Goal: Communication & Community: Answer question/provide support

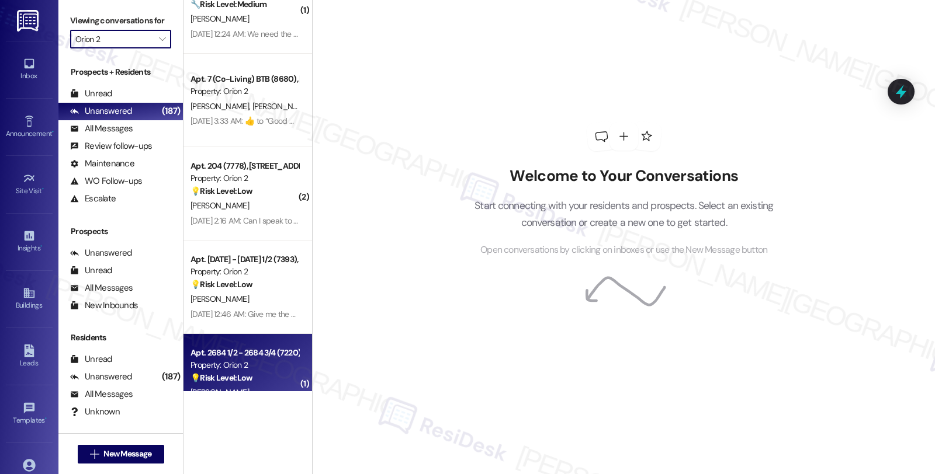
scroll to position [2332, 0]
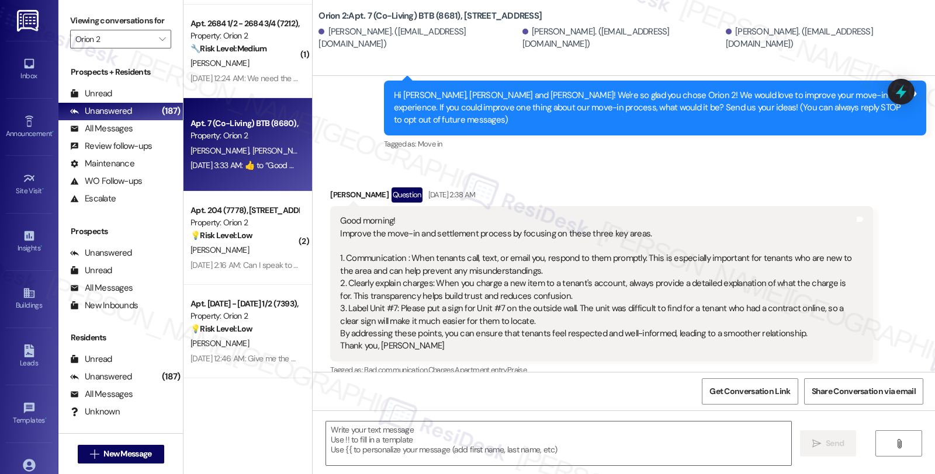
type textarea "Fetching suggested responses. Please feel free to read through the conversation…"
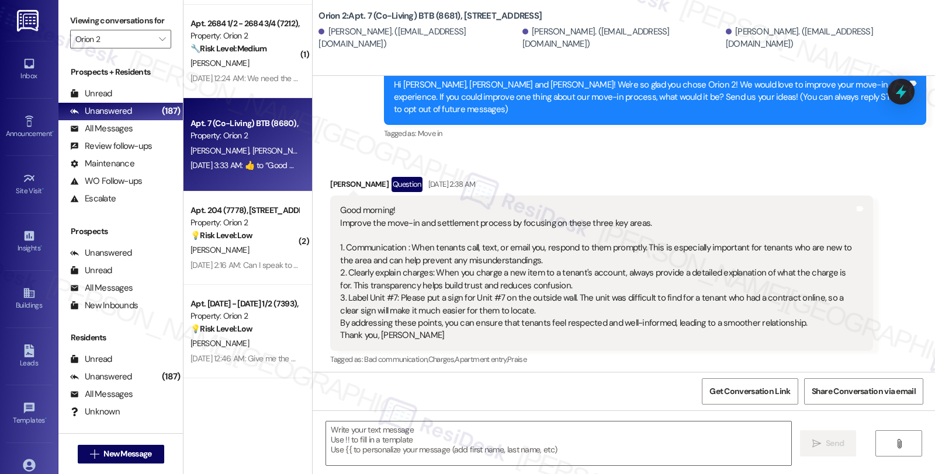
scroll to position [258, 0]
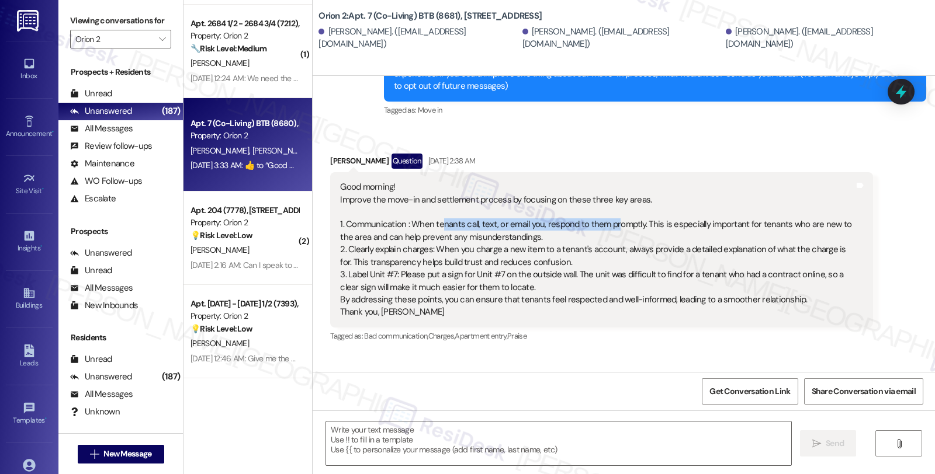
drag, startPoint x: 419, startPoint y: 214, endPoint x: 591, endPoint y: 212, distance: 171.2
click at [591, 212] on div "Good morning! Improve the move-in and settlement process by focusing on these t…" at bounding box center [597, 250] width 514 height 138
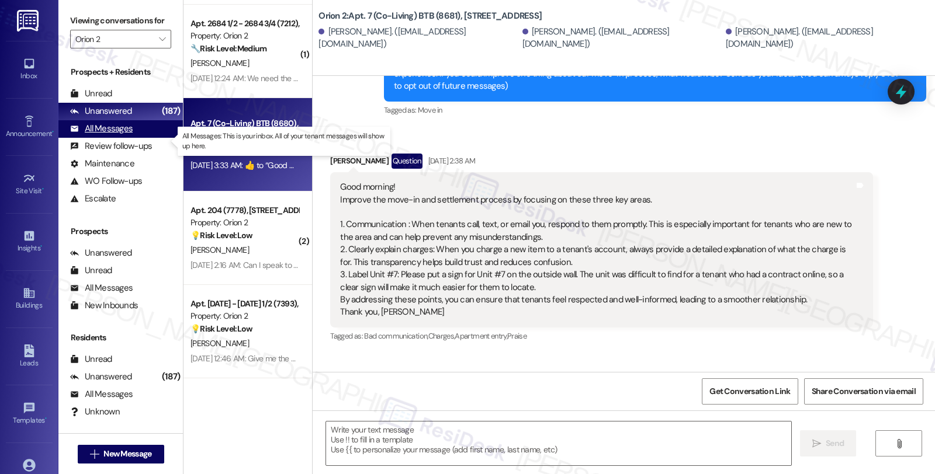
click at [133, 138] on div "All Messages (undefined)" at bounding box center [120, 129] width 124 height 18
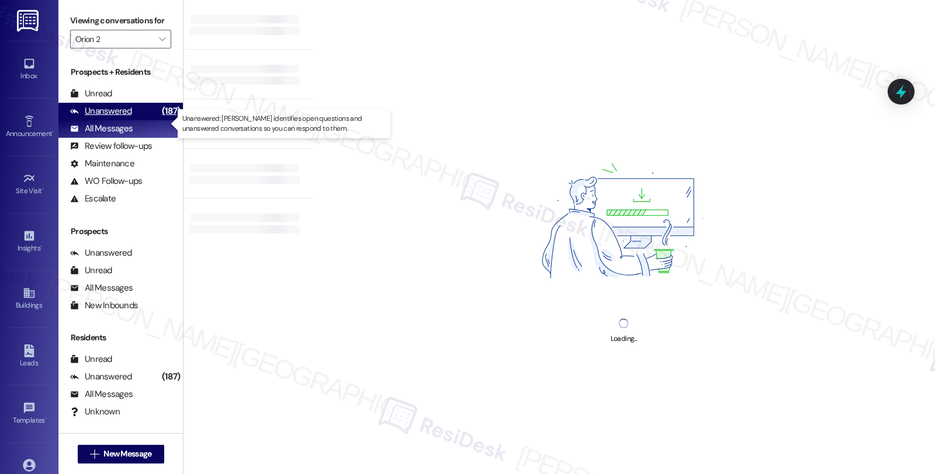
click at [130, 120] on div "Unanswered (187)" at bounding box center [120, 112] width 124 height 18
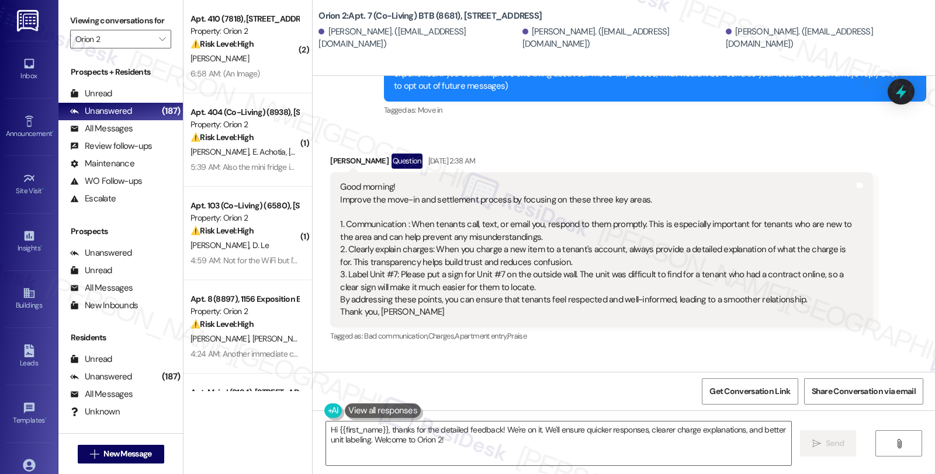
click at [330, 154] on div "Yoojae Kim Question Aug 19, 2025 at 2:38 AM" at bounding box center [601, 163] width 542 height 19
copy div "Yoojae"
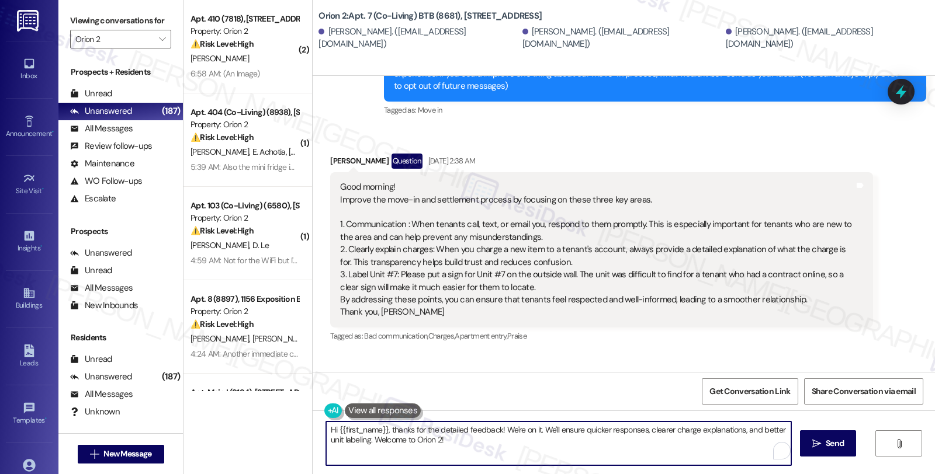
drag, startPoint x: 347, startPoint y: 431, endPoint x: 380, endPoint y: 430, distance: 33.3
click at [380, 430] on textarea "Hi {{first_name}}, thanks for the detailed feedback! We're on it. We'll ensure …" at bounding box center [558, 444] width 465 height 44
paste textarea "Yoojae"
drag, startPoint x: 464, startPoint y: 429, endPoint x: 480, endPoint y: 445, distance: 22.7
click at [480, 445] on textarea "Hi Yoojae, thanks for the detailed feedback! We're on it. We'll ensure quicker …" at bounding box center [556, 444] width 465 height 44
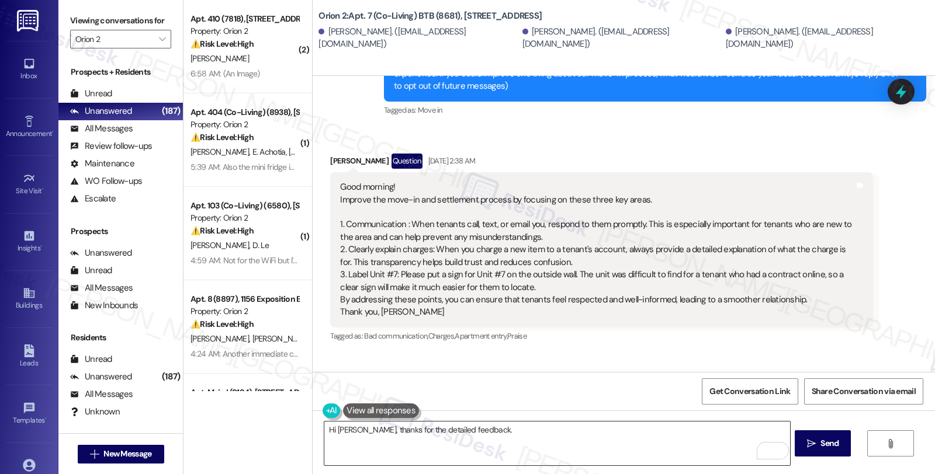
click at [507, 429] on textarea "Hi Yoojae, thanks for the detailed feedback." at bounding box center [556, 444] width 465 height 44
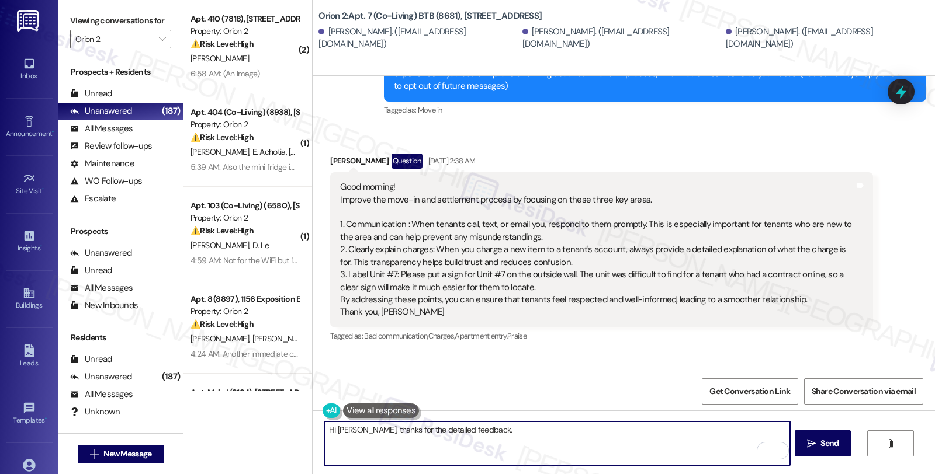
paste textarea "Your input is valuable to us as it helps us identify areas for improvement in s…"
click at [531, 435] on textarea "Hi Yoojae, thanks for the detailed feedback. Your input is valuable to us as it…" at bounding box center [556, 444] width 465 height 44
click at [529, 442] on textarea "Hi Yoojae, thanks for the detailed feedback. Your input is valuable to us as it…" at bounding box center [556, 444] width 465 height 44
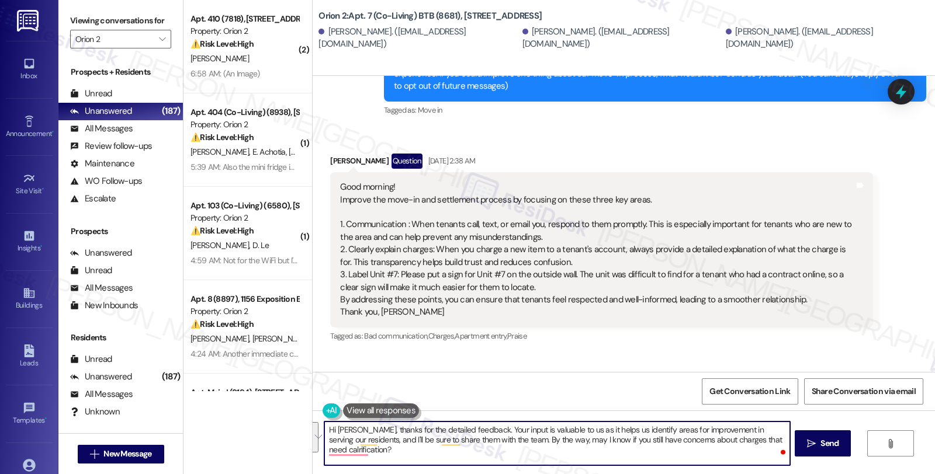
drag, startPoint x: 430, startPoint y: 453, endPoint x: 243, endPoint y: 415, distance: 190.9
click at [243, 415] on div "( 2 ) Apt. 410 (7818), 1421 W Adams Blvd Property: Orion 2 ⚠️ Risk Level: High …" at bounding box center [558, 237] width 751 height 474
click at [446, 451] on textarea "Hi Yoojae, thanks for the detailed feedback. Your input is valuable to us as it…" at bounding box center [556, 444] width 465 height 44
paste textarea "you for your detailed feedback. We truly value your input, as it helps us impro…"
type textarea "Hi Yoojae, thank you for your detailed feedback. We truly value your input, as …"
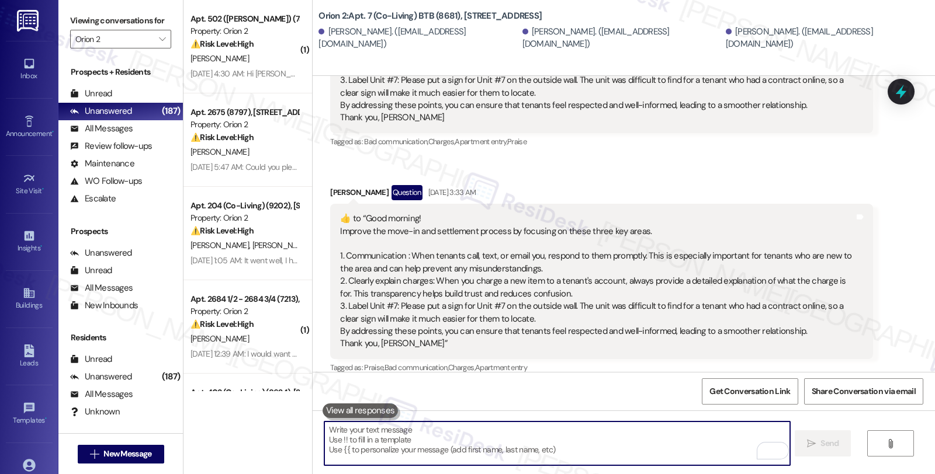
scroll to position [844, 0]
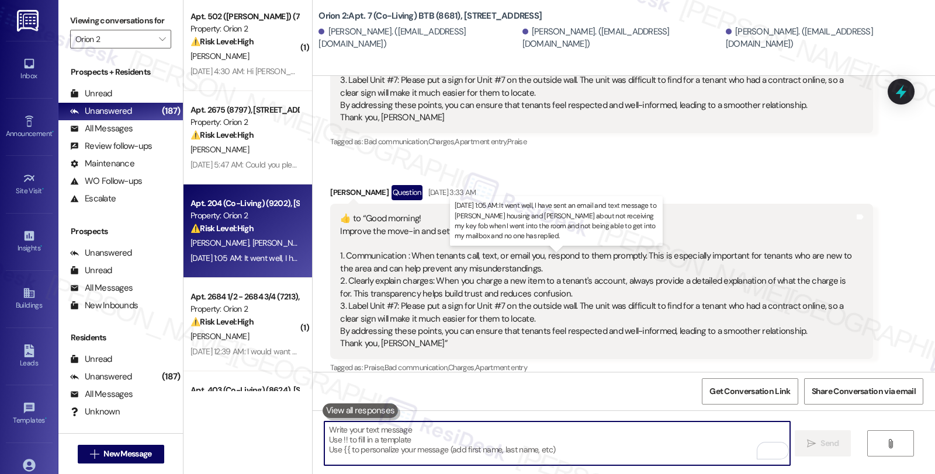
click at [266, 256] on div "Aug 20, 2025 at 1:05 AM: It went well, I have sent an email and text message to…" at bounding box center [599, 258] width 819 height 11
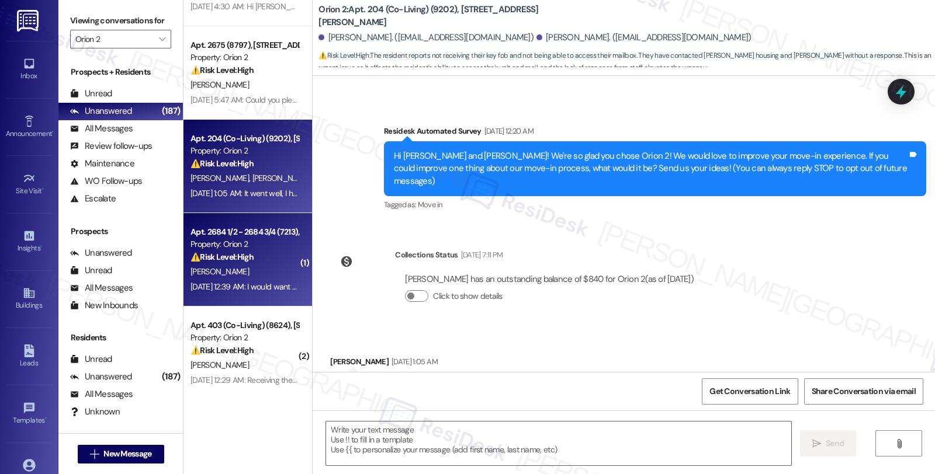
scroll to position [112, 0]
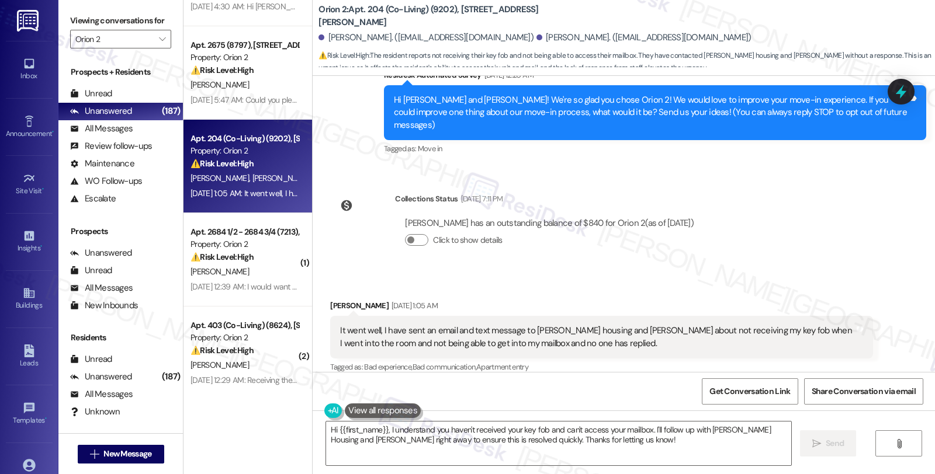
click at [334, 300] on div "John Velez Aug 20, 2025 at 1:05 AM" at bounding box center [601, 308] width 542 height 16
copy div "John"
click at [330, 429] on textarea "Hi {{first_name}}, I understand you haven't received your key fob and can't acc…" at bounding box center [558, 444] width 465 height 44
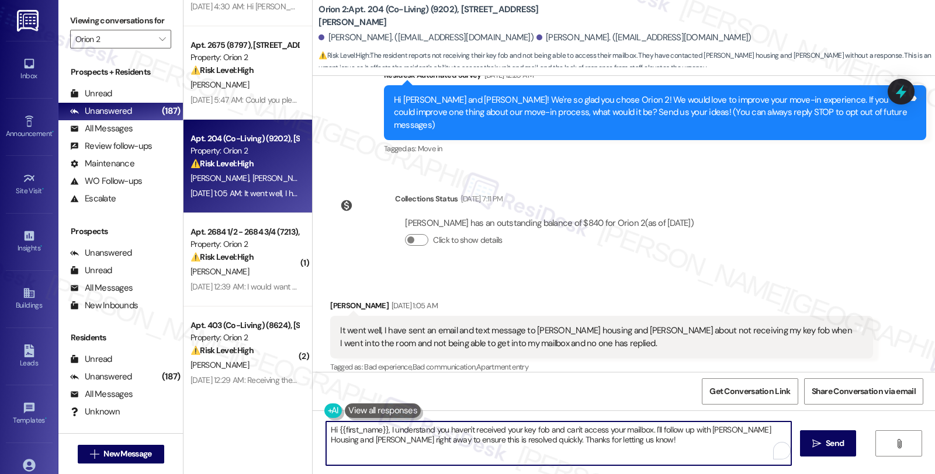
paste textarea "John"
click at [328, 430] on textarea "HiJohn {{first_name}}, I understand you haven't received your key fob and can't…" at bounding box center [556, 444] width 465 height 44
click at [345, 429] on textarea "Hi John {{first_name}}, I understand you haven't received your key fob and can'…" at bounding box center [556, 444] width 465 height 44
click at [448, 432] on textarea "Hi John, I understand {{first_name}}, I understand you haven't received your ke…" at bounding box center [556, 444] width 465 height 44
drag, startPoint x: 612, startPoint y: 429, endPoint x: 625, endPoint y: 441, distance: 17.8
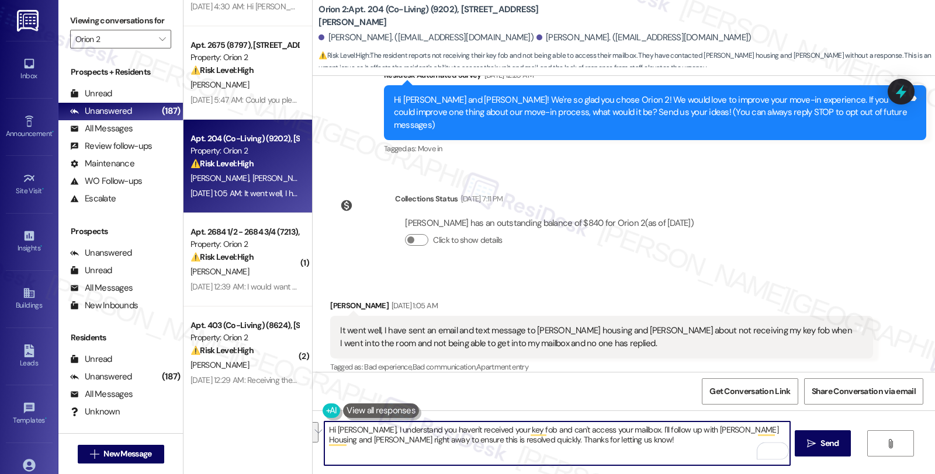
click at [625, 441] on textarea "Hi John, I understand you haven't received your key fob and can't access your m…" at bounding box center [556, 444] width 465 height 44
type textarea "Hi John, I understand you haven't received your key fob and can't access your m…"
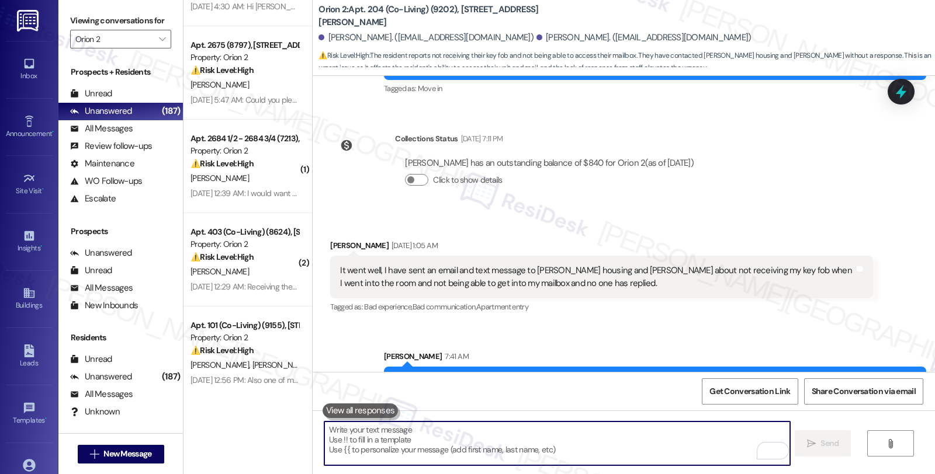
scroll to position [206, 0]
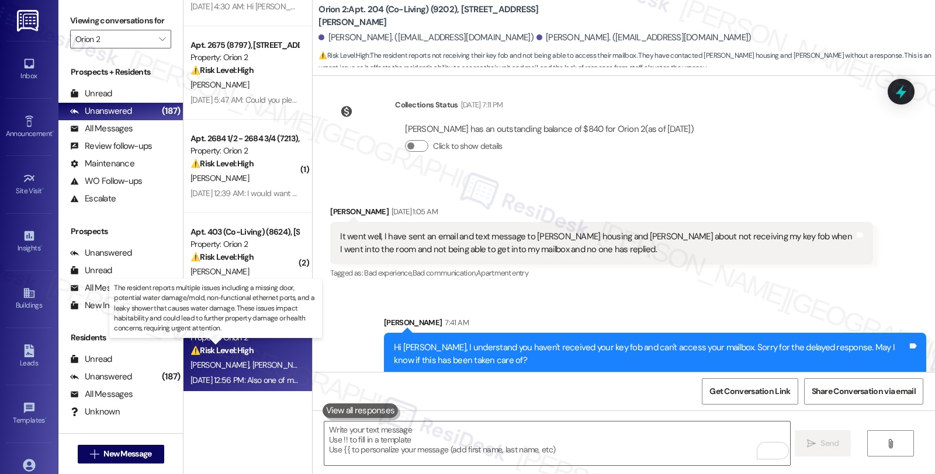
click at [231, 351] on strong "⚠️ Risk Level: High" at bounding box center [221, 350] width 63 height 11
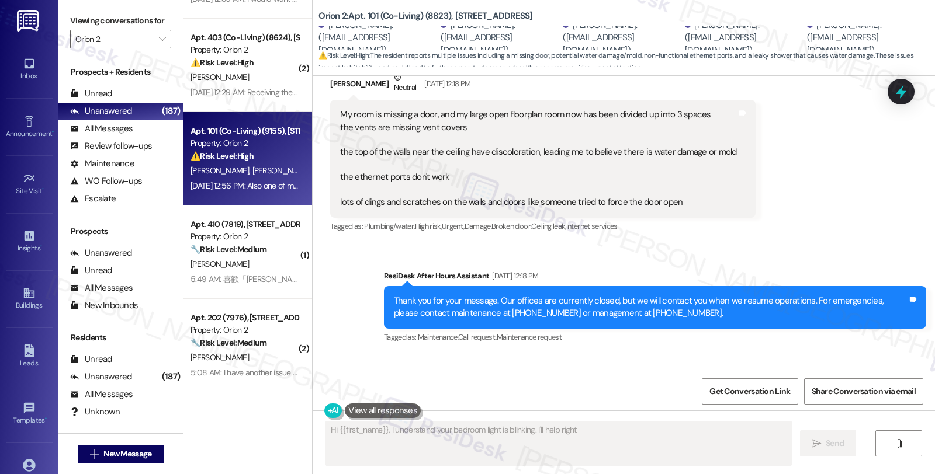
scroll to position [313, 0]
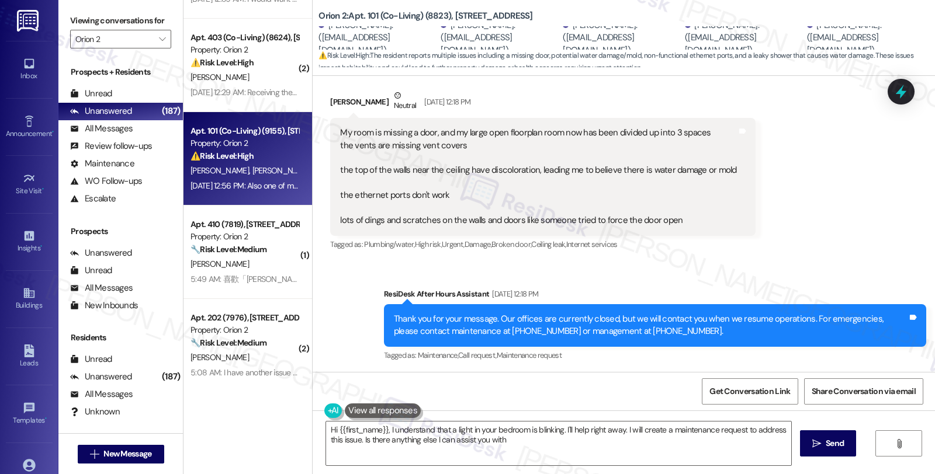
type textarea "Hi {{first_name}}, I understand that a light in your bedroom is blinking. I'll …"
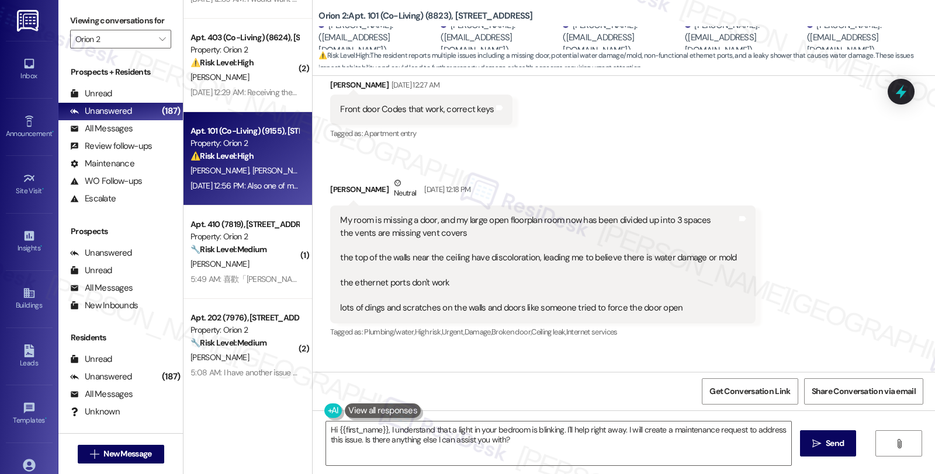
scroll to position [248, 0]
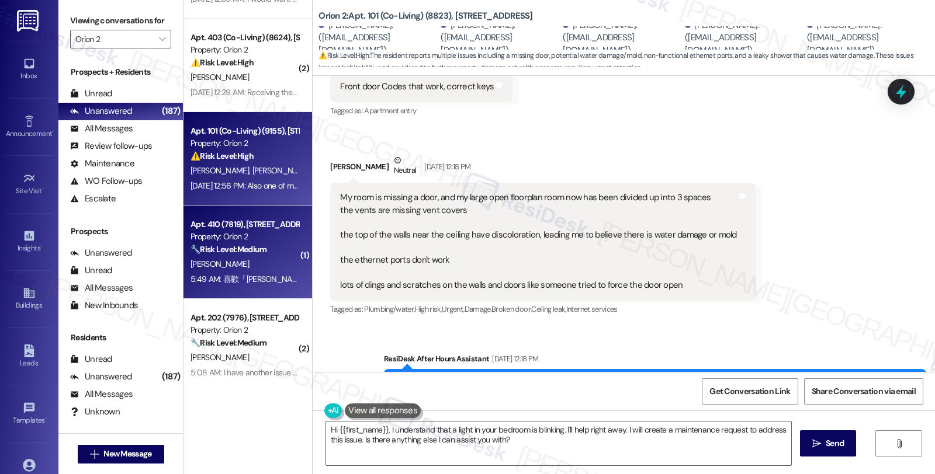
click at [228, 252] on strong "🔧 Risk Level: Medium" at bounding box center [228, 249] width 76 height 11
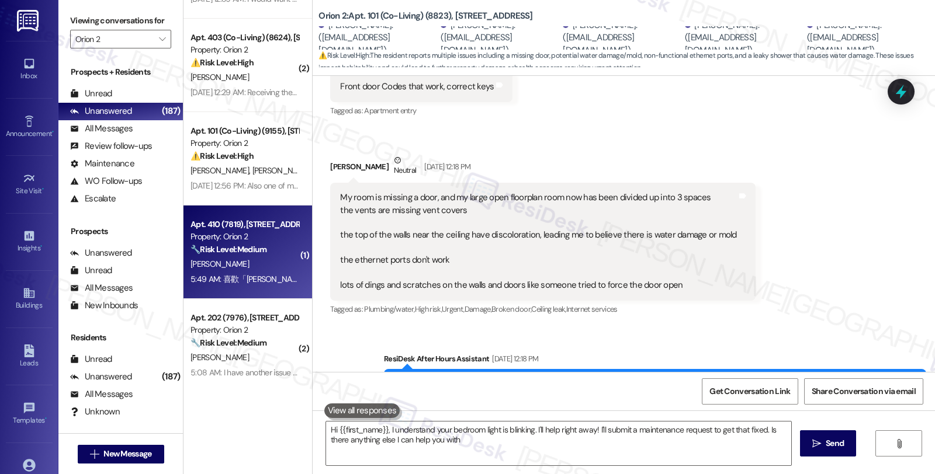
type textarea "Hi {{first_name}}, I understand your bedroom light is blinking. I'll help right…"
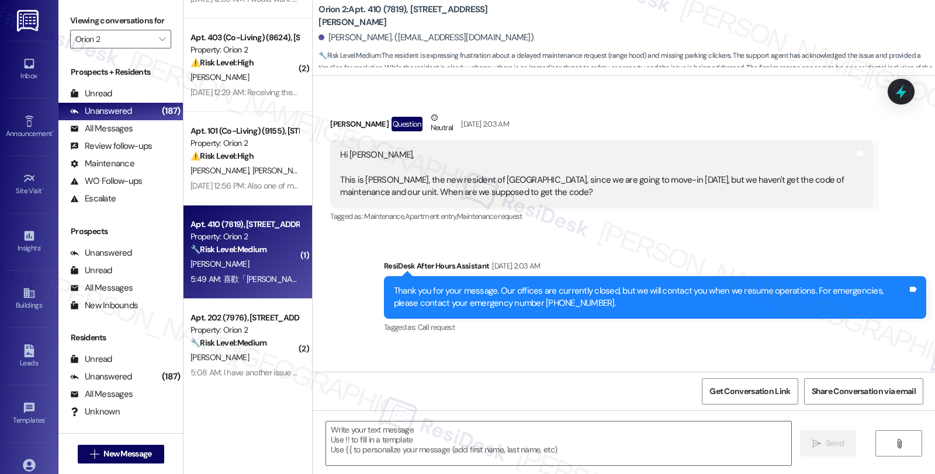
type textarea "Fetching suggested responses. Please feel free to read through the conversation…"
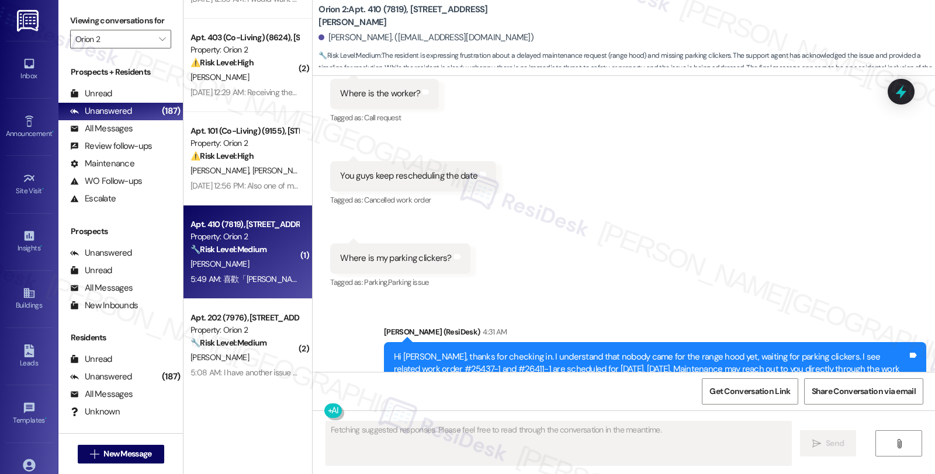
scroll to position [6461, 0]
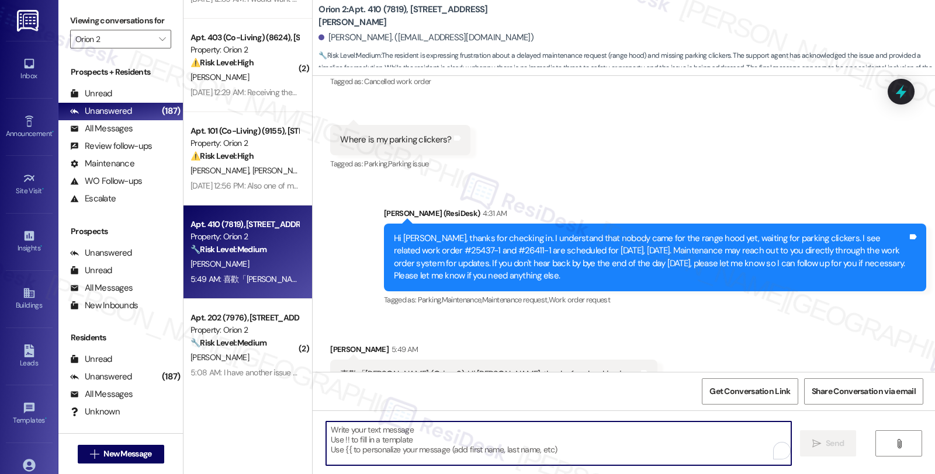
click at [417, 432] on textarea "To enrich screen reader interactions, please activate Accessibility in Grammarl…" at bounding box center [558, 444] width 465 height 44
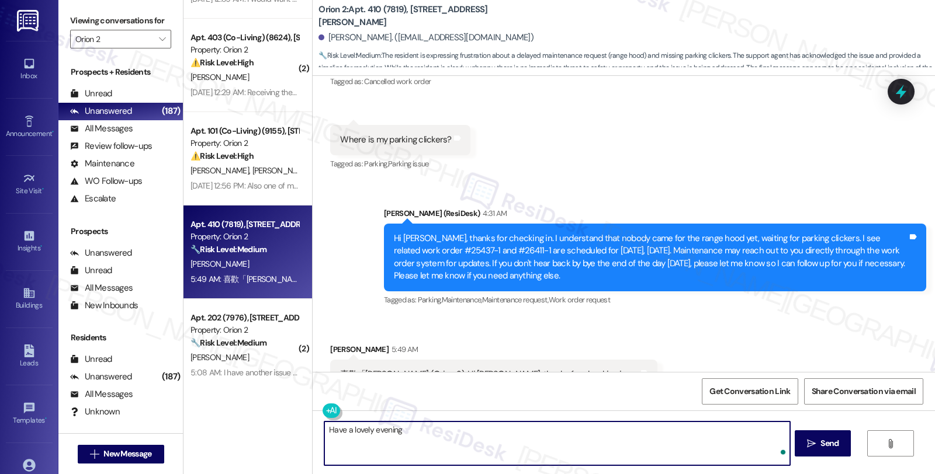
type textarea "Have a lovely evening!"
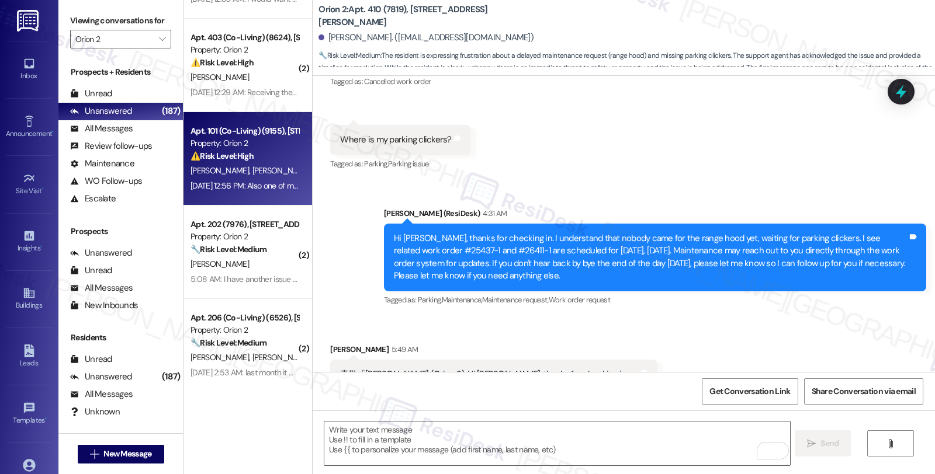
click at [314, 167] on span "[PERSON_NAME]" at bounding box center [345, 170] width 62 height 11
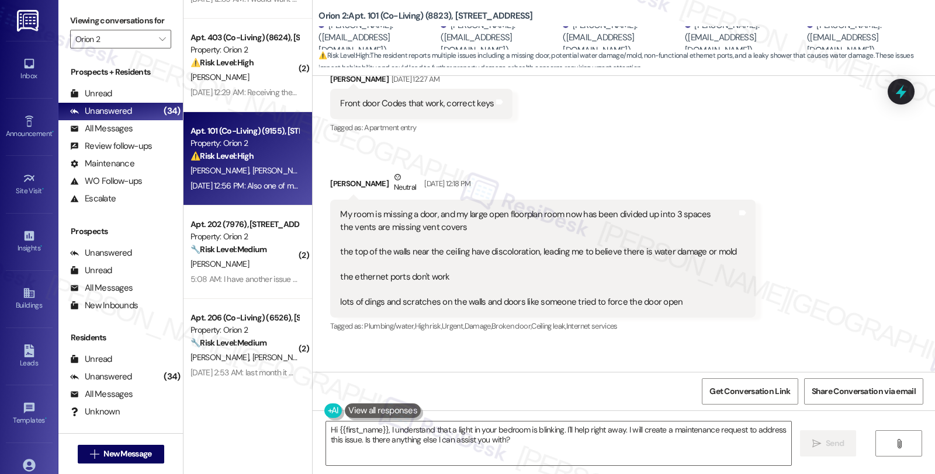
scroll to position [216, 0]
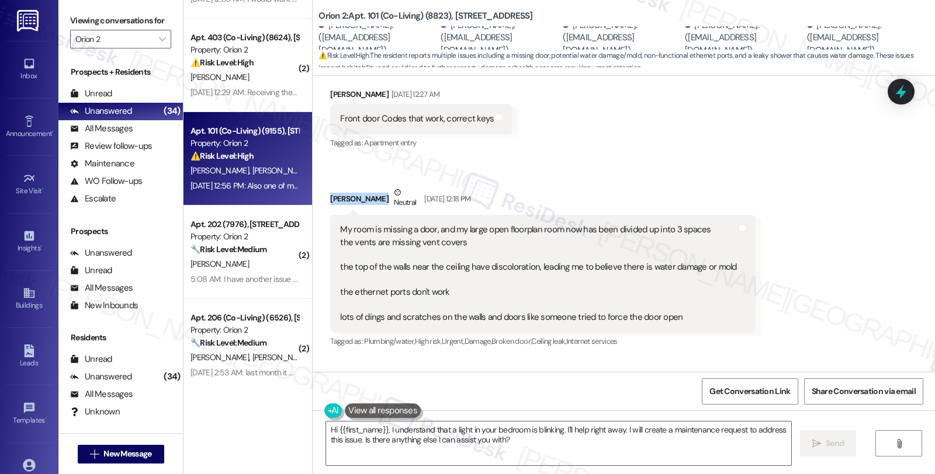
drag, startPoint x: 321, startPoint y: 195, endPoint x: 373, endPoint y: 203, distance: 52.0
click at [373, 203] on div "Received via SMS Andrew Wang Neutral Aug 19, 2025 at 12:18 PM My room is missin…" at bounding box center [542, 268] width 442 height 181
copy div "Andrew Wang"
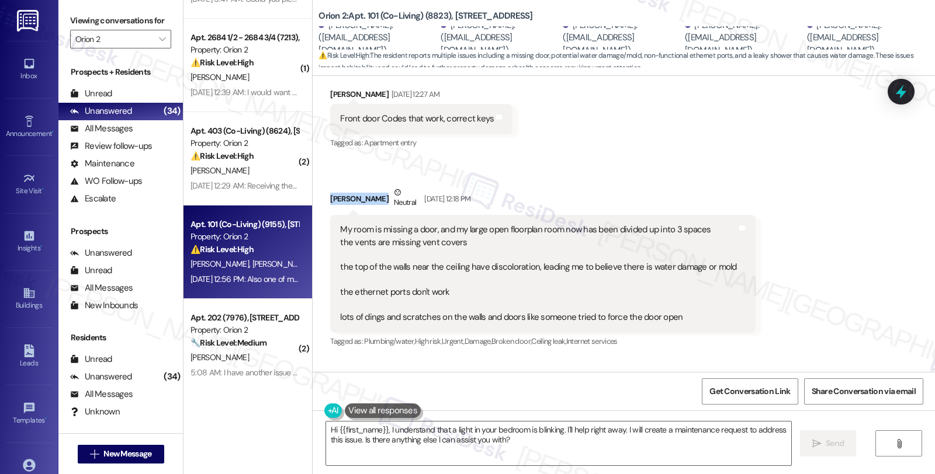
copy div "Andrew Wang"
click at [334, 428] on textarea "Hi {{first_name}}, I understand that a light in your bedroom is blinking. I'll …" at bounding box center [558, 444] width 465 height 44
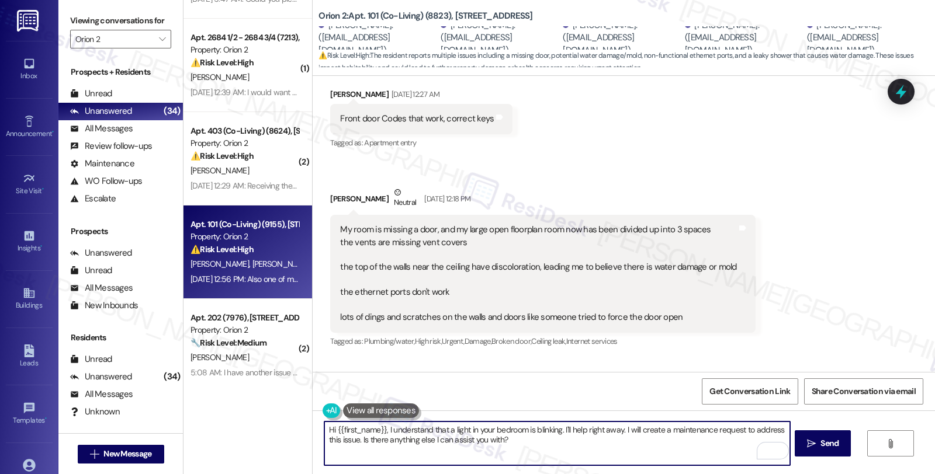
drag, startPoint x: 331, startPoint y: 430, endPoint x: 377, endPoint y: 428, distance: 45.6
click at [377, 428] on textarea "Hi {{first_name}}, I understand that a light in your bedroom is blinking. I'll …" at bounding box center [556, 444] width 465 height 44
click at [366, 441] on textarea "Hi {{first_name}}, I understand that a light in your bedroom is blinking. I'll …" at bounding box center [556, 444] width 465 height 44
drag, startPoint x: 330, startPoint y: 431, endPoint x: 380, endPoint y: 428, distance: 50.3
click at [380, 428] on textarea "Hi {{first_name}}, I understand that a light in your bedroom is blinking. I'll …" at bounding box center [556, 444] width 465 height 44
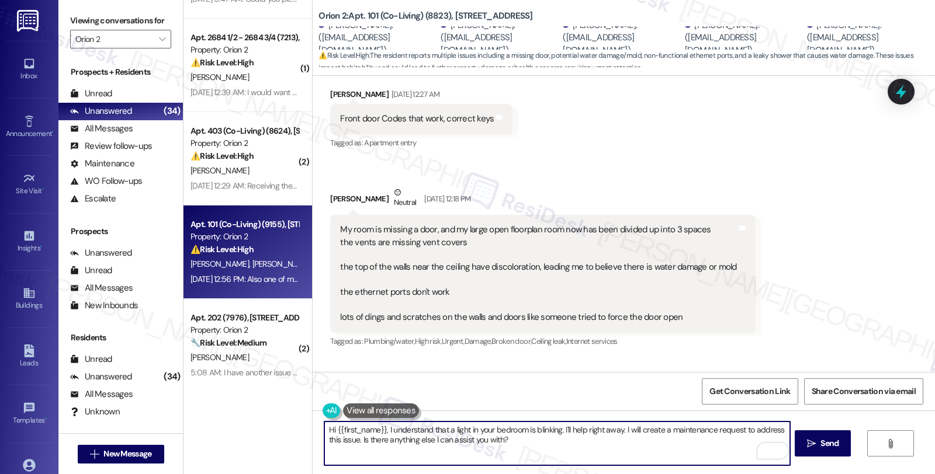
paste textarea "Andrew Wang"
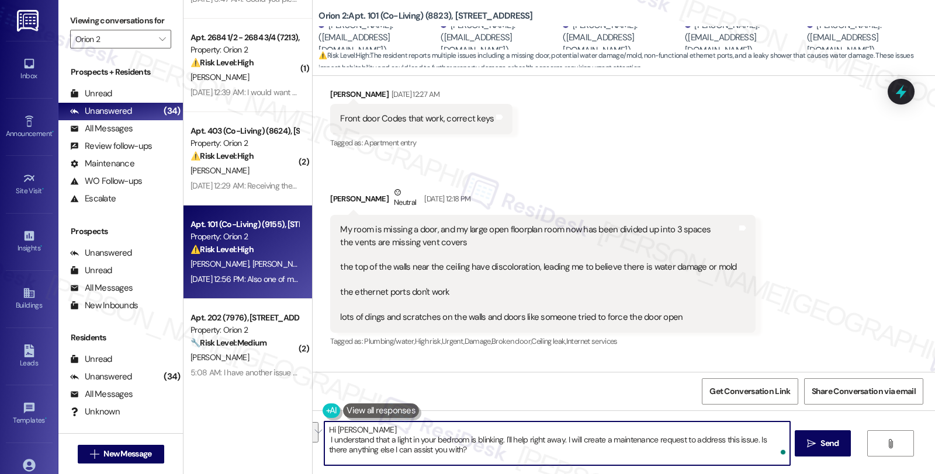
drag, startPoint x: 358, startPoint y: 429, endPoint x: 460, endPoint y: 450, distance: 105.0
click at [460, 450] on textarea "Hi Andrew Wang I understand that a light in your bedroom is blinking. I'll help…" at bounding box center [556, 444] width 465 height 44
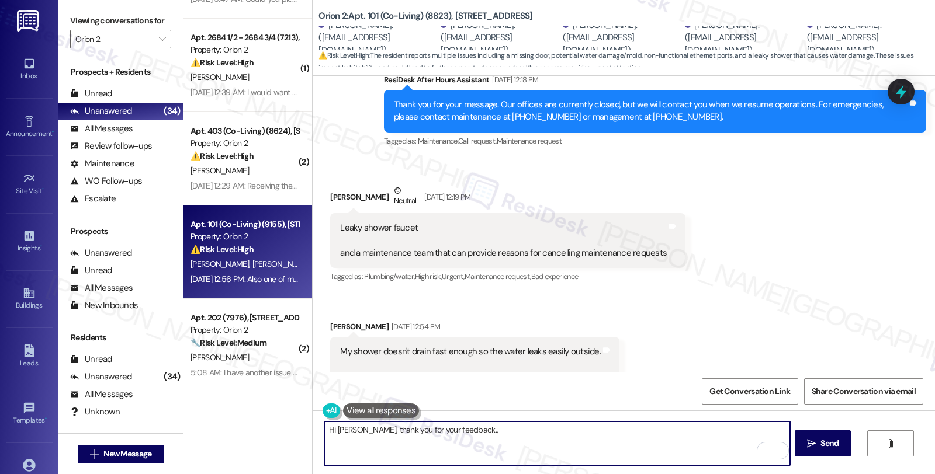
scroll to position [540, 0]
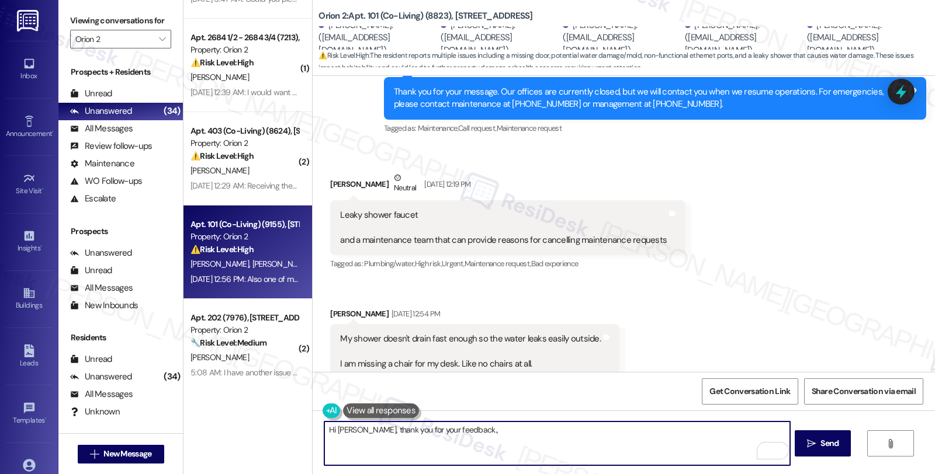
click at [488, 429] on textarea "Hi Andrew, thank you for your feedback.," at bounding box center [556, 444] width 465 height 44
paste textarea "We truly value your input, as it helps us improve the way we serve our resident…"
click at [334, 324] on div "My shower doesn't drain fast enough so the water leaks easily outside. I am mis…" at bounding box center [474, 370] width 289 height 93
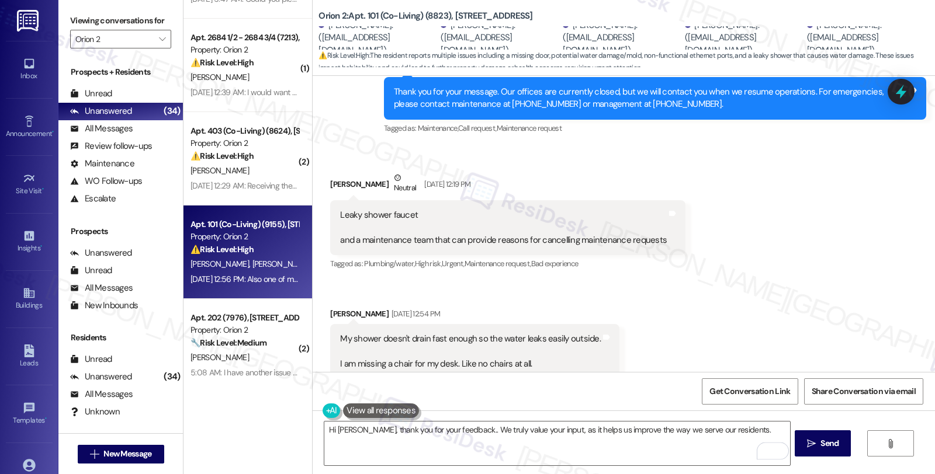
click at [334, 324] on div "My shower doesn't drain fast enough so the water leaks easily outside. I am mis…" at bounding box center [474, 370] width 289 height 93
click at [334, 314] on div "Michele Baek Aug 19, 2025 at 12:54 PM" at bounding box center [474, 316] width 289 height 16
copy div "Michele"
click at [353, 432] on textarea "Hi Andrew, thank you for your feedback.. We truly value your input, as it helps…" at bounding box center [556, 444] width 465 height 44
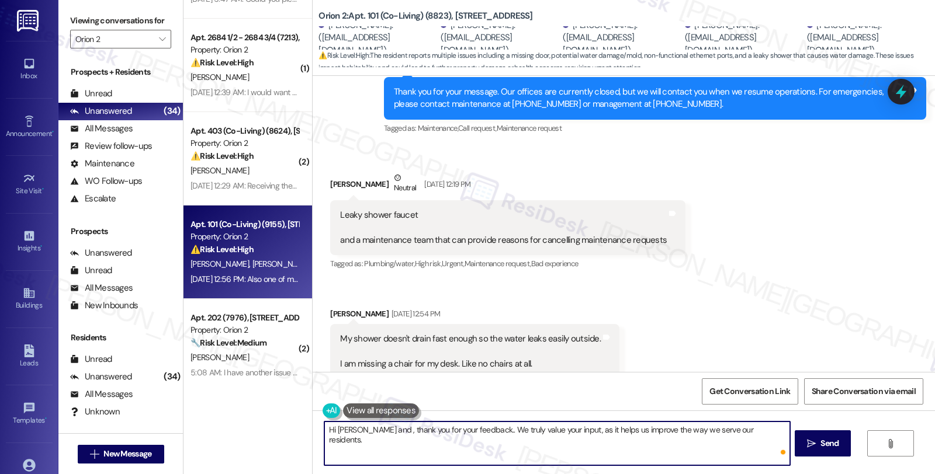
paste textarea "Michele"
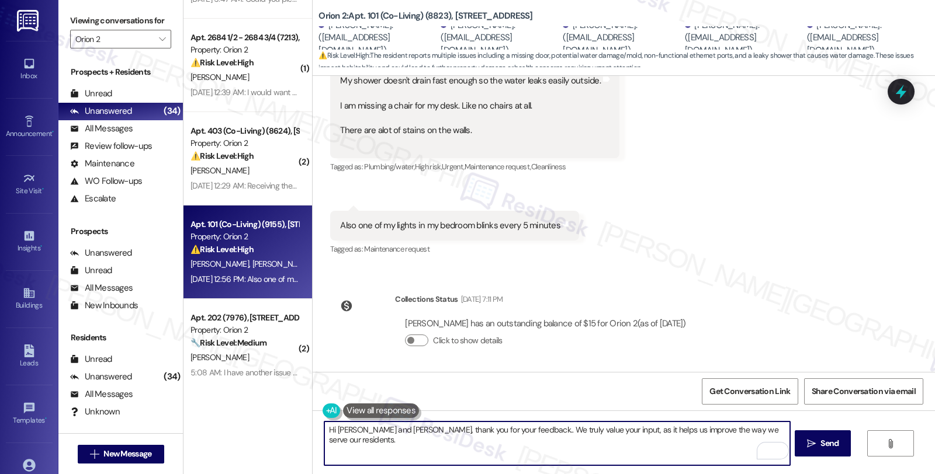
scroll to position [800, 0]
click at [778, 428] on textarea "Hi Andrew and Michele, thank you for your feedback.. We truly value your input,…" at bounding box center [556, 444] width 465 height 44
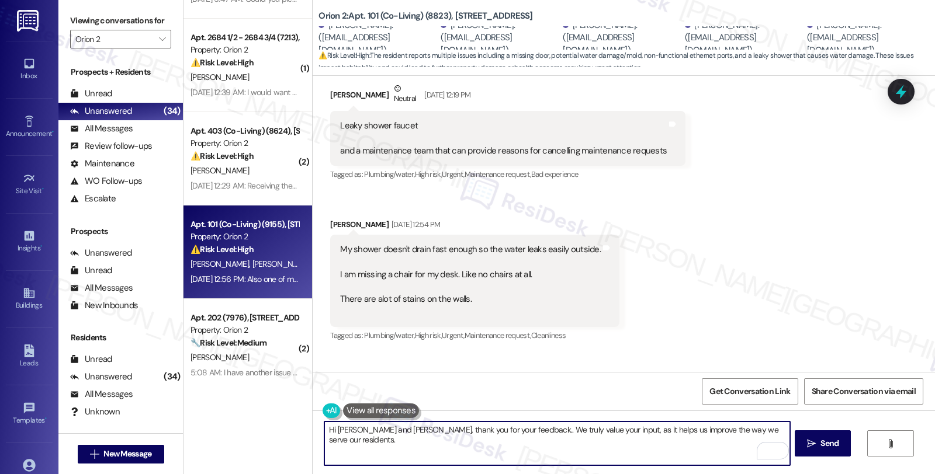
scroll to position [605, 0]
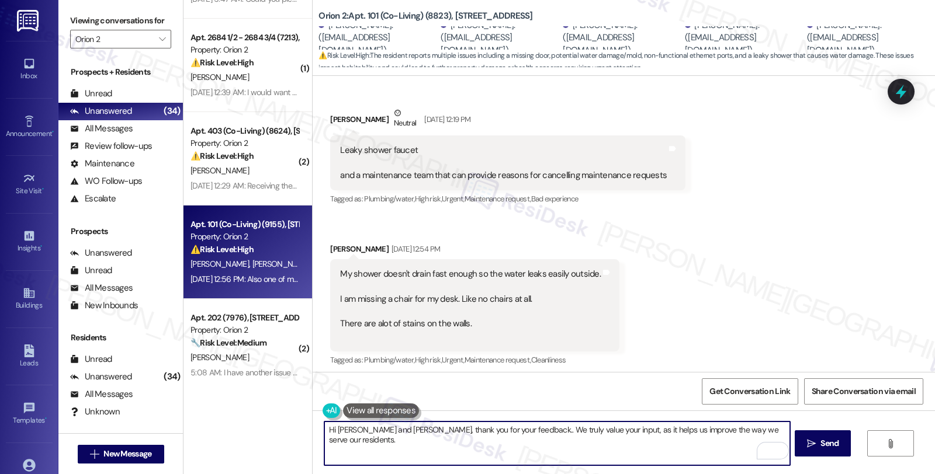
click at [776, 429] on textarea "Hi Andrew and Michele, thank you for your feedback.. We truly value your input,…" at bounding box center [556, 444] width 465 height 44
click at [529, 439] on textarea "Hi Andrew and Michele, thank you for your feedback.. We truly value your input,…" at bounding box center [556, 444] width 465 height 44
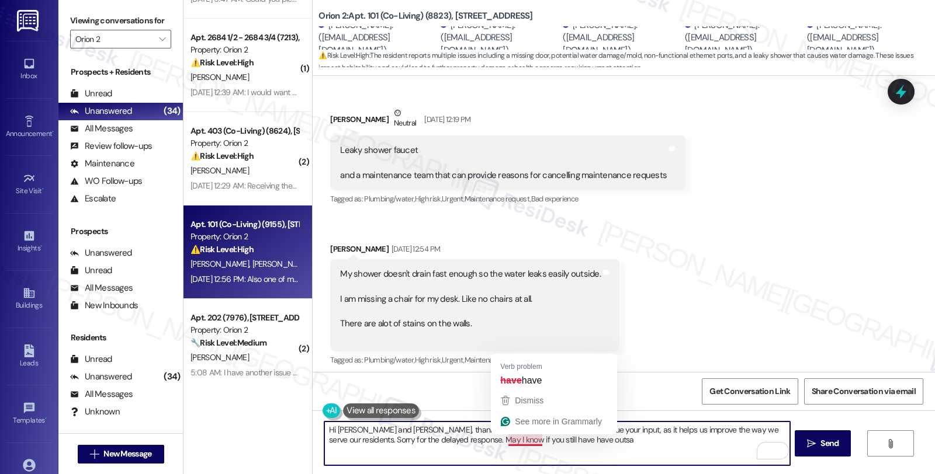
click at [520, 441] on textarea "Hi Andrew and Michele, thank you for your feedback.. We truly value your input,…" at bounding box center [556, 444] width 465 height 44
click at [532, 447] on textarea "Hi Andrew and Michele, thank you for your feedback.. We truly value your input,…" at bounding box center [556, 444] width 465 height 44
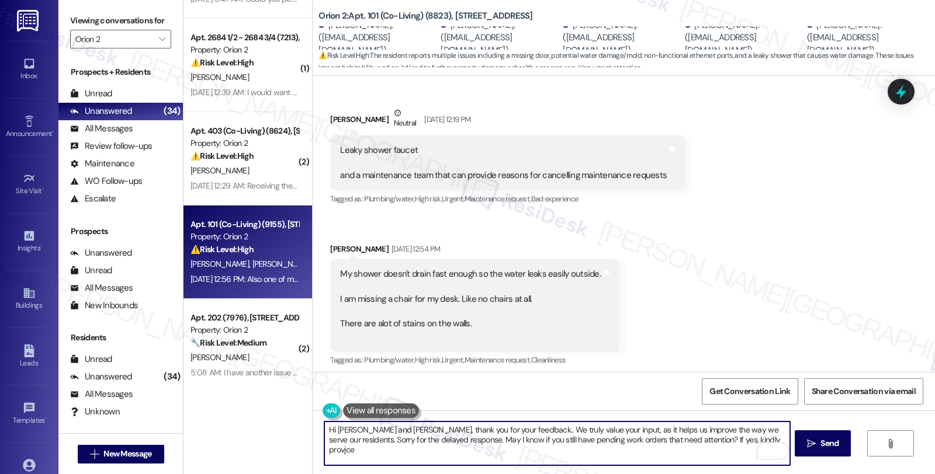
click at [716, 443] on textarea "Hi Andrew and Michele, thank you for your feedback.. We truly value your input,…" at bounding box center [556, 444] width 465 height 44
click at [598, 451] on textarea "Hi Andrew and Michele, thank you for your feedback.. We truly value your input,…" at bounding box center [557, 444] width 465 height 44
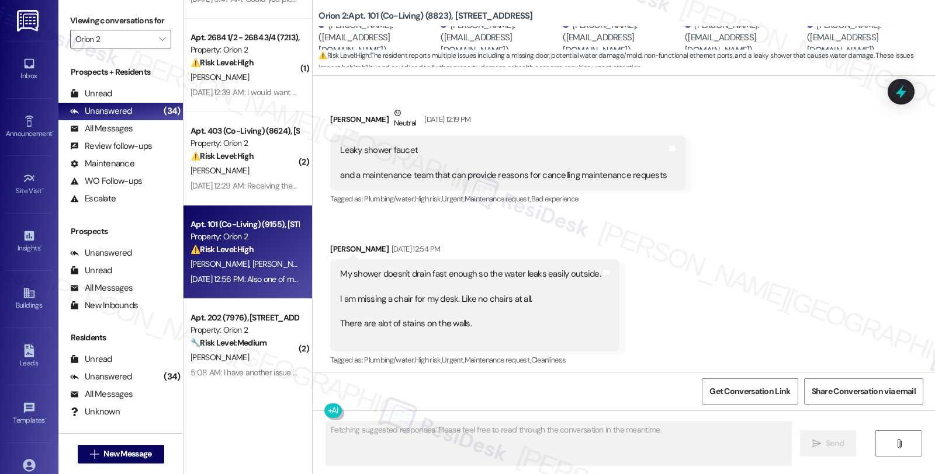
scroll to position [693, 0]
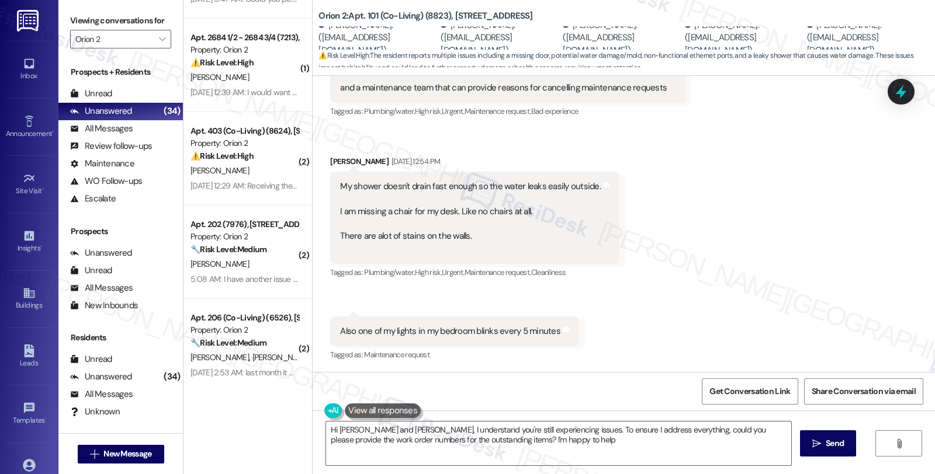
type textarea "Hi Andrew and Michele, I understand you're still experiencing issues. To ensure…"
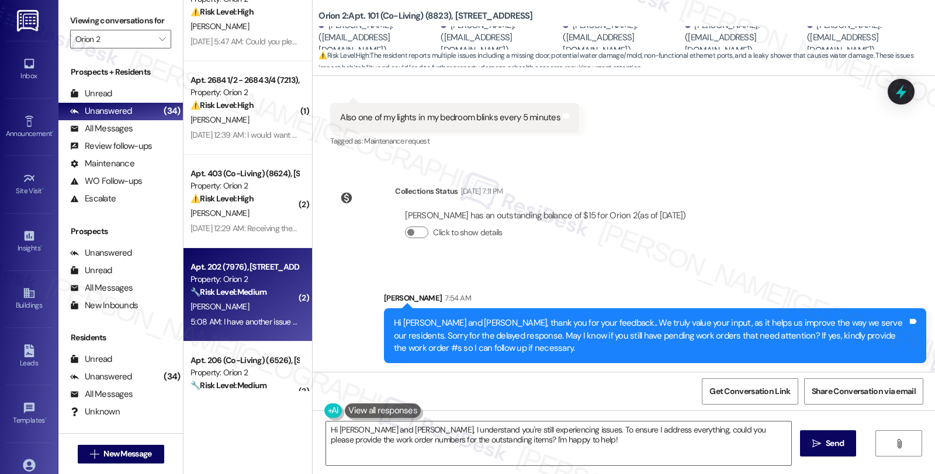
scroll to position [1038, 0]
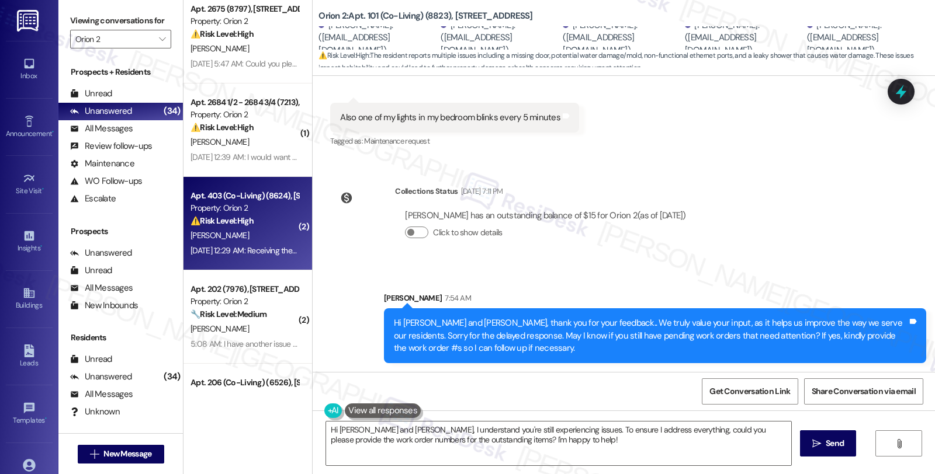
click at [268, 226] on div "⚠️ Risk Level: High The resident has not received their mailbox key and key fob…" at bounding box center [244, 221] width 108 height 12
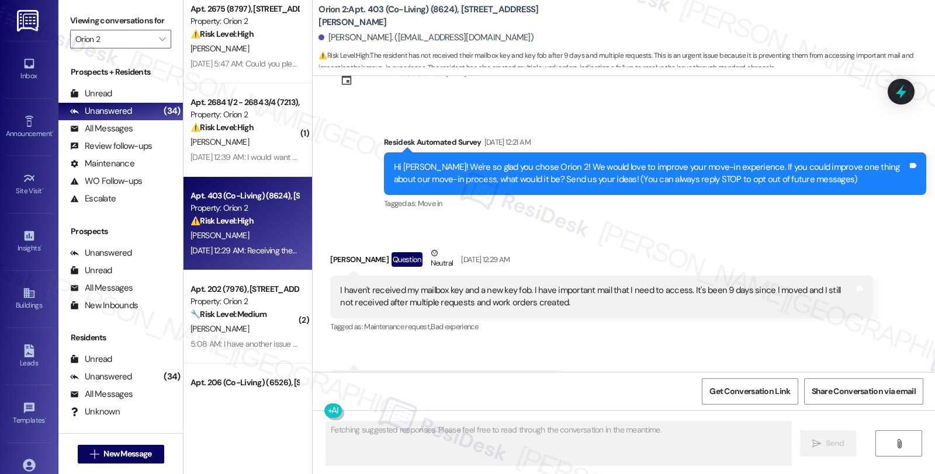
scroll to position [98, 0]
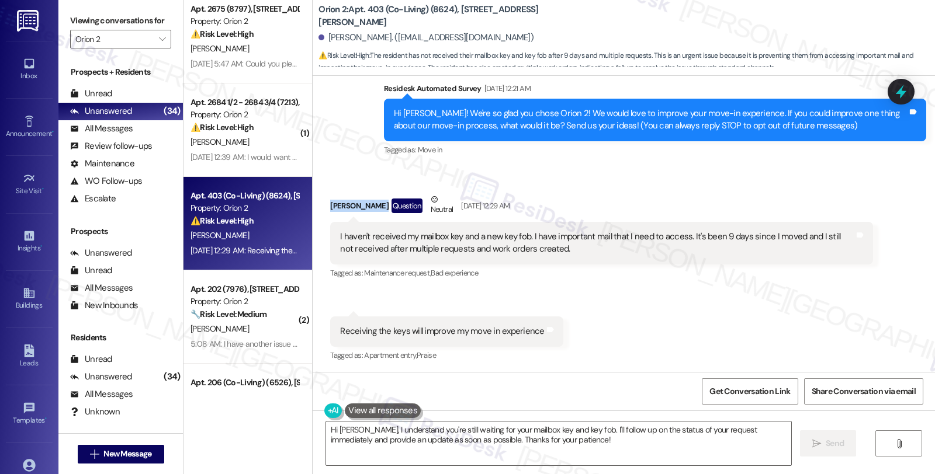
drag, startPoint x: 321, startPoint y: 203, endPoint x: 373, endPoint y: 208, distance: 51.7
click at [373, 208] on div "Received via SMS Aaron Abraham Question Neutral Aug 20, 2025 at 12:29 AM I have…" at bounding box center [601, 238] width 560 height 106
copy div "Aaron Abraham"
click at [352, 431] on textarea "Hi Aaron, I understand you're still waiting for your mailbox key and key fob. I…" at bounding box center [558, 444] width 465 height 44
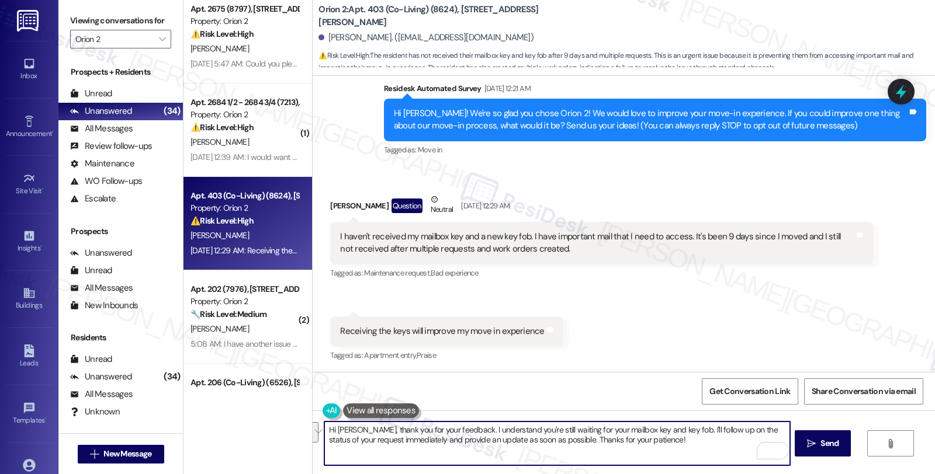
drag, startPoint x: 668, startPoint y: 429, endPoint x: 677, endPoint y: 446, distance: 19.1
click at [677, 446] on textarea "Hi Aaron, thank you for your feedback. I understand you're still waiting for yo…" at bounding box center [556, 444] width 465 height 44
click at [362, 442] on textarea "Hi Aaron, thank you for your feedback. I understand you're still waiting for yo…" at bounding box center [556, 444] width 465 height 44
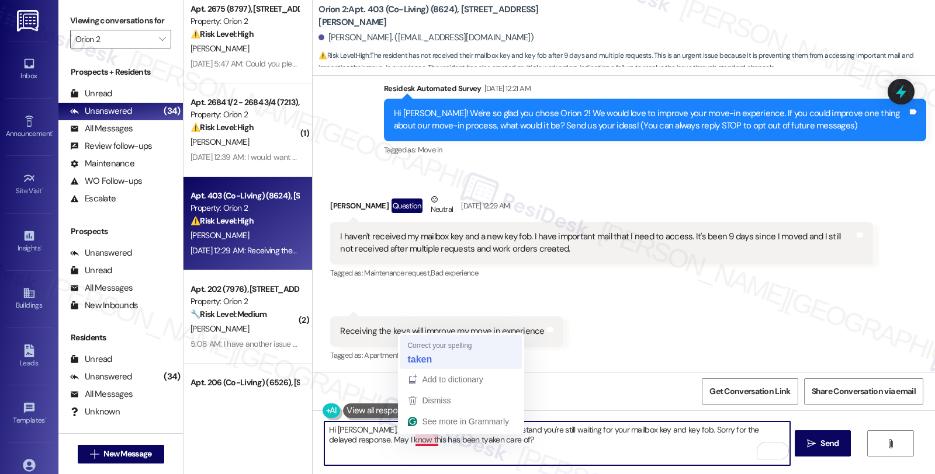
type textarea "Hi Aaron, thank you for your feedback. I understand you're still waiting for yo…"
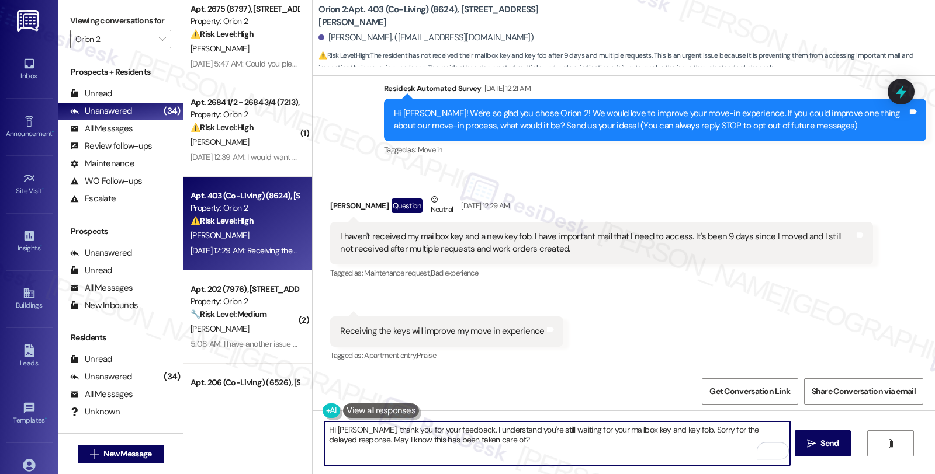
click at [498, 442] on textarea "Hi Aaron, thank you for your feedback. I understand you're still waiting for yo…" at bounding box center [556, 444] width 465 height 44
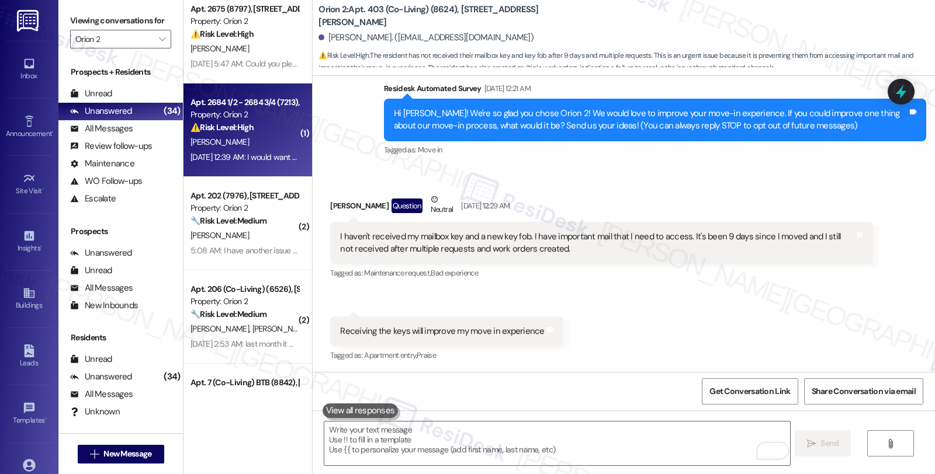
click at [259, 120] on div "Property: Orion 2" at bounding box center [244, 115] width 108 height 12
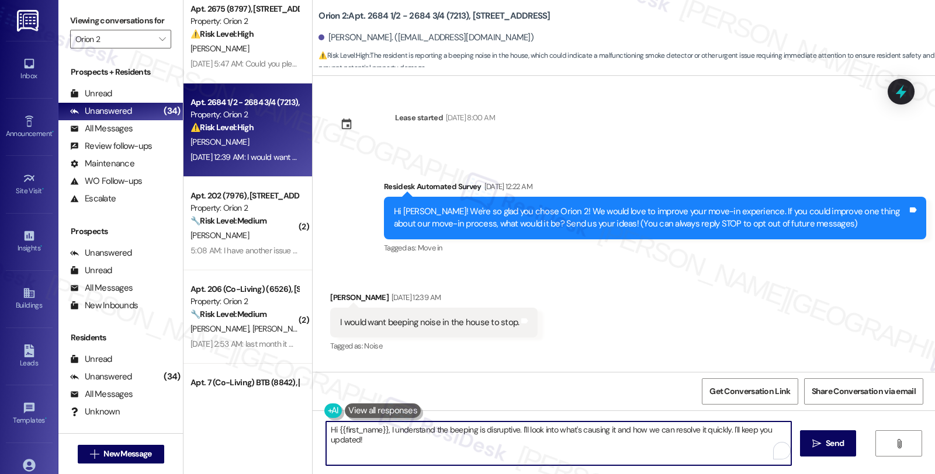
click at [383, 429] on textarea "Hi {{first_name}}, I understand the beeping is disruptive. I'll look into what'…" at bounding box center [558, 444] width 465 height 44
click at [594, 428] on textarea "Hi {{first_name}}, thanks for reaching out. I understand the beeping is disrupt…" at bounding box center [556, 444] width 465 height 44
drag, startPoint x: 594, startPoint y: 432, endPoint x: 600, endPoint y: 443, distance: 12.0
click at [600, 443] on textarea "Hi {{first_name}}, thanks for reaching out. I understand the beeping is disrupt…" at bounding box center [556, 444] width 465 height 44
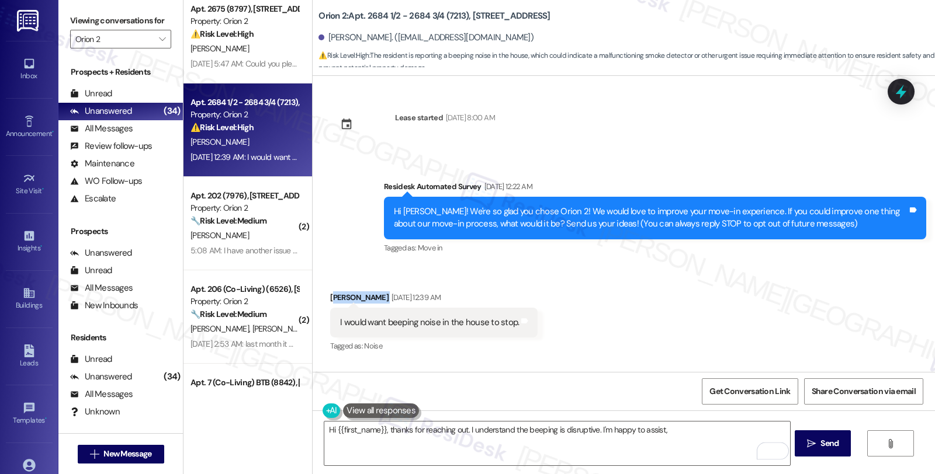
drag, startPoint x: 367, startPoint y: 299, endPoint x: 324, endPoint y: 298, distance: 43.2
click at [330, 298] on div "Jakob Petroff Aug 20, 2025 at 12:39 AM" at bounding box center [433, 300] width 207 height 16
copy div "akob Petroff"
click at [321, 296] on div "Received via SMS Jakob Petroff Aug 20, 2025 at 12:39 AM I would want beeping no…" at bounding box center [433, 323] width 225 height 81
copy div "Jakob Petroff"
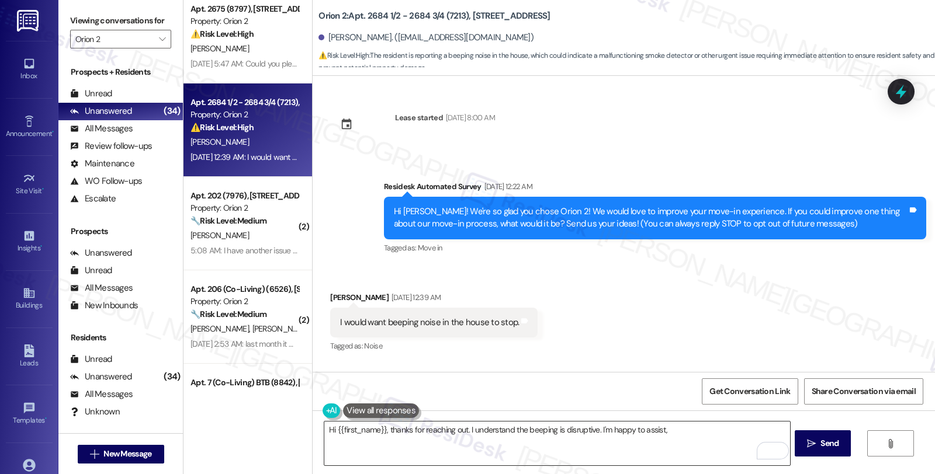
click at [677, 431] on textarea "Hi {{first_name}}, thanks for reaching out. I understand the beeping is disrupt…" at bounding box center [556, 444] width 465 height 44
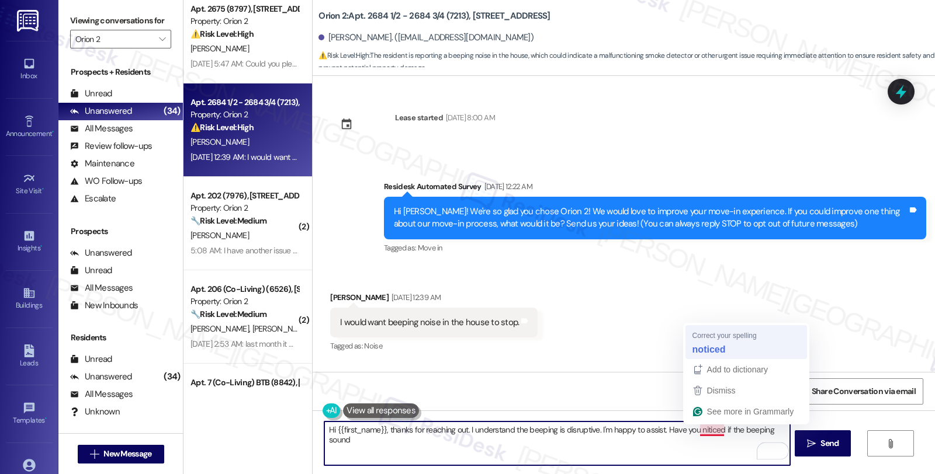
type textarea "Hi {{first_name}}, thanks for reaching out. I understand the beeping is disrupt…"
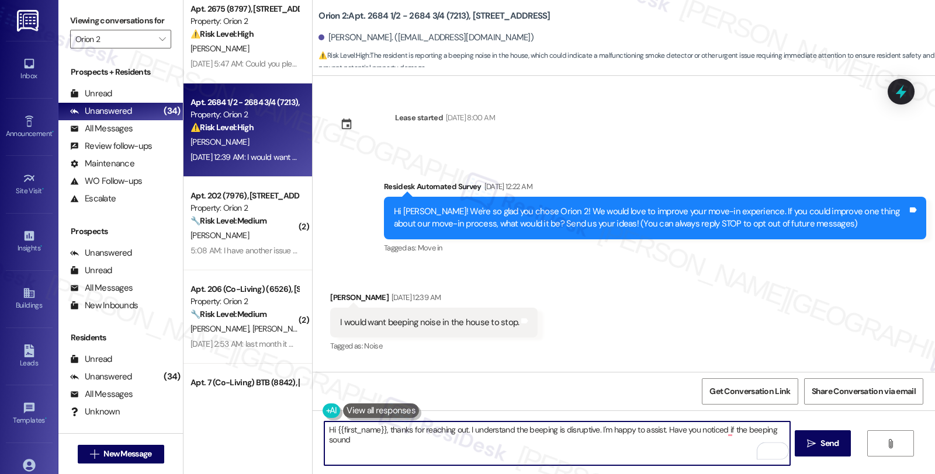
click at [382, 446] on textarea "Hi {{first_name}}, thanks for reaching out. I understand the beeping is disrupt…" at bounding box center [556, 444] width 465 height 44
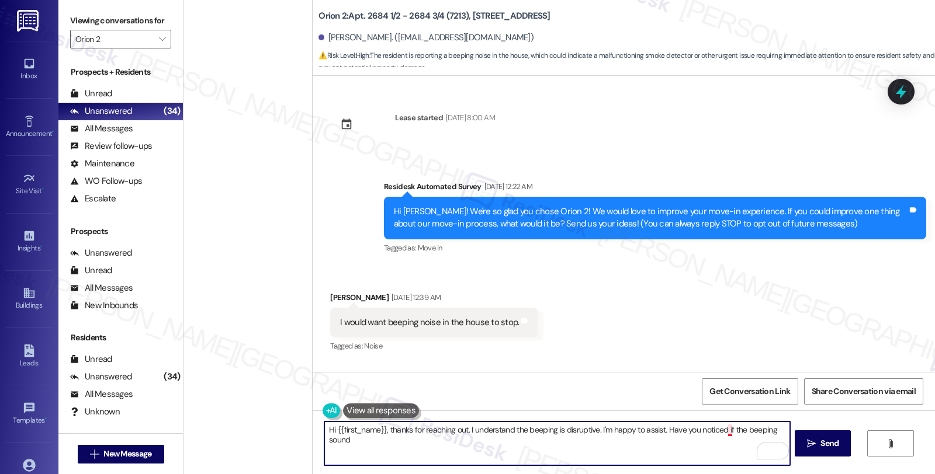
scroll to position [1038, 0]
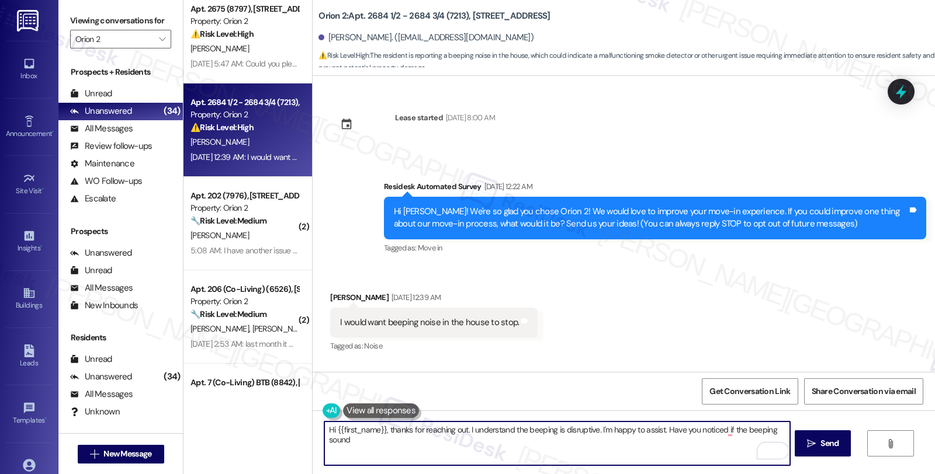
click at [369, 441] on textarea "Hi {{first_name}}, thanks for reaching out. I understand the beeping is disrupt…" at bounding box center [556, 444] width 465 height 44
click at [655, 453] on textarea "Hi {{first_name}}, thanks for reaching out. I understand the beeping is disrupt…" at bounding box center [556, 444] width 465 height 44
click at [661, 431] on textarea "Hi {{first_name}}, thanks for reaching out. I understand the beeping is disrupt…" at bounding box center [556, 444] width 465 height 44
click at [756, 428] on textarea "Hi {{first_name}}, thanks for reaching out. I understand the beeping is disrupt…" at bounding box center [556, 444] width 465 height 44
drag, startPoint x: 740, startPoint y: 428, endPoint x: 777, endPoint y: 434, distance: 37.4
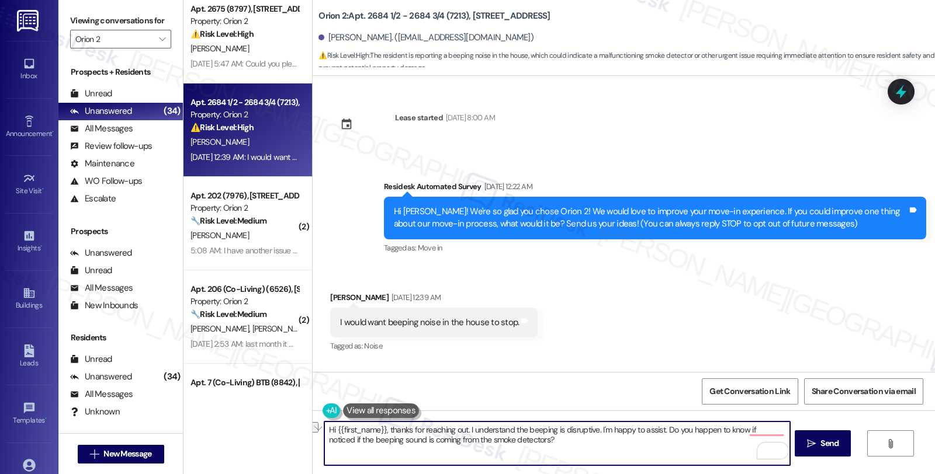
click at [777, 434] on textarea "Hi {{first_name}}, thanks for reaching out. I understand the beeping is disrupt…" at bounding box center [556, 444] width 465 height 44
click at [646, 441] on textarea "Hi {{first_name}}, thanks for reaching out. I understand the beeping is disrupt…" at bounding box center [556, 444] width 465 height 44
type textarea "Hi {{first_name}}, thanks for reaching out. I understand the beeping is disrupt…"
click at [826, 443] on span "Send" at bounding box center [829, 444] width 18 height 12
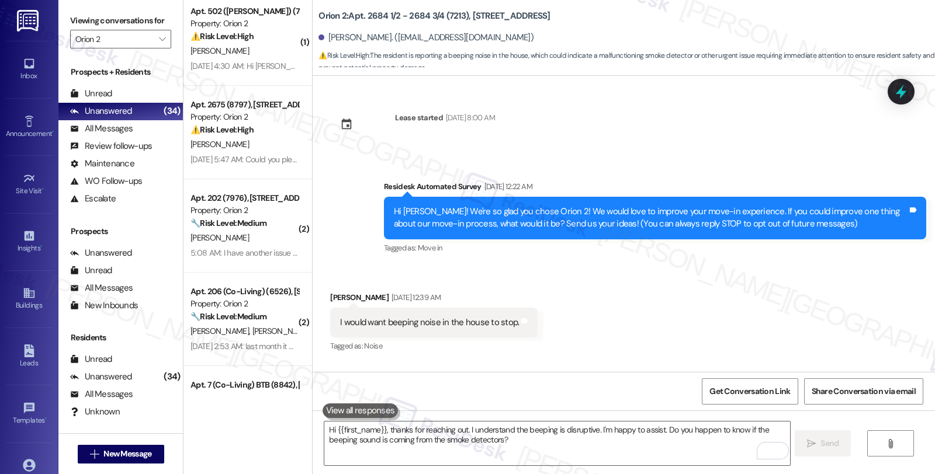
scroll to position [909, 0]
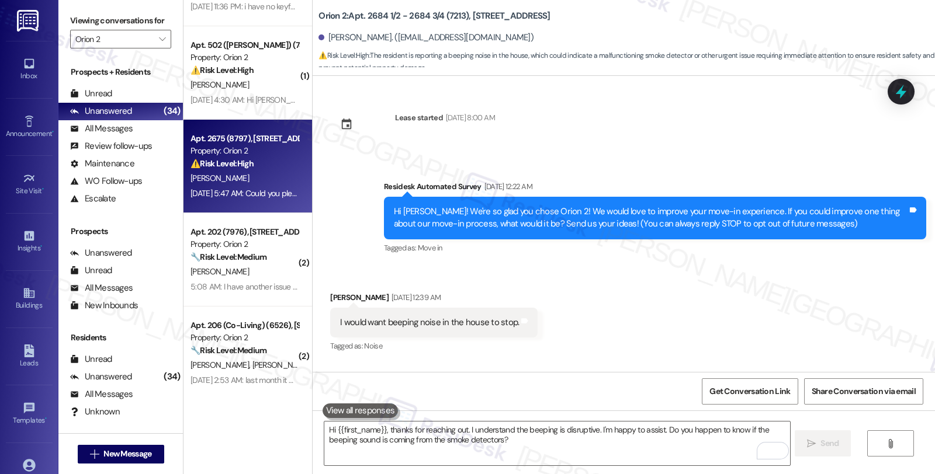
click at [242, 171] on div "[PERSON_NAME]" at bounding box center [244, 178] width 110 height 15
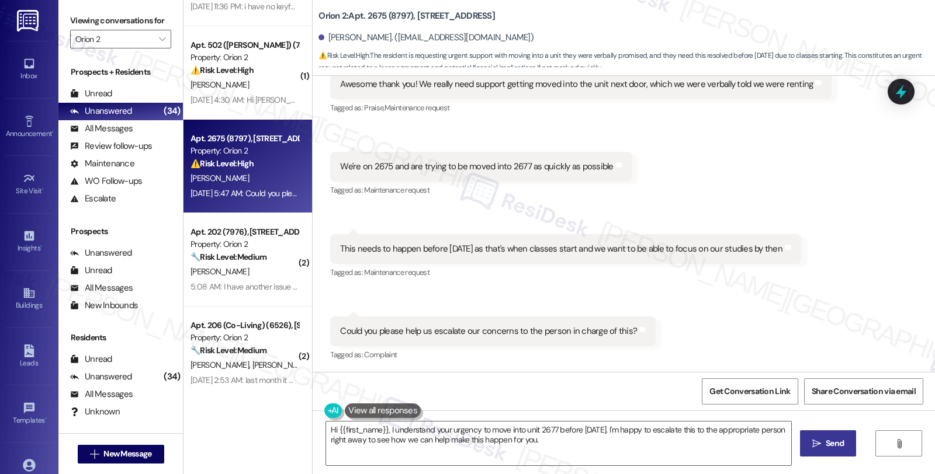
scroll to position [44, 0]
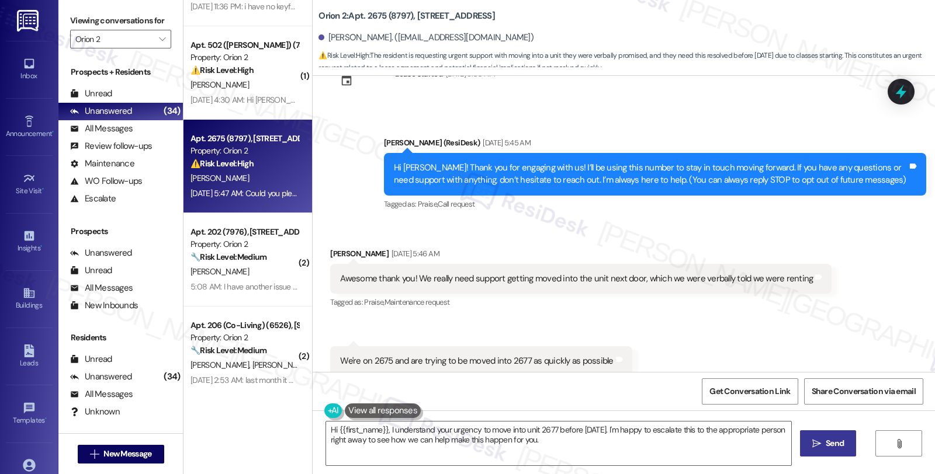
click at [330, 248] on div "Joshua Brennan Aug 21, 2025 at 5:46 AM" at bounding box center [580, 256] width 501 height 16
copy div "Joshua"
click at [529, 459] on textarea "Hi {{first_name}}, I understand your urgency to move into unit 2677 before Mond…" at bounding box center [558, 444] width 465 height 44
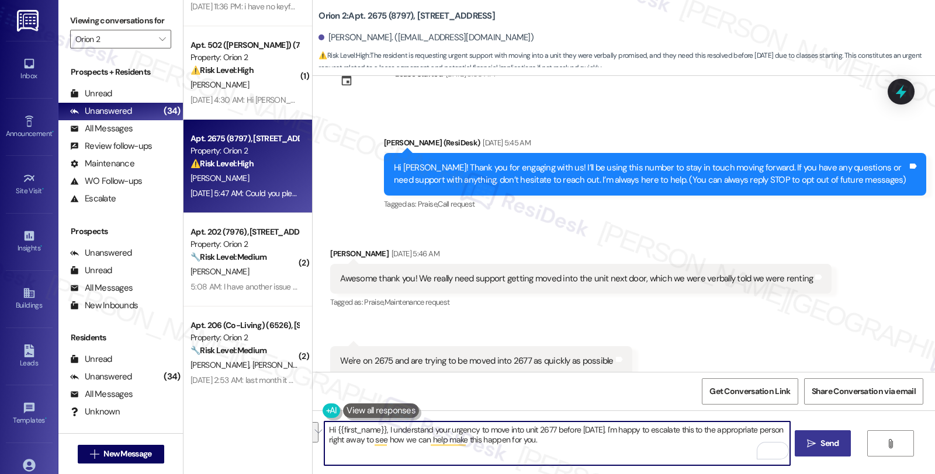
drag, startPoint x: 604, startPoint y: 431, endPoint x: 642, endPoint y: 450, distance: 42.6
click at [642, 450] on textarea "Hi {{first_name}}, I understand your urgency to move into unit 2677 before Mond…" at bounding box center [556, 444] width 465 height 44
type textarea "Hi {{first_name}}, I understand your urgency to move into unit 2677 before Mond…"
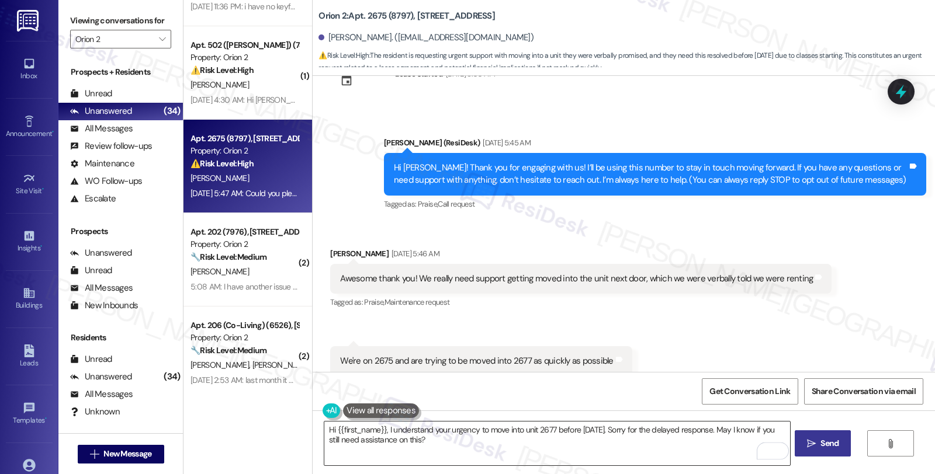
click at [653, 435] on textarea "Hi {{first_name}}, I understand your urgency to move into unit 2677 before Mond…" at bounding box center [556, 444] width 465 height 44
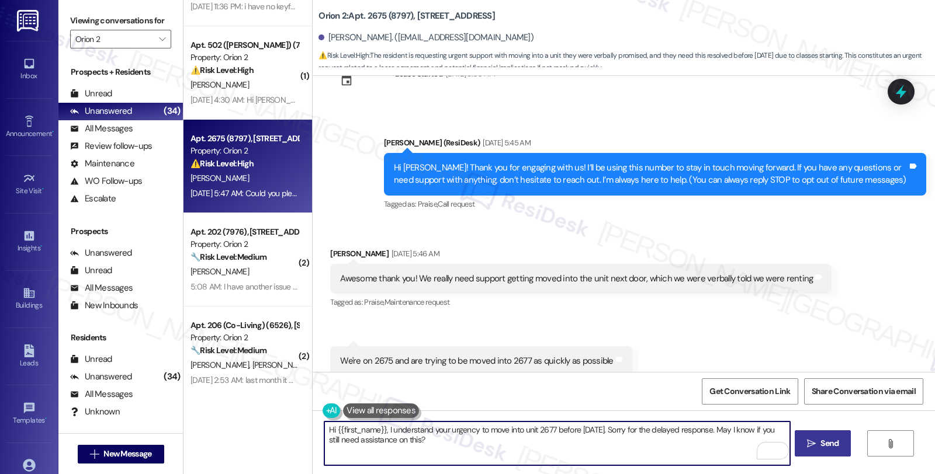
click at [469, 447] on textarea "Hi {{first_name}}, I understand your urgency to move into unit 2677 before Mond…" at bounding box center [556, 444] width 465 height 44
click at [823, 448] on span "Send" at bounding box center [829, 444] width 18 height 12
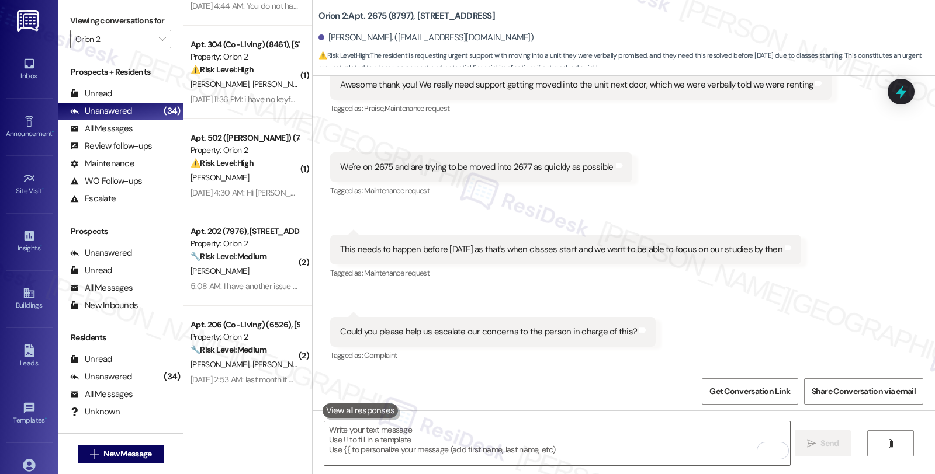
scroll to position [779, 0]
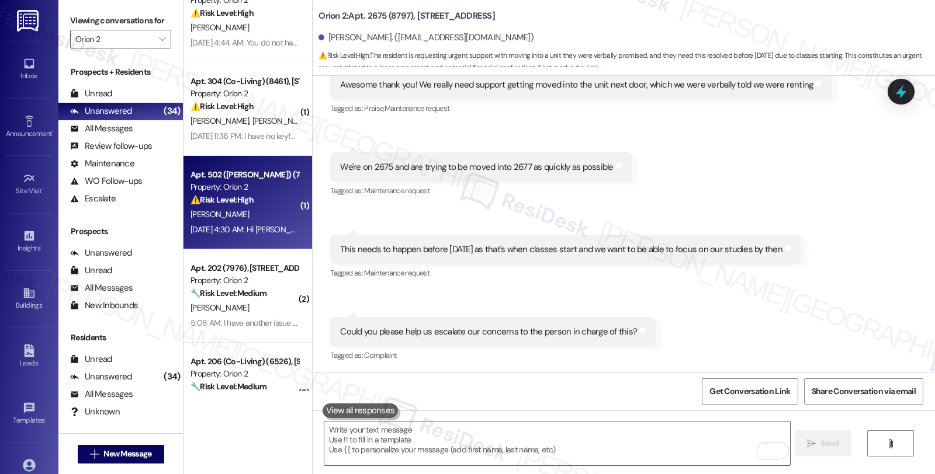
click at [241, 212] on div "[PERSON_NAME]" at bounding box center [244, 214] width 110 height 15
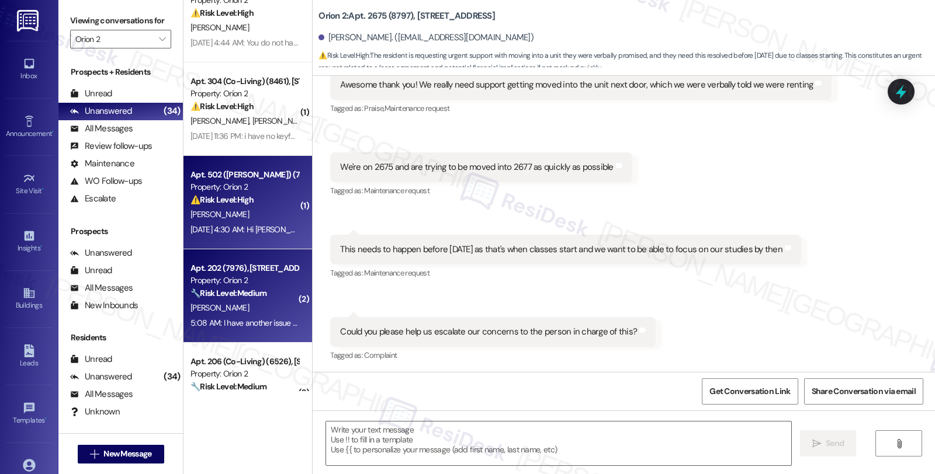
type textarea "Fetching suggested responses. Please feel free to read through the conversation…"
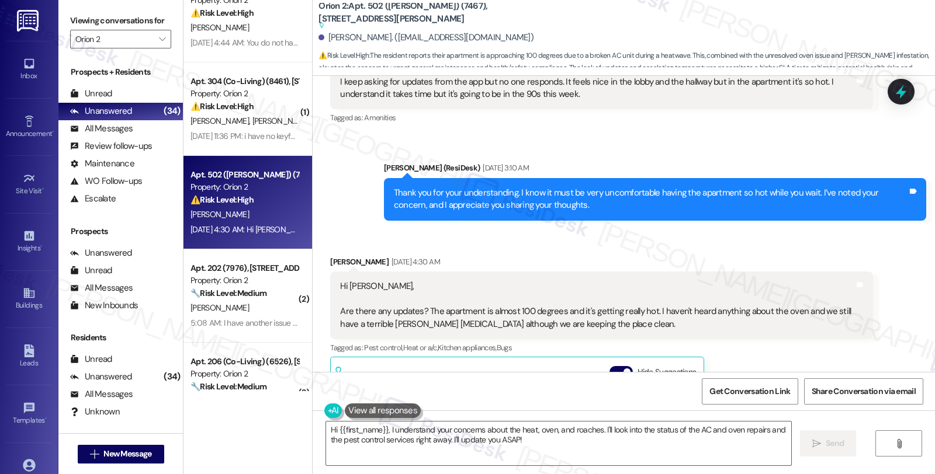
scroll to position [1934, 0]
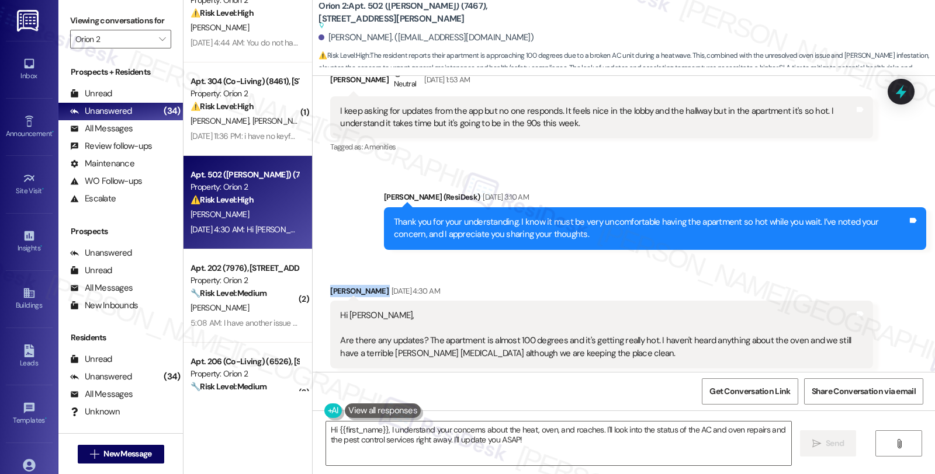
drag, startPoint x: 320, startPoint y: 279, endPoint x: 394, endPoint y: 279, distance: 74.8
click at [394, 279] on div "Received via SMS Shawntelle Augustine Aug 23, 2025 at 4:30 AM Hi Sarah, Are the…" at bounding box center [601, 434] width 560 height 316
copy div "[PERSON_NAME]"
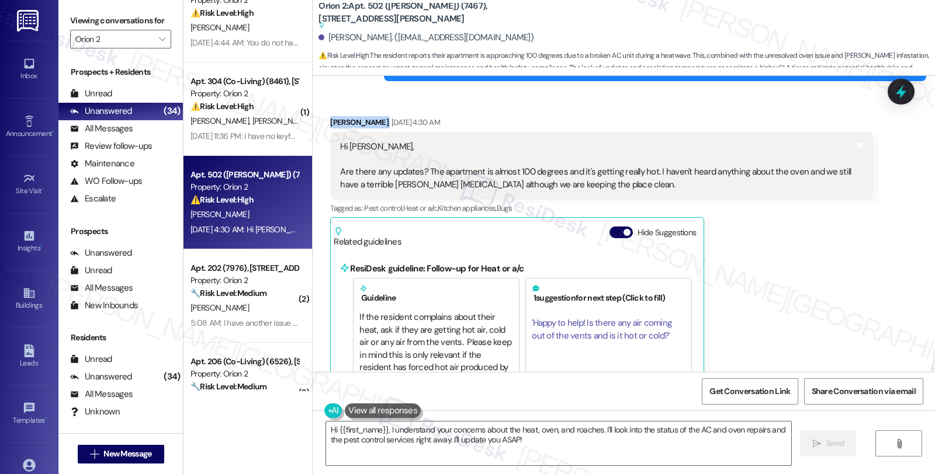
scroll to position [2129, 0]
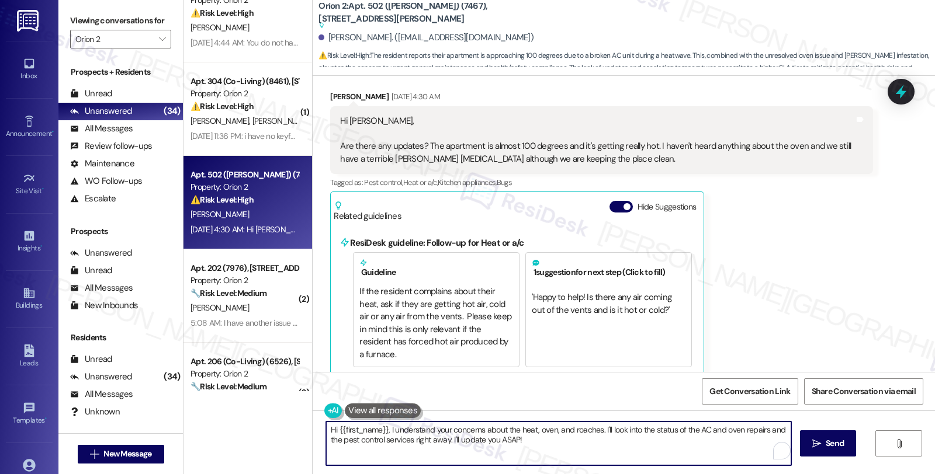
drag, startPoint x: 596, startPoint y: 430, endPoint x: 643, endPoint y: 446, distance: 49.3
click at [643, 446] on textarea "Hi {{first_name}}, I understand your concerns about the heat, oven, and roaches…" at bounding box center [558, 444] width 465 height 44
click at [672, 428] on textarea "Hi {{first_name}}, I understand your concerns about the heat, oven, and roaches…" at bounding box center [556, 444] width 465 height 44
click at [654, 428] on textarea "Hi {{first_name}}, I understand your concerns about the heat, oven, and roaches…" at bounding box center [556, 444] width 465 height 44
click at [598, 430] on textarea "Hi {{first_name}}, I understand your concerns about the heat, oven, and roaches…" at bounding box center [556, 444] width 465 height 44
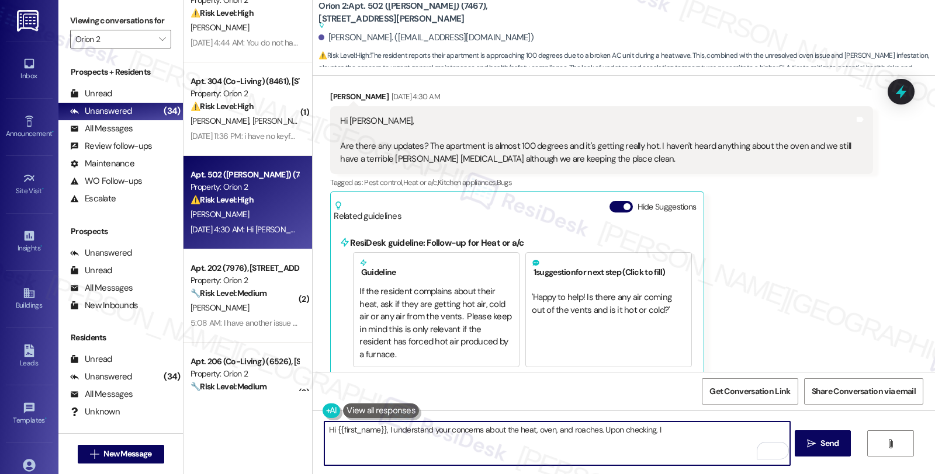
click at [597, 430] on textarea "Hi {{first_name}}, I understand your concerns about the heat, oven, and roaches…" at bounding box center [556, 444] width 465 height 44
drag, startPoint x: 594, startPoint y: 431, endPoint x: 729, endPoint y: 431, distance: 134.4
click at [729, 431] on textarea "Hi {{first_name}}, I understand your concerns about the heat, oven, and roaches…" at bounding box center [556, 444] width 465 height 44
paste textarea "[PERSON_NAME]"
type textarea "Hi {{first_name}}, I understand your concerns about the heat, oven, and roaches…"
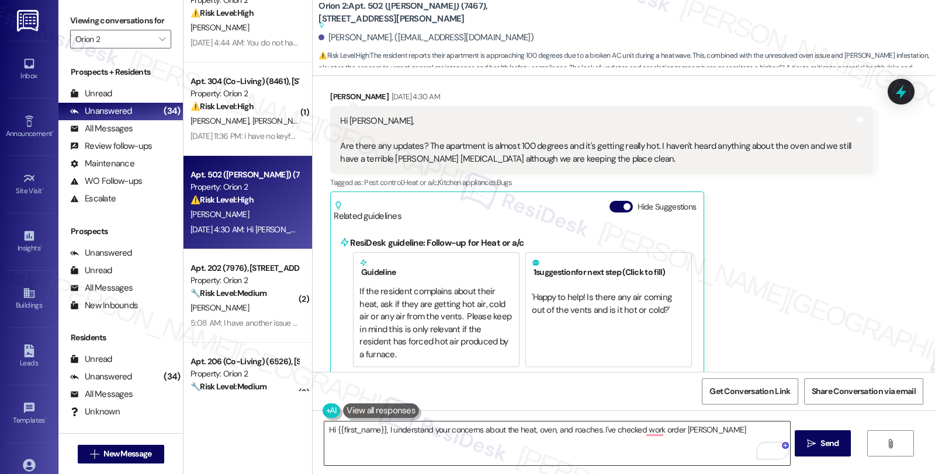
click at [672, 429] on textarea "Hi {{first_name}}, I understand your concerns about the heat, oven, and roaches…" at bounding box center [556, 444] width 465 height 44
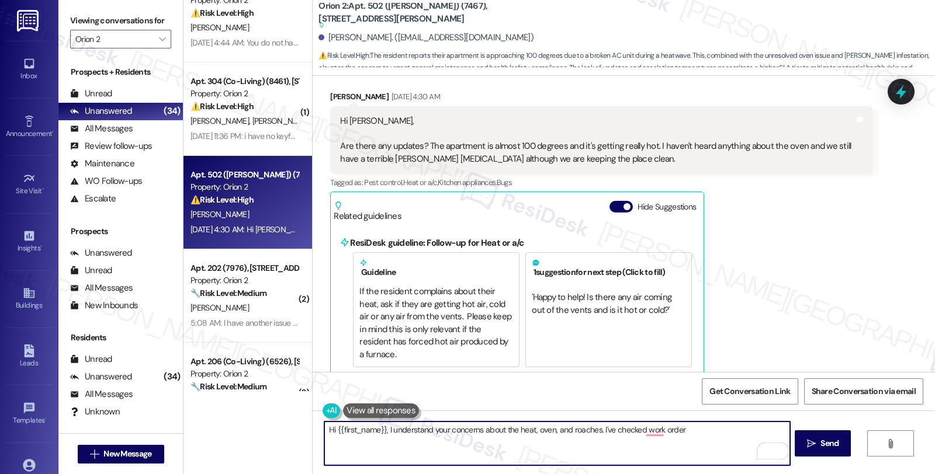
paste textarea "#25106-1"
click at [783, 433] on textarea "Hi {{first_name}}, I understand your concerns about the heat, oven, and roaches…" at bounding box center [556, 444] width 465 height 44
paste textarea "08/27/2025"
click at [458, 443] on textarea "Hi {{first_name}}, I understand your concerns about the heat, oven, and roaches…" at bounding box center [556, 444] width 465 height 44
paste textarea "#23915-1"
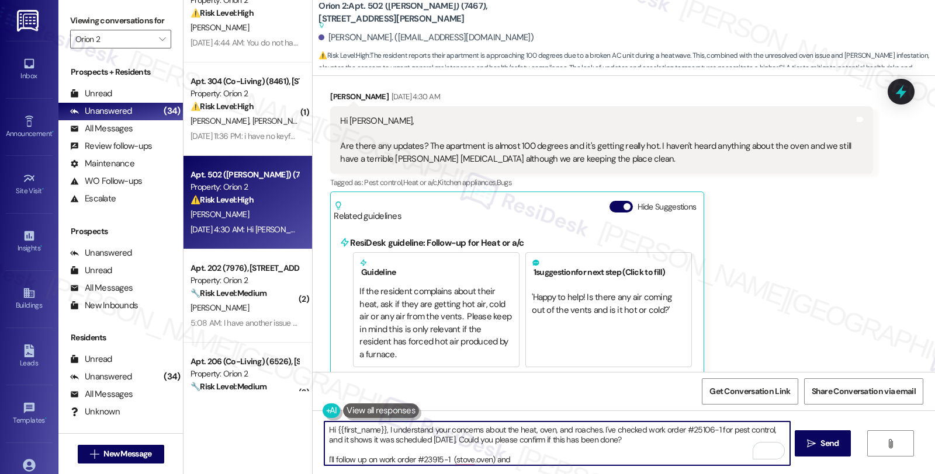
paste textarea "#25223-1"
click at [466, 457] on textarea "Hi {{first_name}}, I understand your concerns about the heat, oven, and roaches…" at bounding box center [556, 444] width 465 height 44
click at [574, 462] on textarea "Hi {{first_name}}, I understand your concerns about the heat, oven, and roaches…" at bounding box center [556, 444] width 465 height 44
type textarea "Hi {{first_name}}, I understand your concerns about the heat, oven, and roaches…"
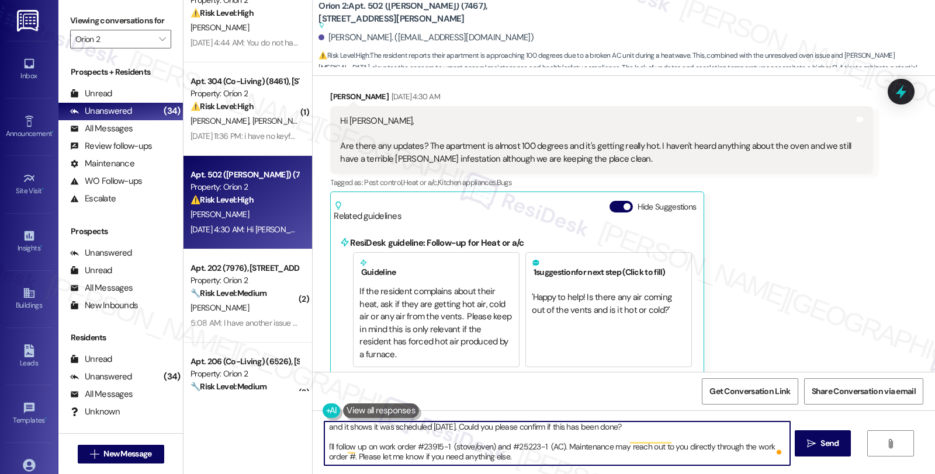
click at [723, 453] on textarea "Hi {{first_name}}, I understand your concerns about the heat, oven, and roaches…" at bounding box center [556, 444] width 465 height 44
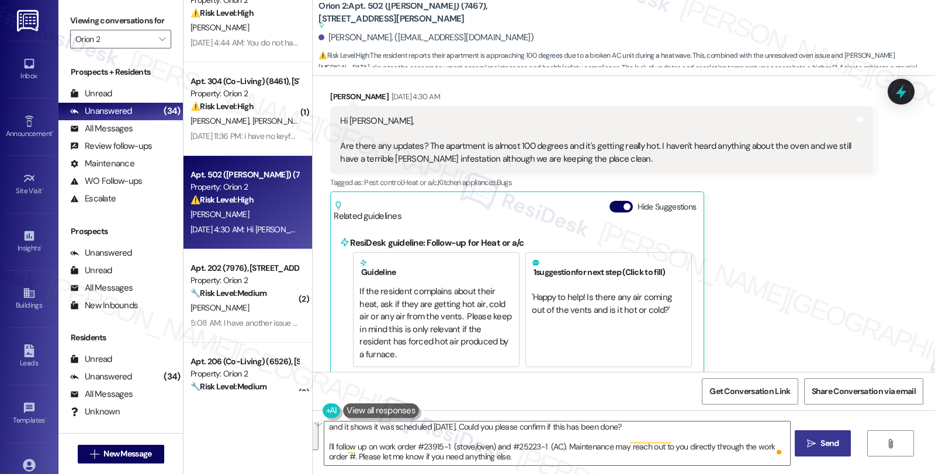
click at [827, 442] on span "Send" at bounding box center [829, 444] width 18 height 12
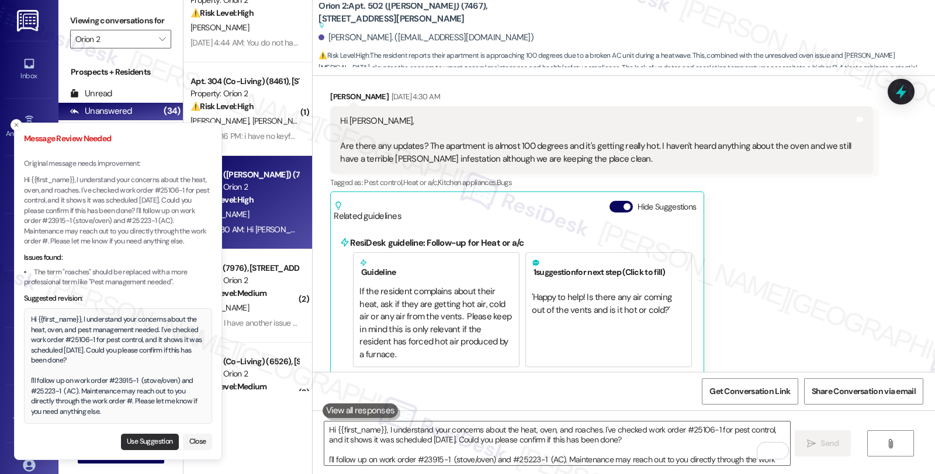
click at [152, 445] on button "Use Suggestion" at bounding box center [150, 442] width 58 height 16
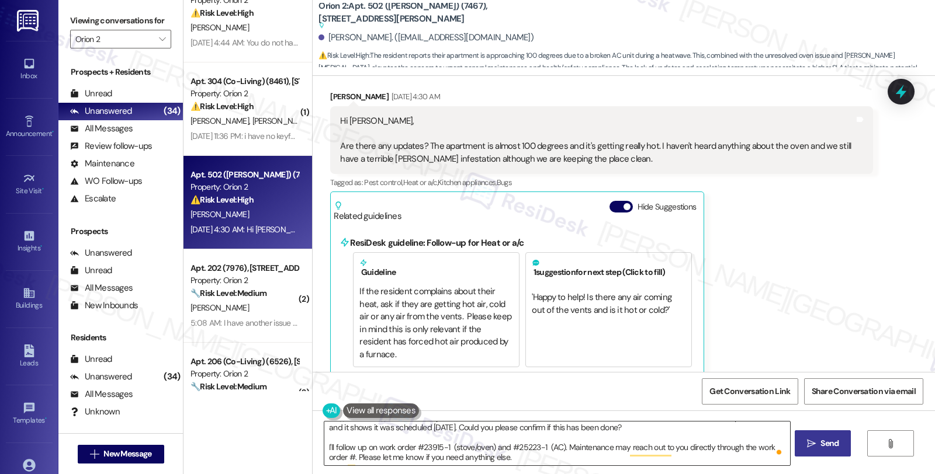
scroll to position [12, 0]
click at [632, 452] on textarea "Hi {{first_name}}, I understand your concerns about the heat, oven, and pest ma…" at bounding box center [556, 444] width 465 height 44
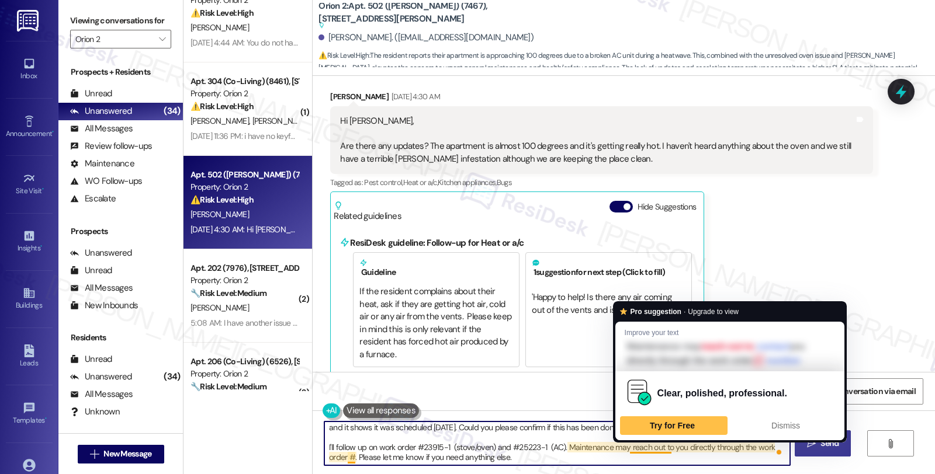
type textarea "Hi {{first_name}}, I understand your concerns about the heat, oven, and pest ma…"
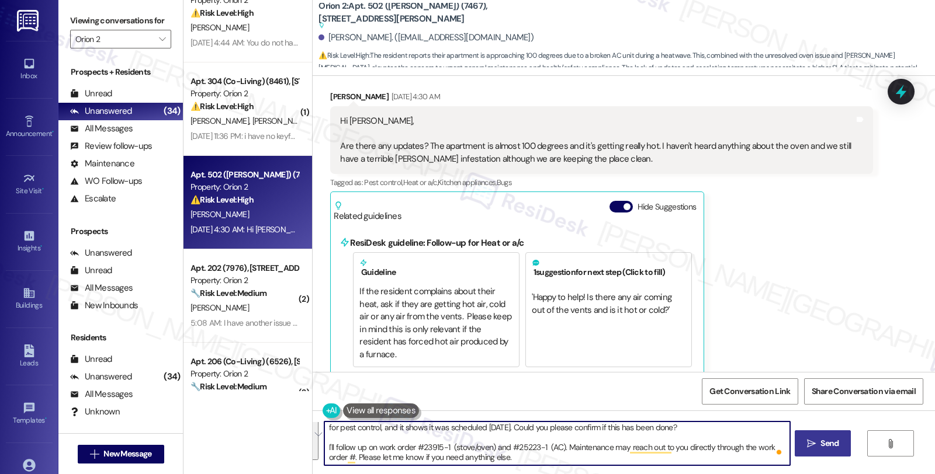
click at [830, 454] on button " Send" at bounding box center [823, 444] width 57 height 26
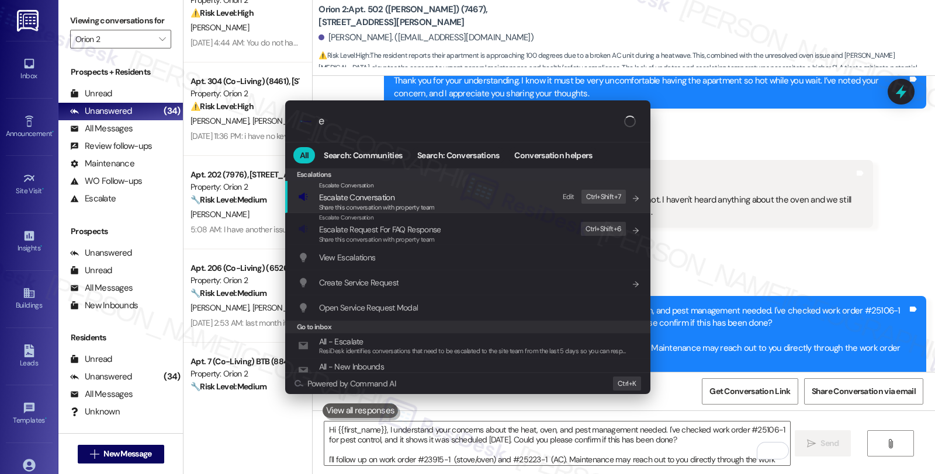
type input "e"
click at [768, 254] on div ".cls-1{fill:#0a055f;}.cls-2{fill:#0cc4c4;} resideskLogoBlueOrange e All Search:…" at bounding box center [467, 237] width 935 height 474
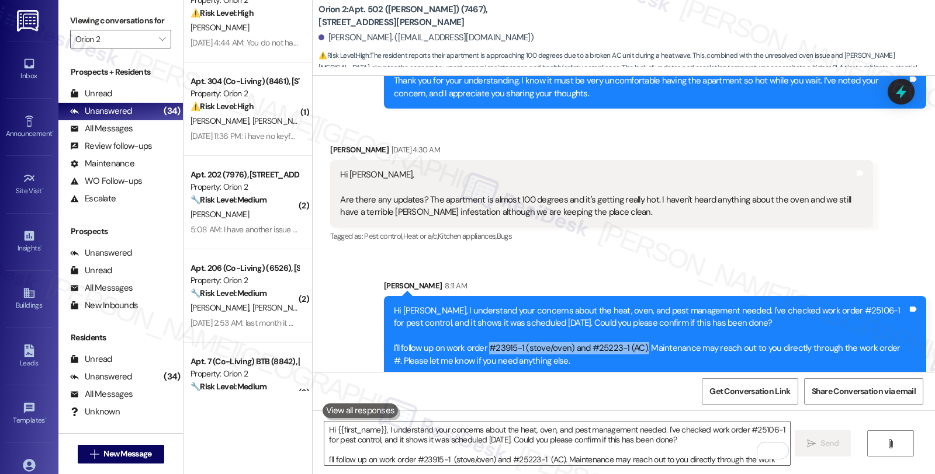
drag, startPoint x: 480, startPoint y: 336, endPoint x: 635, endPoint y: 337, distance: 154.2
click at [635, 337] on div "Hi Shawntelle, I understand your concerns about the heat, oven, and pest manage…" at bounding box center [651, 336] width 514 height 63
copy div "#23915-1 (stove/oven) and #25223-1 (AC)."
click at [897, 98] on icon at bounding box center [900, 91] width 15 height 15
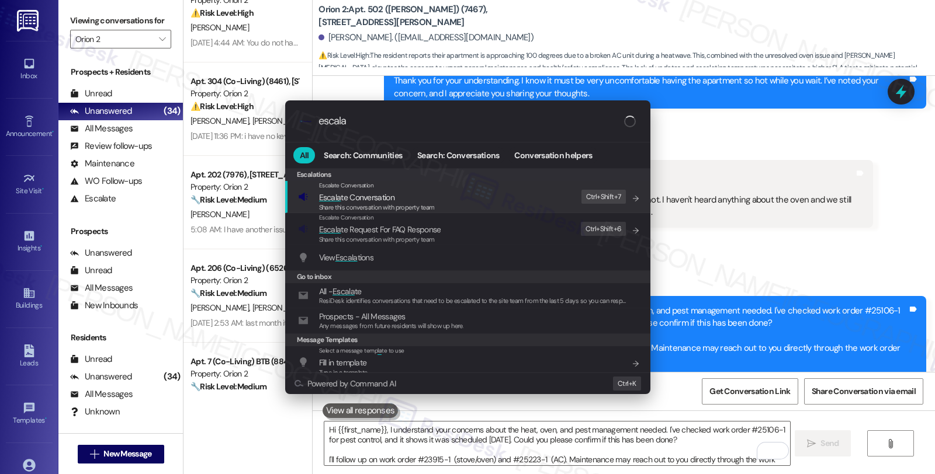
type input "escala"
click at [370, 199] on span "Escala te Conversation" at bounding box center [356, 197] width 75 height 11
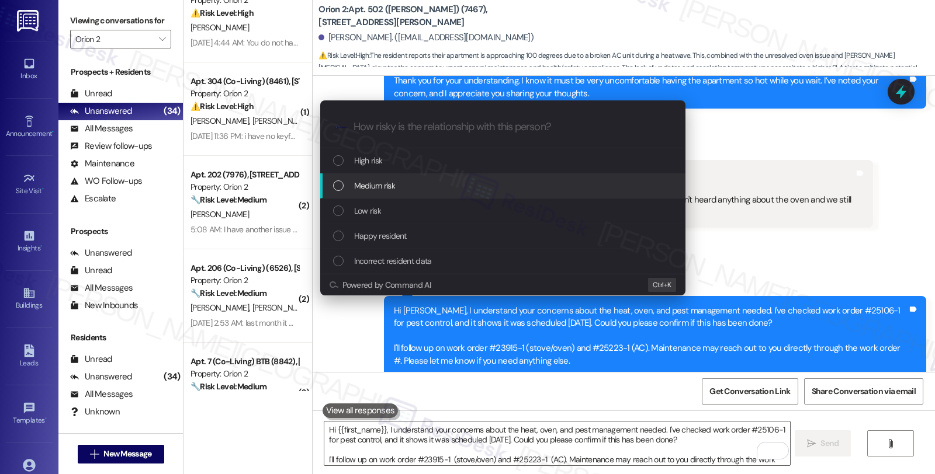
click at [368, 189] on span "Medium risk" at bounding box center [374, 185] width 41 height 13
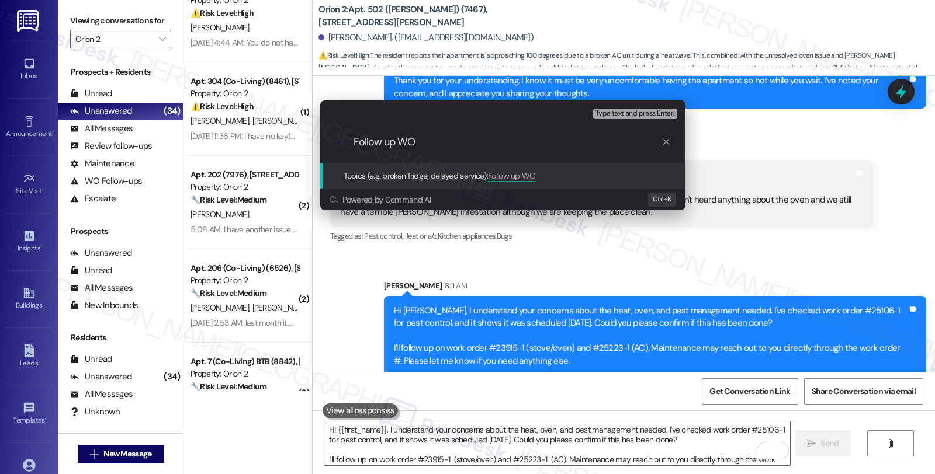
paste input "#23915-1 (stove/oven) and #25223-1 (AC)."
click at [470, 147] on input "Follow up WO #23915-1 (stove/oven) and #25223-1 (AC)." at bounding box center [507, 142] width 308 height 12
click at [614, 143] on input "Follow up WO #23915-1 (stove/oven) and #25223-1 (AC)." at bounding box center [507, 142] width 308 height 12
type input "Follow up WO #23915-1 (stove/oven) and #25223-1 (AC)"
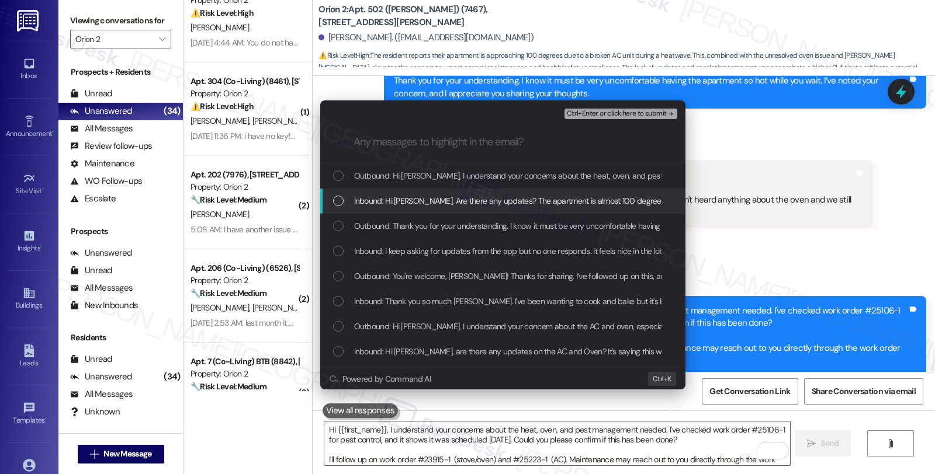
click at [429, 202] on span "Inbound: Hi Sarah, Are there any updates? The apartment is almost 100 degrees a…" at bounding box center [783, 201] width 859 height 13
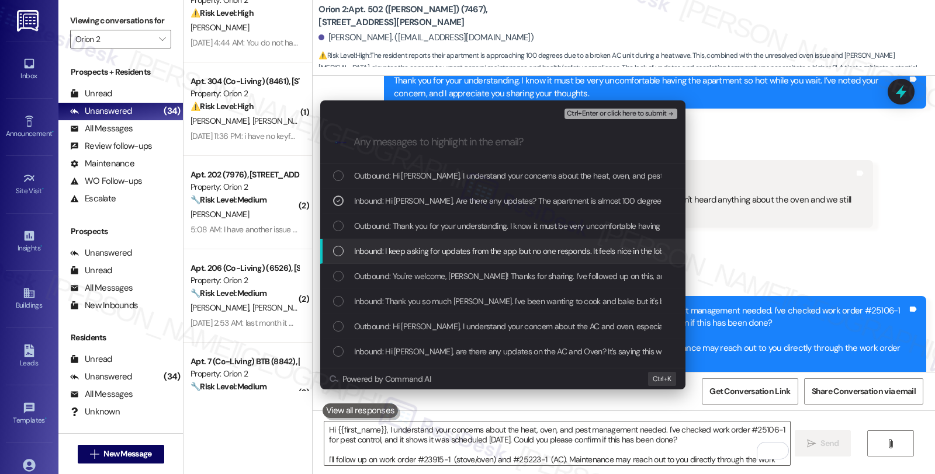
click at [428, 249] on span "Inbound: I keep asking for updates from the app but no one responds. It feels n…" at bounding box center [706, 251] width 704 height 13
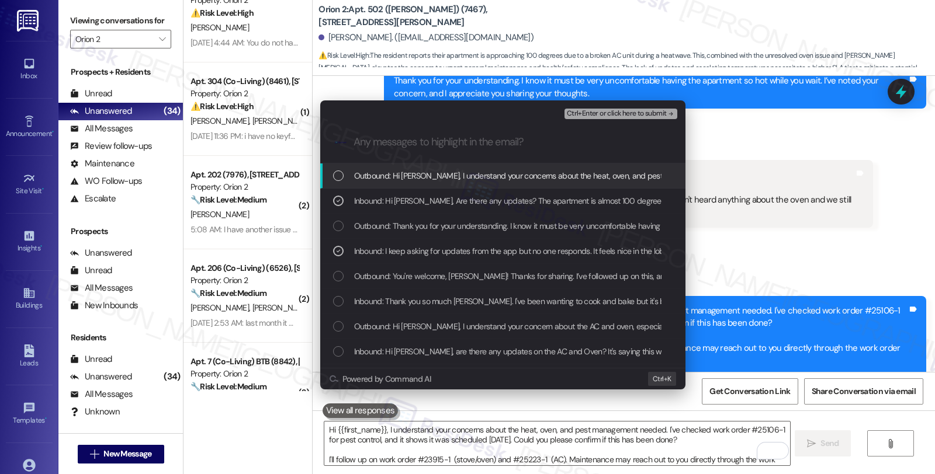
click at [600, 113] on span "Ctrl+Enter or click here to submit" at bounding box center [617, 114] width 100 height 8
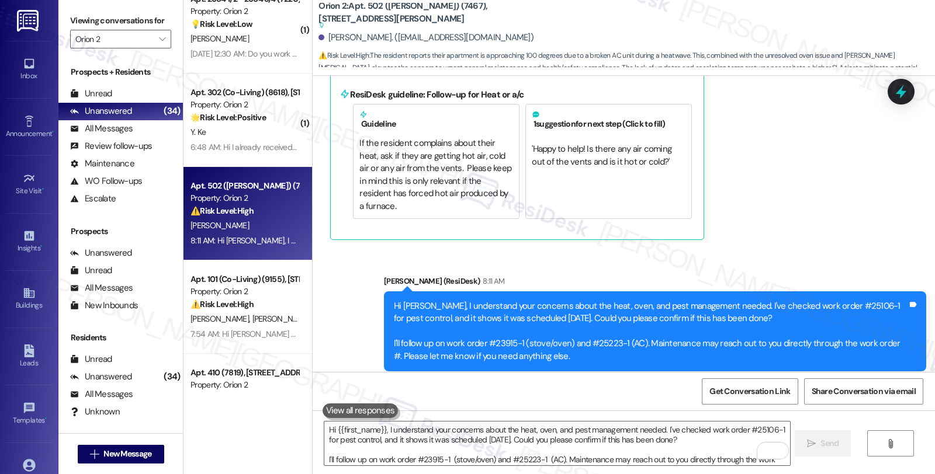
scroll to position [1947, 0]
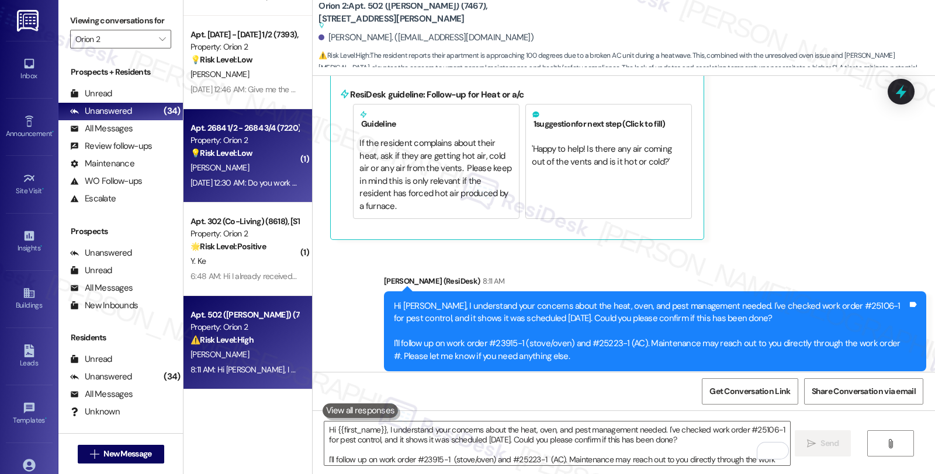
click at [265, 155] on div "💡 Risk Level: Low The resident is asking a question about a staff member. This …" at bounding box center [244, 153] width 108 height 12
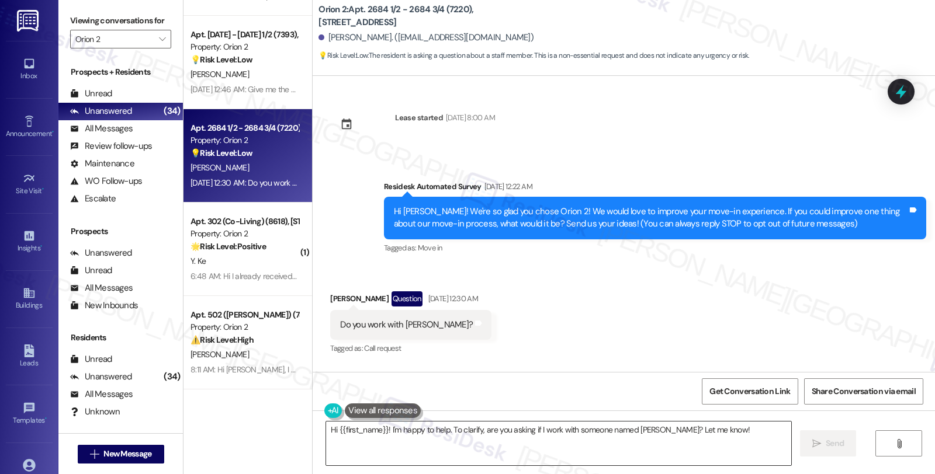
click at [499, 453] on textarea "Hi {{first_name}}! I'm happy to help. To clarify, are you asking if I work with…" at bounding box center [558, 444] width 465 height 44
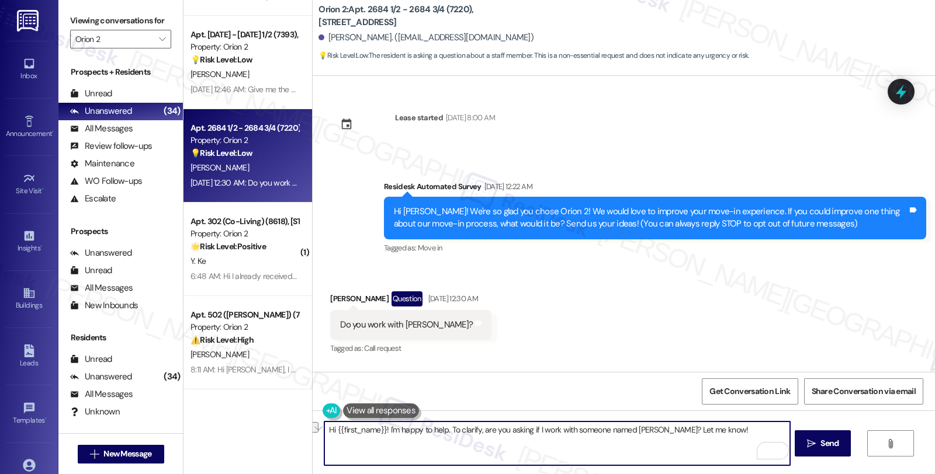
drag, startPoint x: 377, startPoint y: 429, endPoint x: 712, endPoint y: 433, distance: 334.2
click at [712, 433] on textarea "Hi {{first_name}}! I'm happy to help. To clarify, are you asking if I work with…" at bounding box center [556, 444] width 465 height 44
paste textarea "I'm part of {{property}}'s Resident Support Offsite Team, working closely with …"
click at [717, 433] on textarea "Hi {{first_name}}, I'm part of {{property}}'s Resident Support Offsite Team, wo…" at bounding box center [556, 444] width 465 height 44
click at [720, 431] on textarea "Hi {{first_name}}, I'm part of {{property}}'s Resident Support Offsite Team, wo…" at bounding box center [556, 444] width 465 height 44
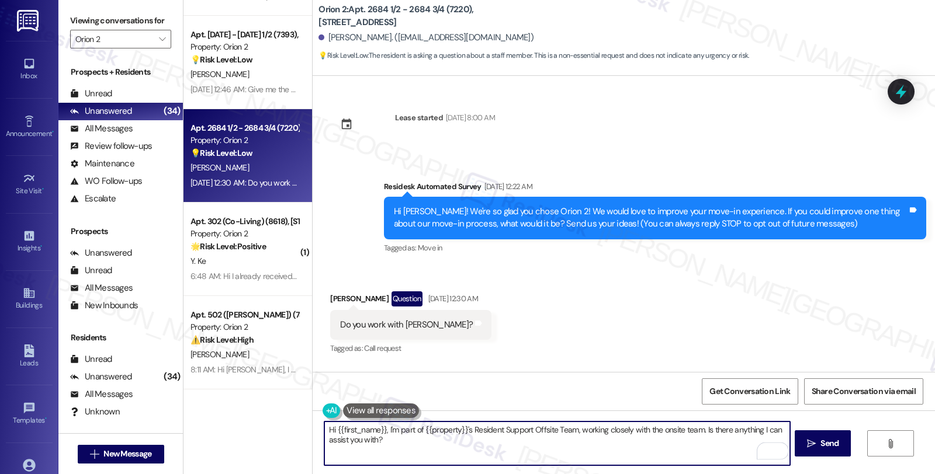
type textarea "Hi {{first_name}}, I'm part of {{property}}'s Resident Support Offsite Team, wo…"
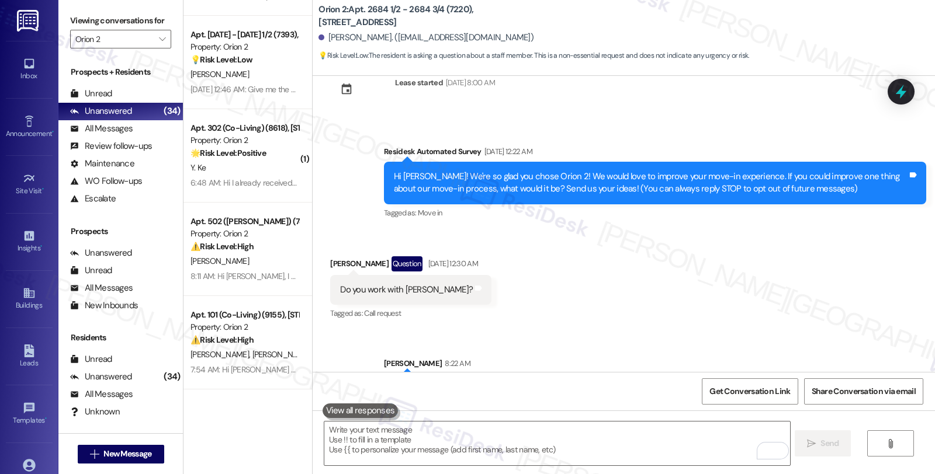
scroll to position [75, 0]
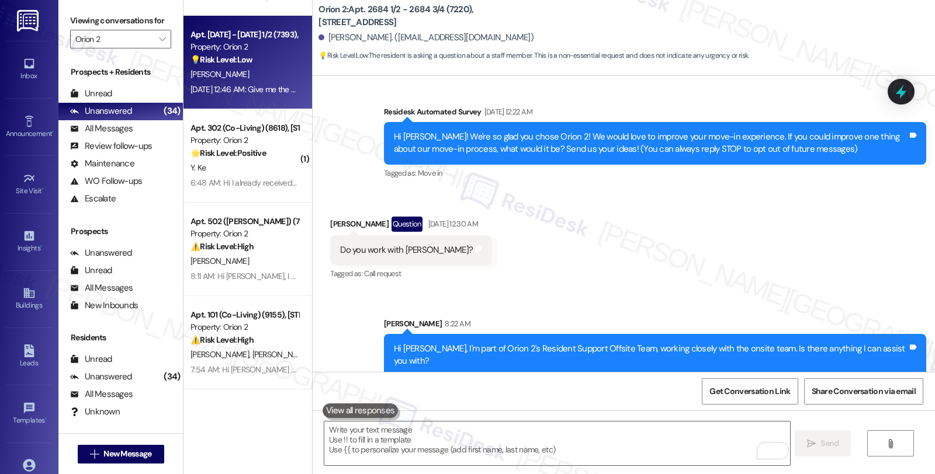
click at [241, 79] on div "[PERSON_NAME]" at bounding box center [244, 74] width 110 height 15
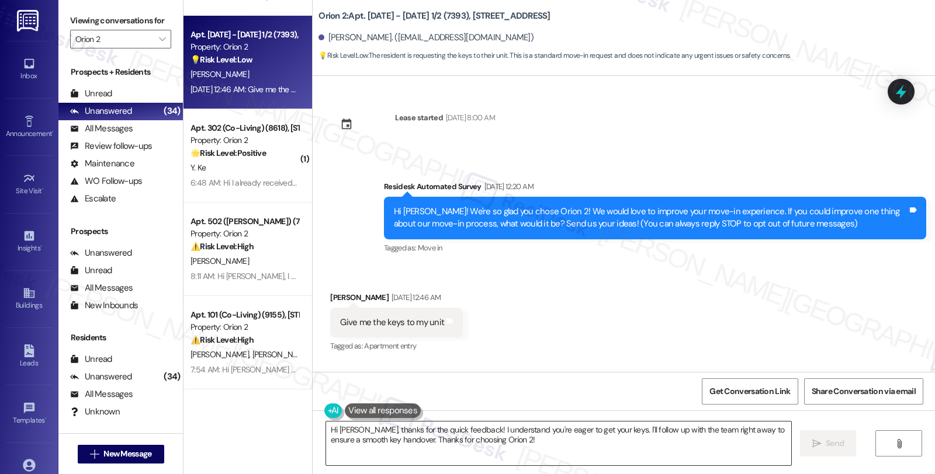
click at [421, 429] on textarea "Hi Bradley, thanks for the quick feedback! I understand you're eager to get you…" at bounding box center [558, 444] width 465 height 44
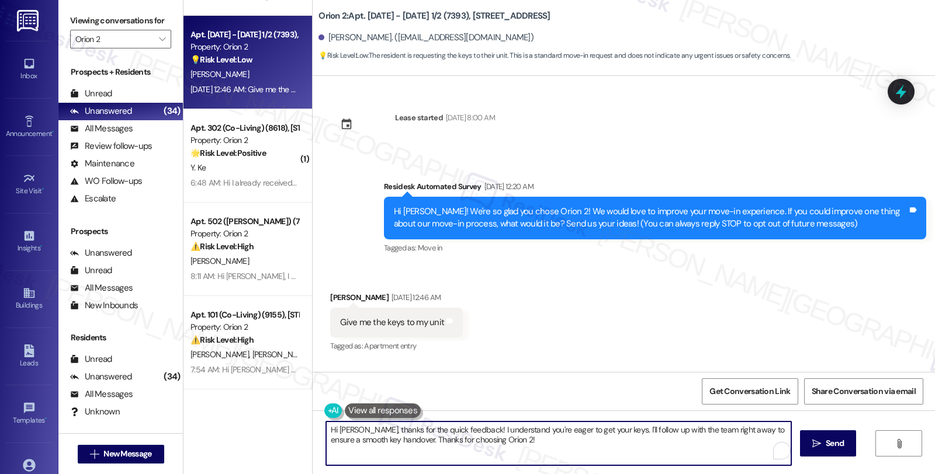
click at [421, 429] on textarea "Hi Bradley, thanks for the quick feedback! I understand you're eager to get you…" at bounding box center [558, 444] width 465 height 44
drag, startPoint x: 438, startPoint y: 434, endPoint x: 494, endPoint y: 448, distance: 57.8
click at [494, 448] on textarea "Hi Bradley, thanks for the feedback! I understand you're eager to get your keys…" at bounding box center [556, 444] width 465 height 44
click at [641, 434] on textarea "Hi Bradley, thanks for the feedback. Sorry for the delayed response. May I know…" at bounding box center [556, 444] width 465 height 44
type textarea "Hi Bradley, thanks for the feedback. Sorry for the delayed response. May I know…"
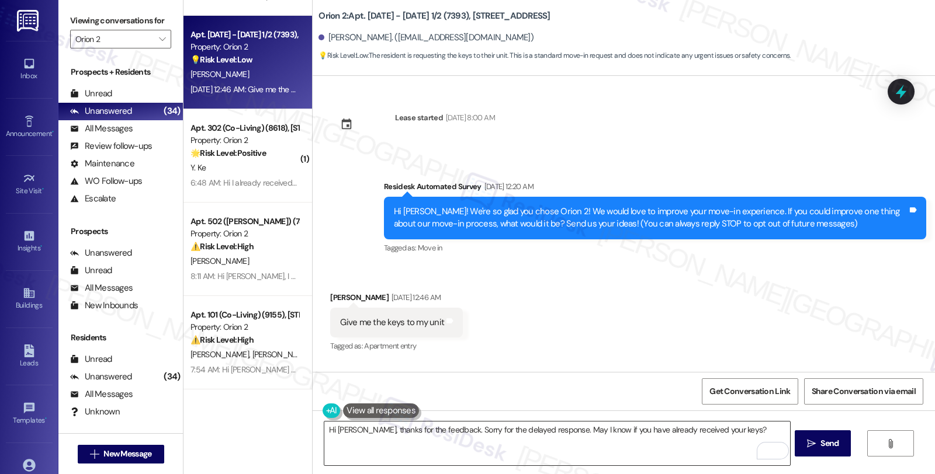
click at [649, 430] on textarea "Hi Bradley, thanks for the feedback. Sorry for the delayed response. May I know…" at bounding box center [556, 444] width 465 height 44
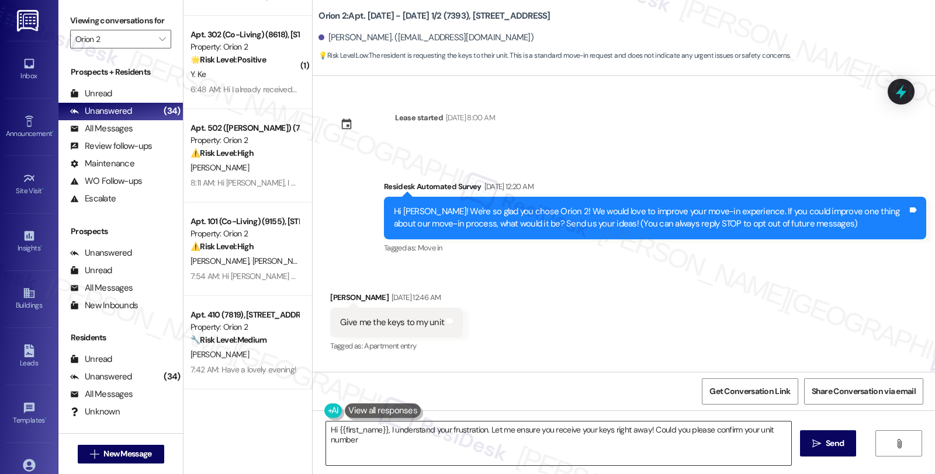
type textarea "Hi {{first_name}}, I understand your frustration. Let me ensure you receive you…"
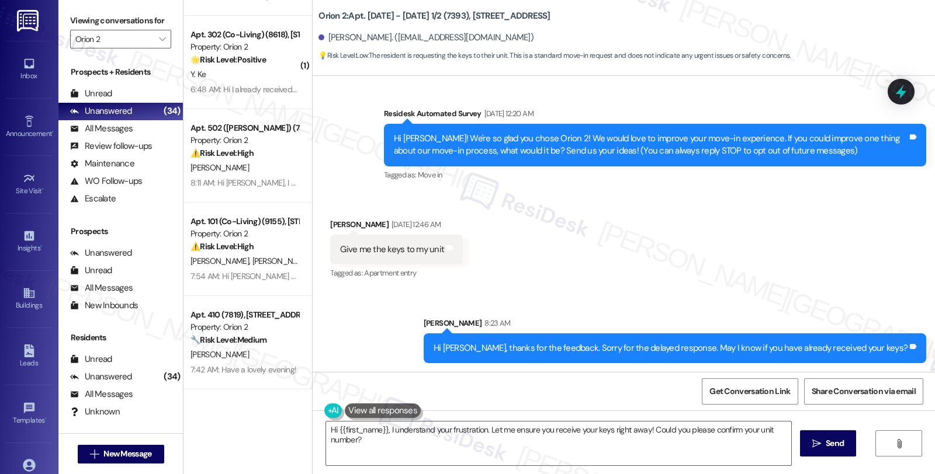
scroll to position [2012, 0]
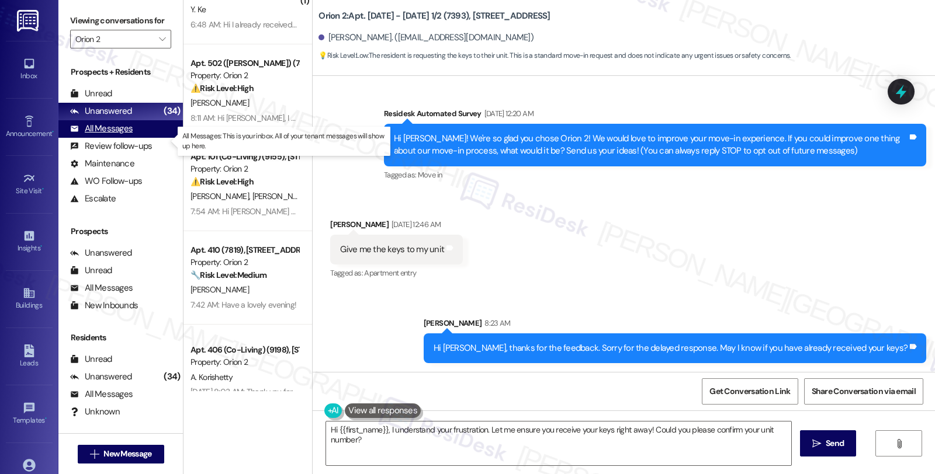
click at [124, 135] on div "All Messages" at bounding box center [101, 129] width 63 height 12
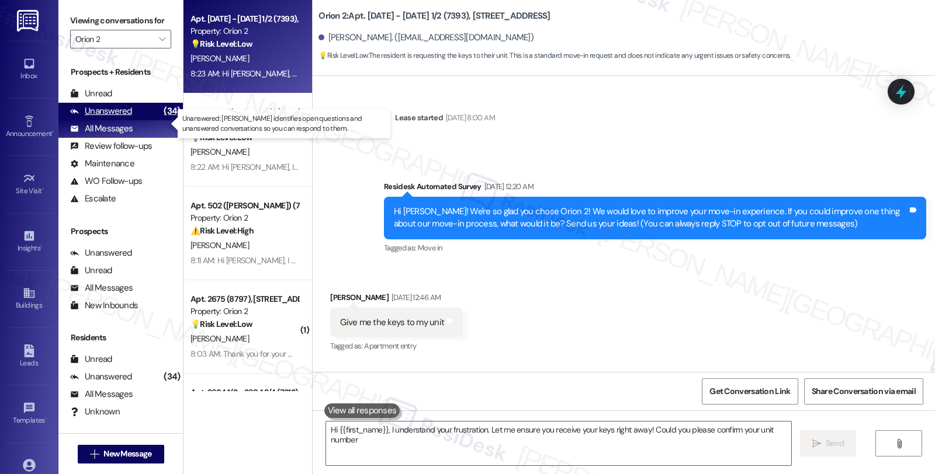
type textarea "Hi {{first_name}}, I understand your frustration. Let me ensure you receive you…"
click at [124, 117] on div "Unanswered" at bounding box center [101, 111] width 62 height 12
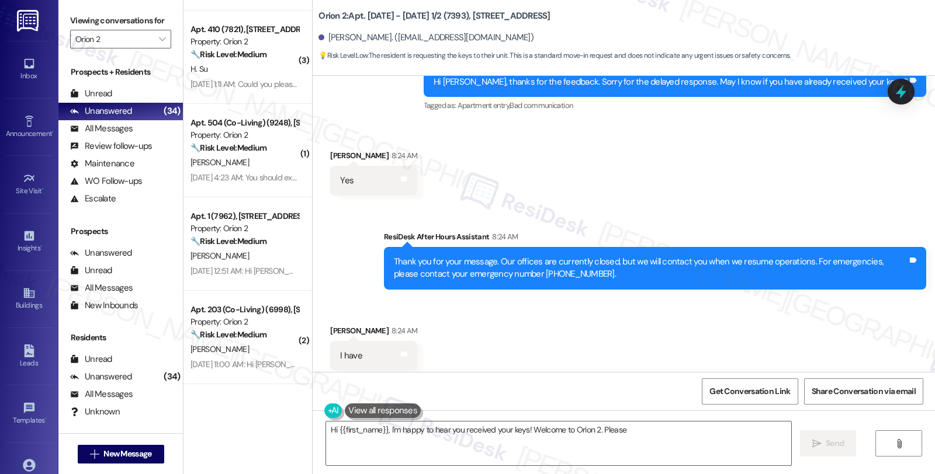
scroll to position [346, 0]
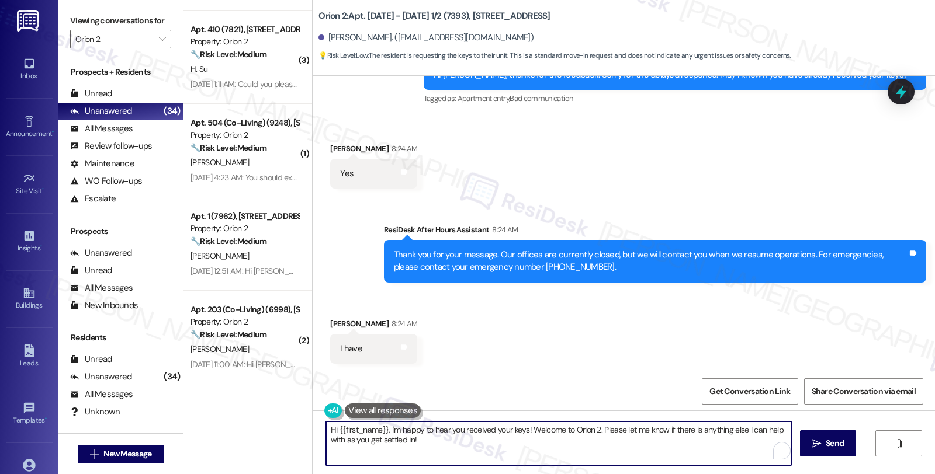
drag, startPoint x: 477, startPoint y: 452, endPoint x: 292, endPoint y: 424, distance: 186.7
click at [292, 424] on div "( 2 ) Apt. 206 (Co-Living) (6526), 1421 W Adams Blvd Property: Orion 2 🔧 Risk L…" at bounding box center [558, 237] width 751 height 474
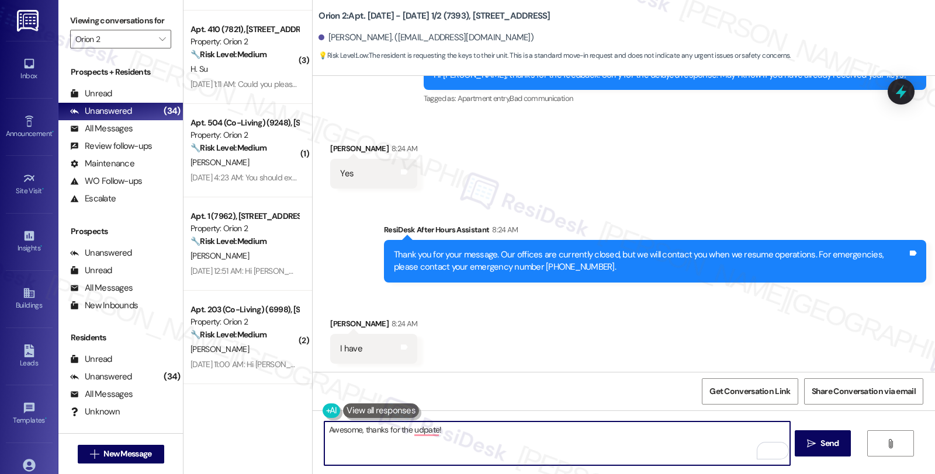
click at [467, 432] on textarea "Awesome, thanks for the udpate!" at bounding box center [556, 444] width 465 height 44
paste textarea "Should you have other concerns, please feel free to reach out. Have a great day!"
click at [676, 431] on textarea "Awesome, thanks for the update! Should you have other concerns, please feel fre…" at bounding box center [556, 444] width 465 height 44
click at [709, 431] on textarea "Awesome, thanks for the update! Should you have other concerns, please feel fre…" at bounding box center [556, 444] width 465 height 44
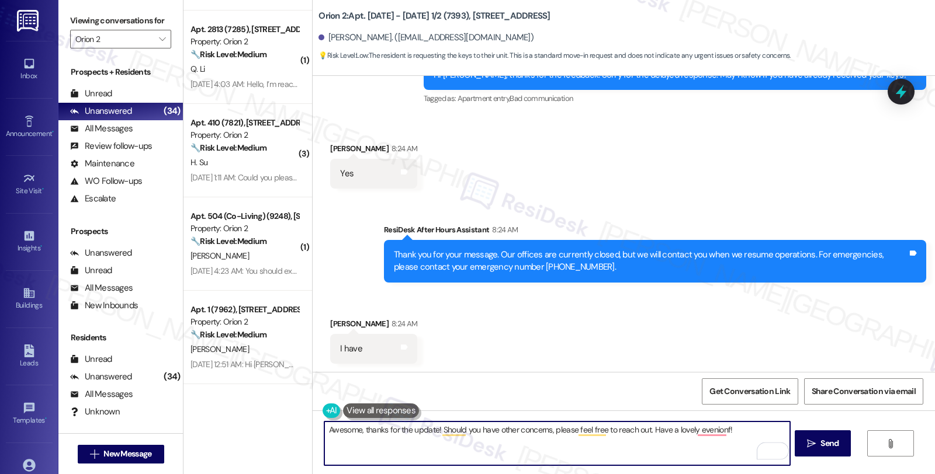
click at [633, 442] on textarea "Awesome, thanks for the update! Should you have other concerns, please feel fre…" at bounding box center [556, 444] width 465 height 44
type textarea "Awesome, thanks for the update! Should you have other concerns, please feel fre…"
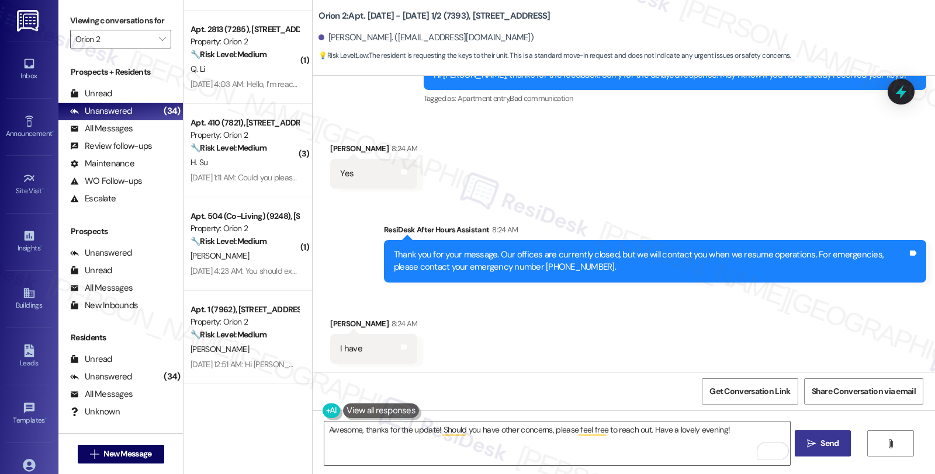
click at [826, 444] on span "Send" at bounding box center [829, 444] width 18 height 12
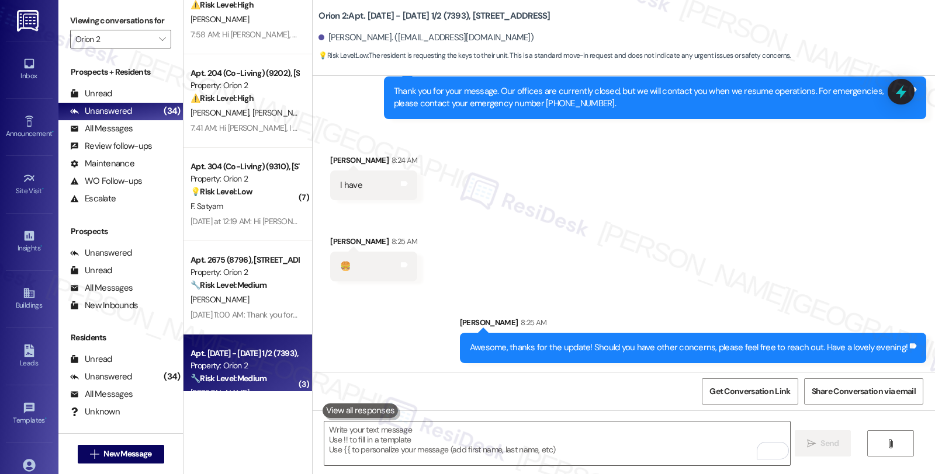
scroll to position [2592, 0]
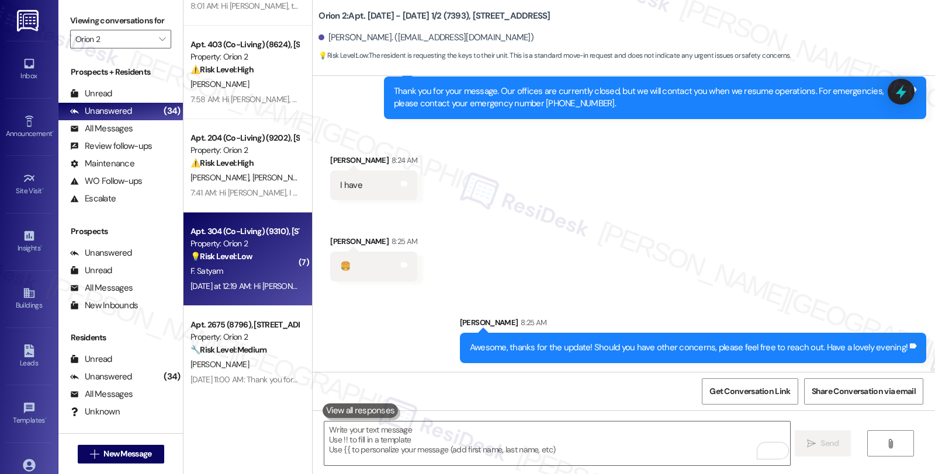
click at [275, 292] on div "Yesterday at 12:19 AM: Hi Fnu! We're so glad you chose Orion 2! We would love t…" at bounding box center [244, 286] width 110 height 15
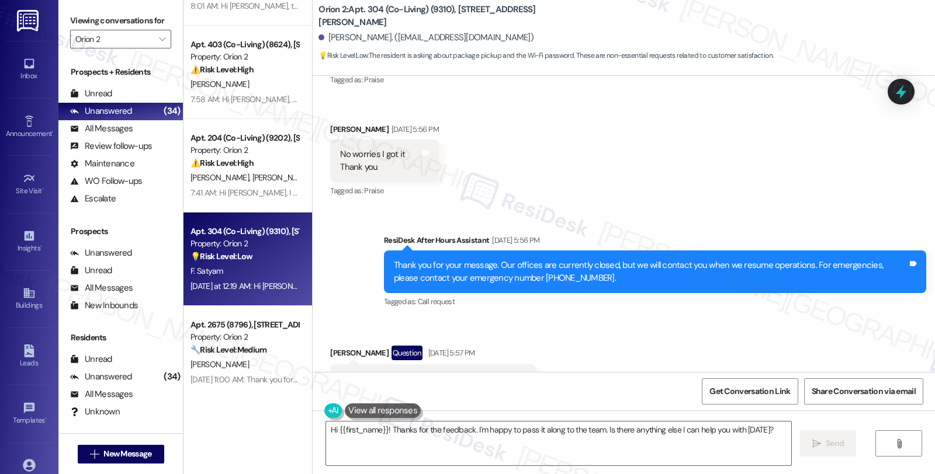
scroll to position [1563, 0]
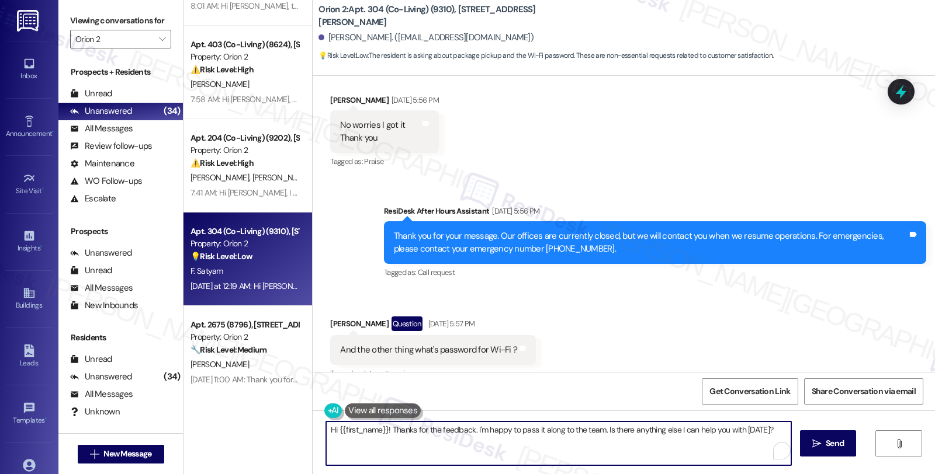
drag, startPoint x: 380, startPoint y: 428, endPoint x: 845, endPoint y: 428, distance: 465.7
click at [845, 428] on div "Hi {{first_name}}! Thanks for the feedback. I'm happy to pass it along to the t…" at bounding box center [624, 455] width 622 height 88
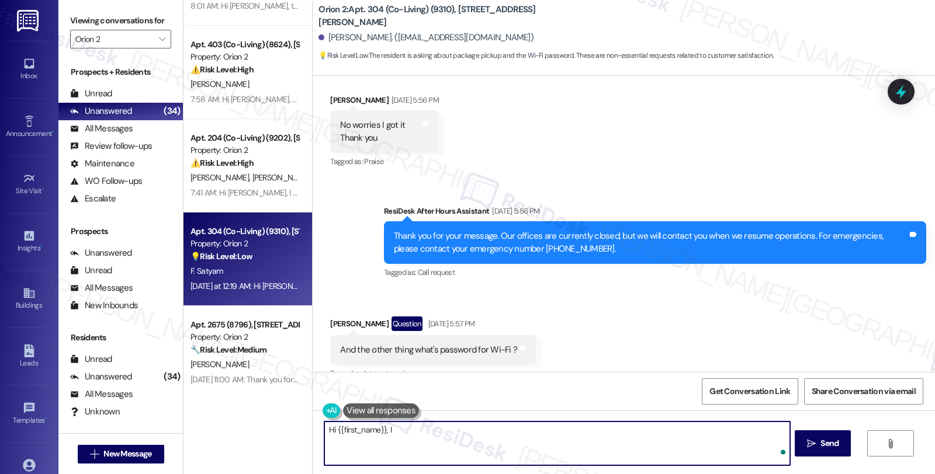
type textarea "Hi {{first_name}}, I u"
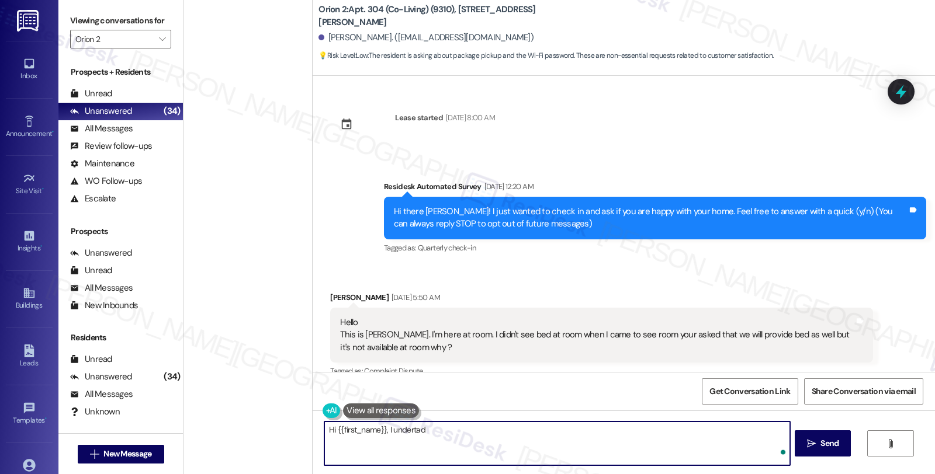
scroll to position [1563, 0]
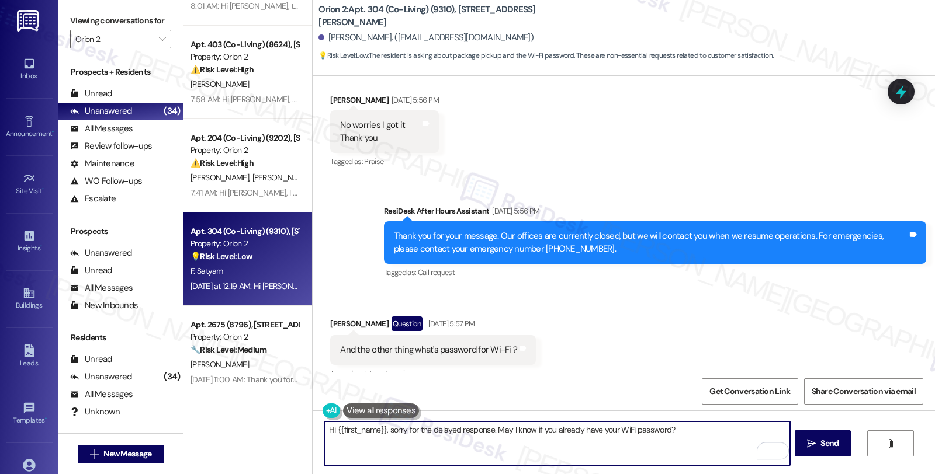
click at [737, 435] on textarea "Hi {{first_name}}, sorry for the delayed response. May I know if you already ha…" at bounding box center [556, 444] width 465 height 44
type textarea "Hi {{first_name}}, sorry for the delayed response. May I know if you already ha…"
click at [846, 442] on button " Send" at bounding box center [823, 444] width 57 height 26
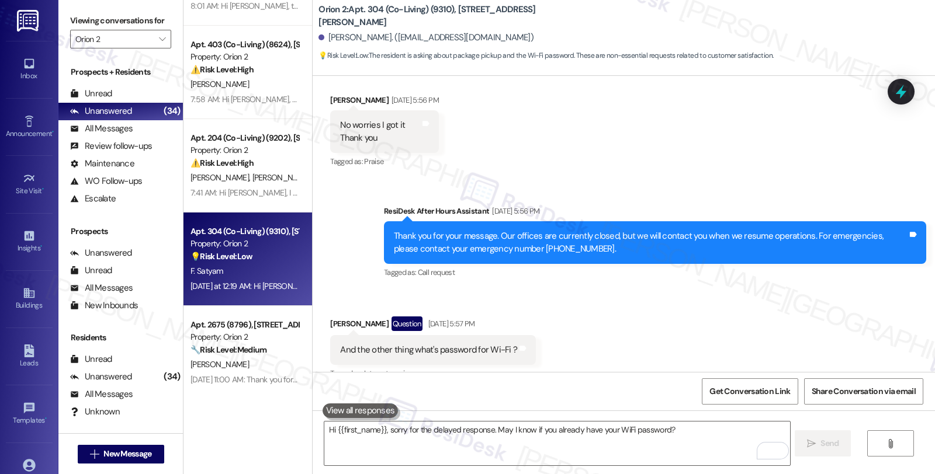
scroll to position [1582, 0]
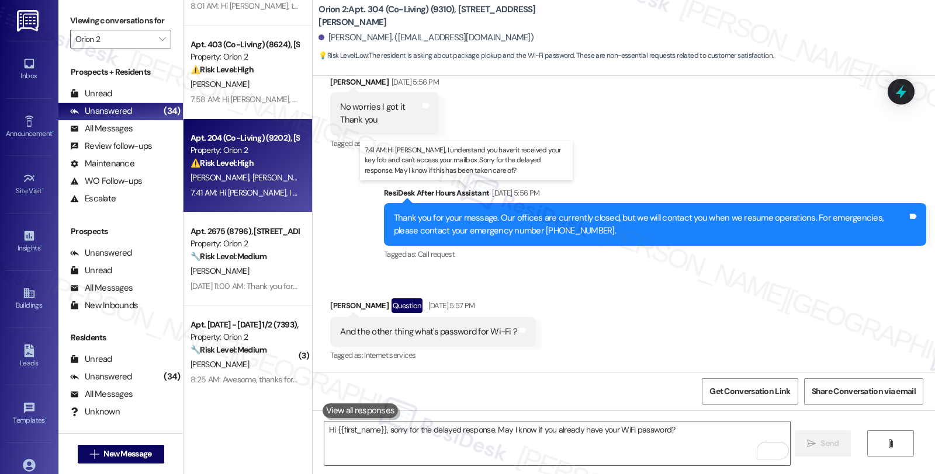
click at [272, 189] on div "7:41 AM: Hi John, I understand you haven't received your key fob and can't acce…" at bounding box center [497, 193] width 614 height 11
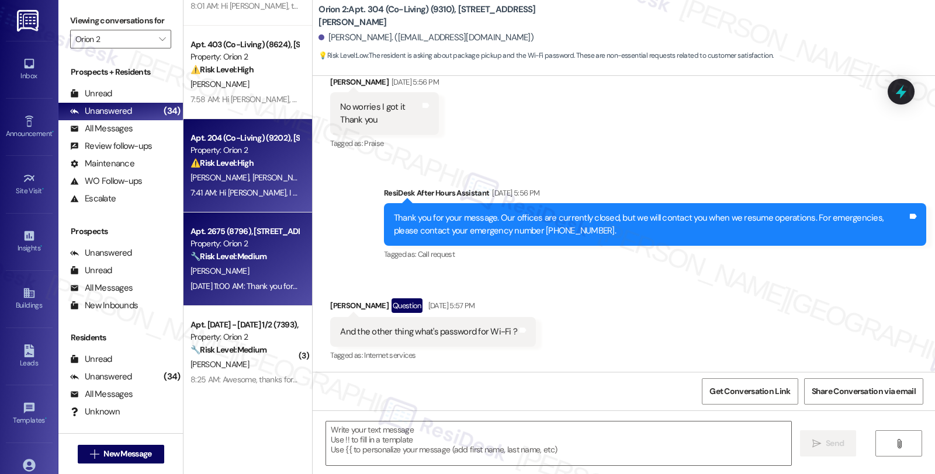
type textarea "Fetching suggested responses. Please feel free to read through the conversation…"
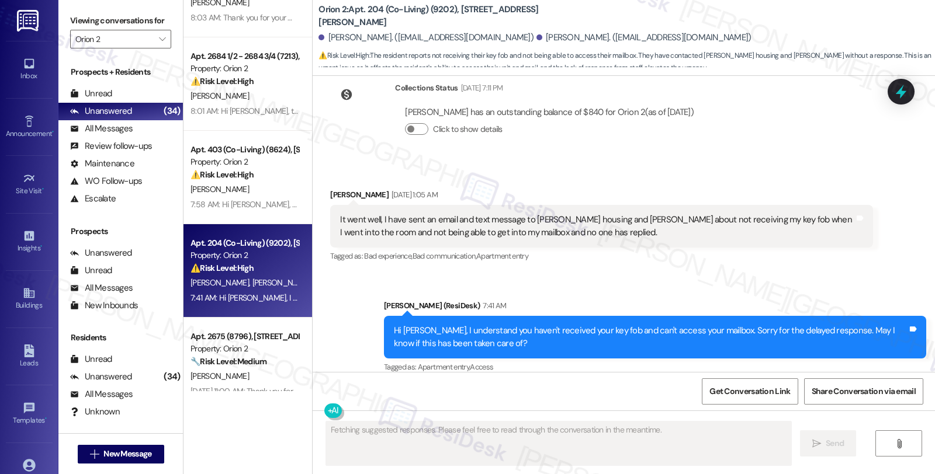
scroll to position [2462, 0]
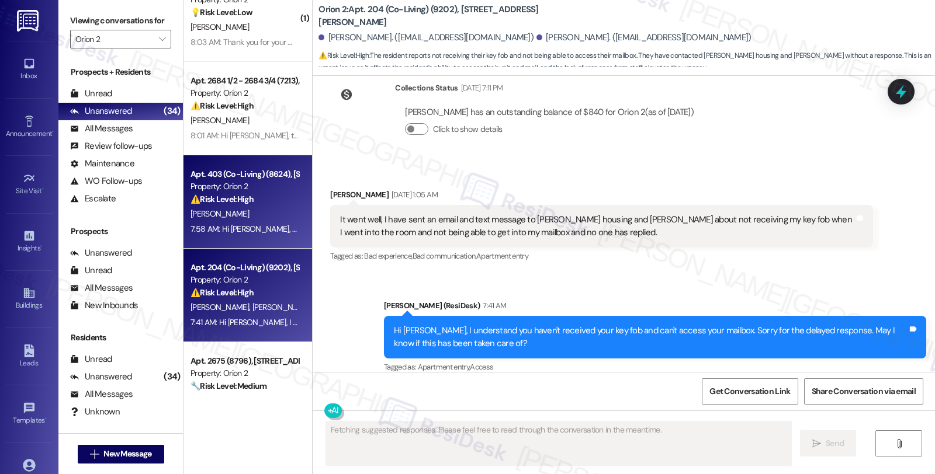
click at [240, 235] on div "7:58 AM: Hi Aaron, thank you for your feedback. I understand you're still waiti…" at bounding box center [244, 229] width 110 height 15
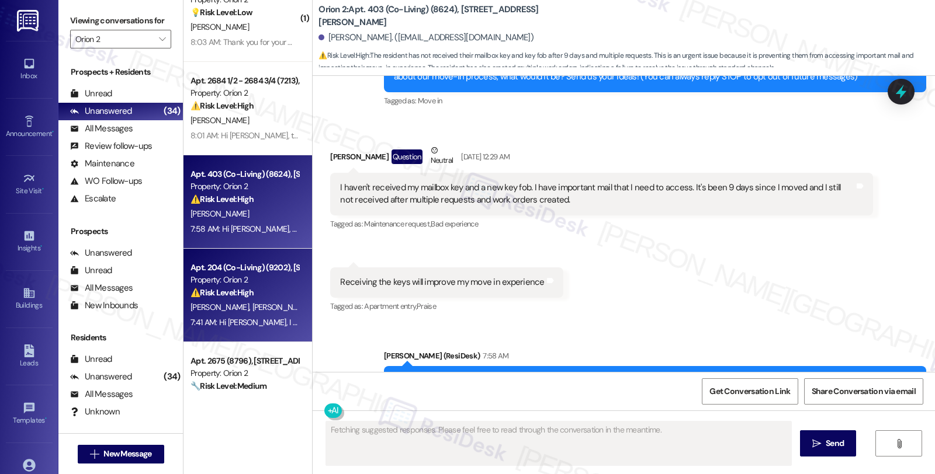
scroll to position [63, 0]
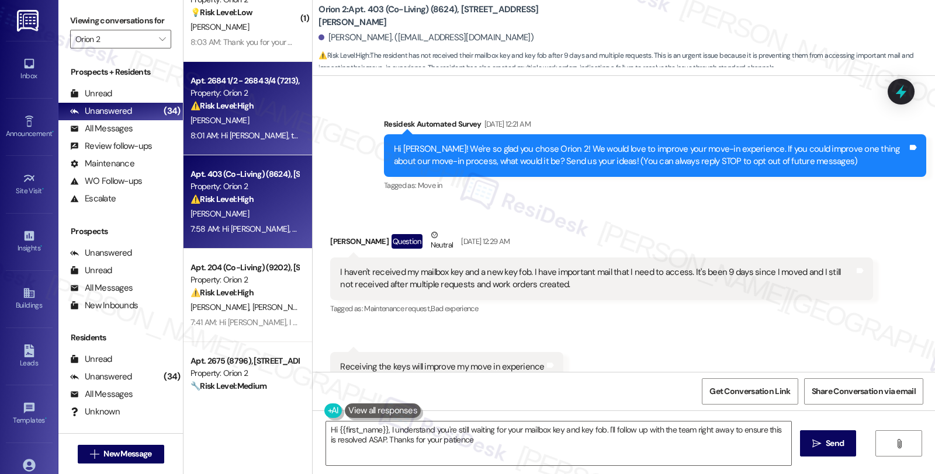
type textarea "Hi {{first_name}}, I understand you're still waiting for your mailbox key and k…"
click at [254, 129] on div "8:01 AM: Hi Jakob, thanks for reaching out. I understand the beeping is disrupt…" at bounding box center [244, 136] width 110 height 15
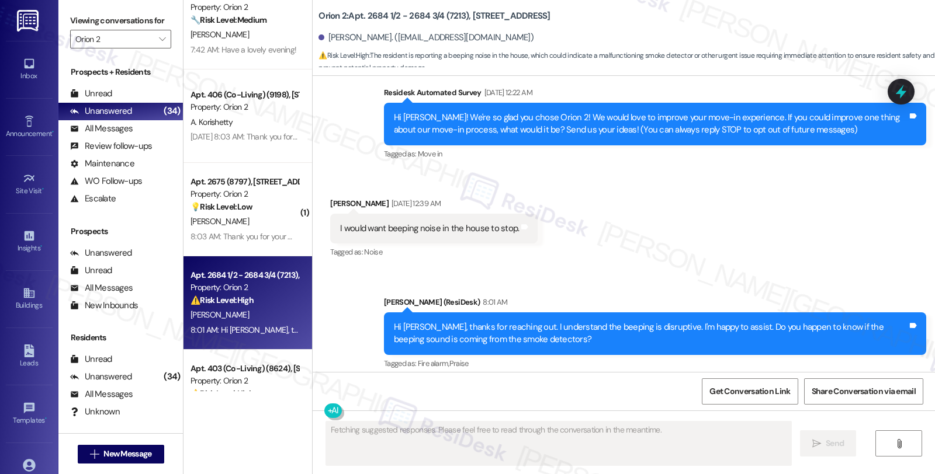
scroll to position [98, 0]
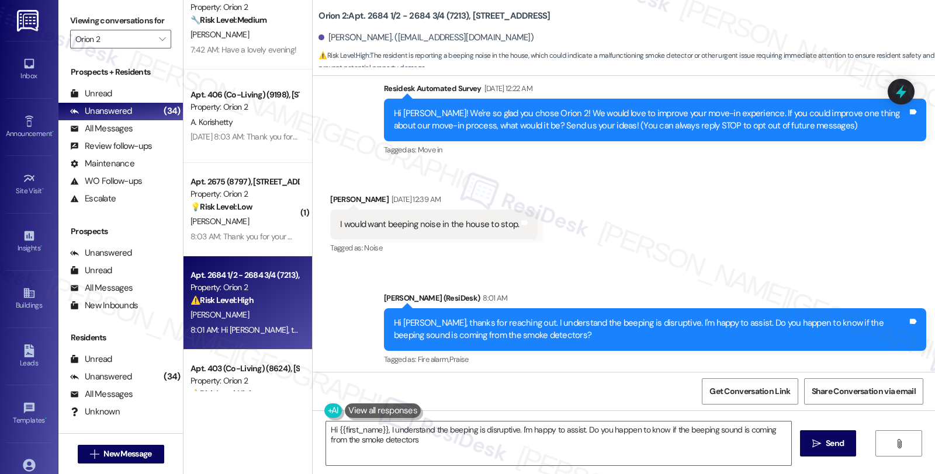
type textarea "Hi {{first_name}}, I understand the beeping is disruptive. I'm happy to assist.…"
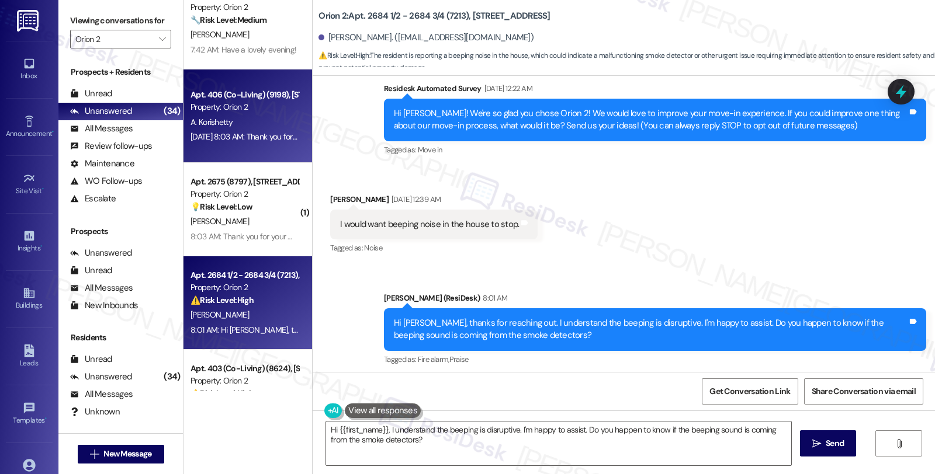
click at [252, 118] on div "A. Korishetty" at bounding box center [244, 122] width 110 height 15
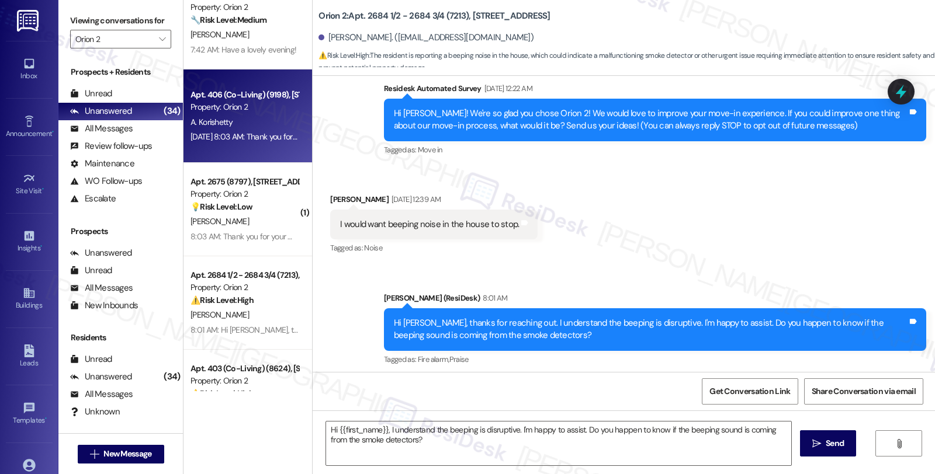
type textarea "Fetching suggested responses. Please feel free to read through the conversation…"
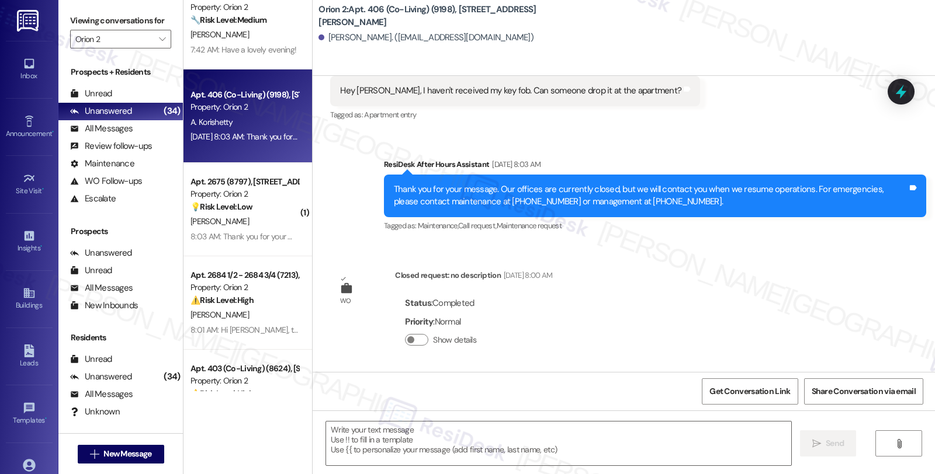
scroll to position [16, 0]
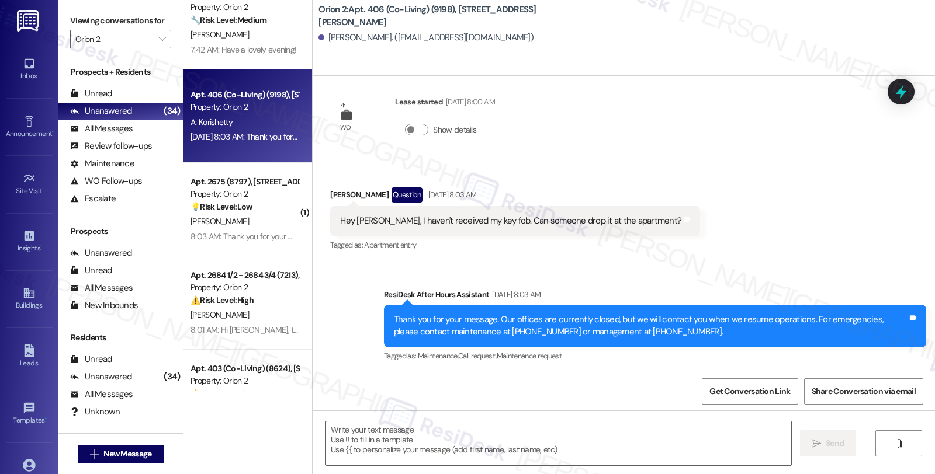
click at [344, 195] on div "Aishwarya Korishetty Question Aug 19, 2025 at 8:03 AM" at bounding box center [515, 197] width 370 height 19
copy div "Aishwarya"
click at [376, 439] on textarea at bounding box center [558, 444] width 465 height 44
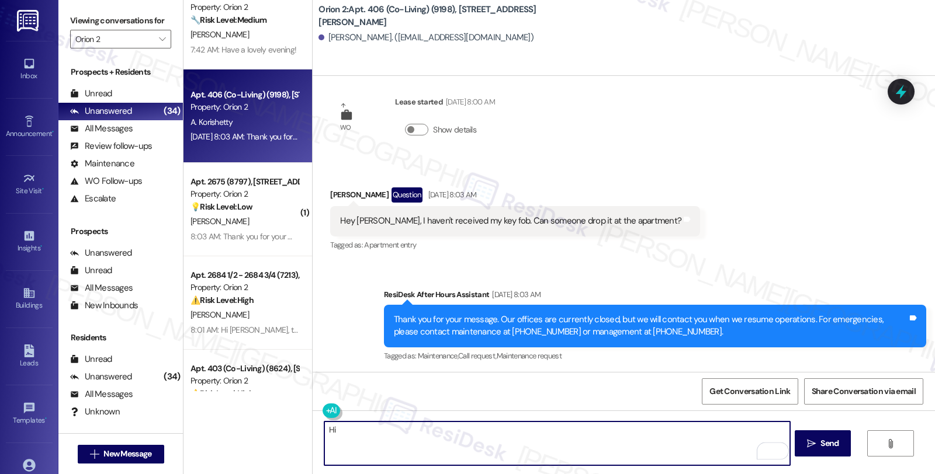
paste textarea "Aishwarya"
click at [592, 430] on textarea "Hi Aishwarya, sorry for the delayed response. May I know if you have" at bounding box center [556, 444] width 465 height 44
click at [534, 429] on textarea "Hi Aishwarya, sorry for the delayed response. May I know if youalready have" at bounding box center [556, 444] width 465 height 44
click at [609, 436] on textarea "Hi Aishwarya, sorry for the delayed response. May I know if you already have" at bounding box center [556, 444] width 465 height 44
type textarea "Hi Aishwarya, sorry for the delayed response. May I know if you already have yo…"
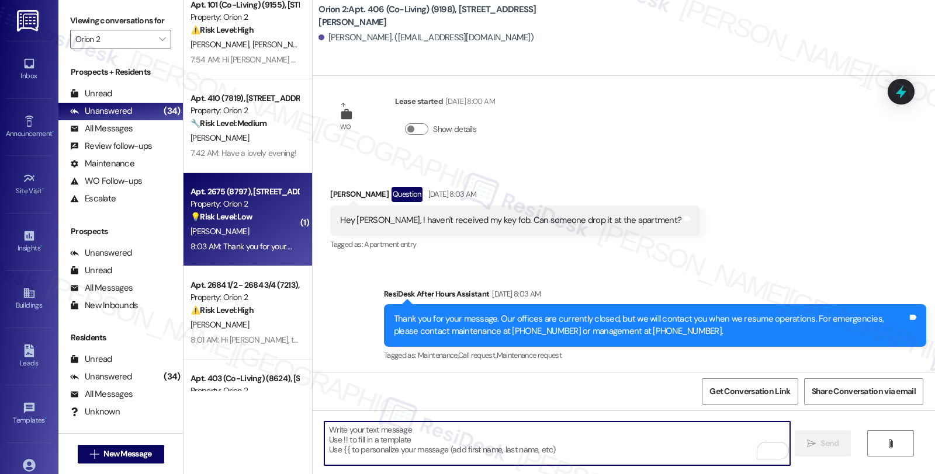
scroll to position [2137, 0]
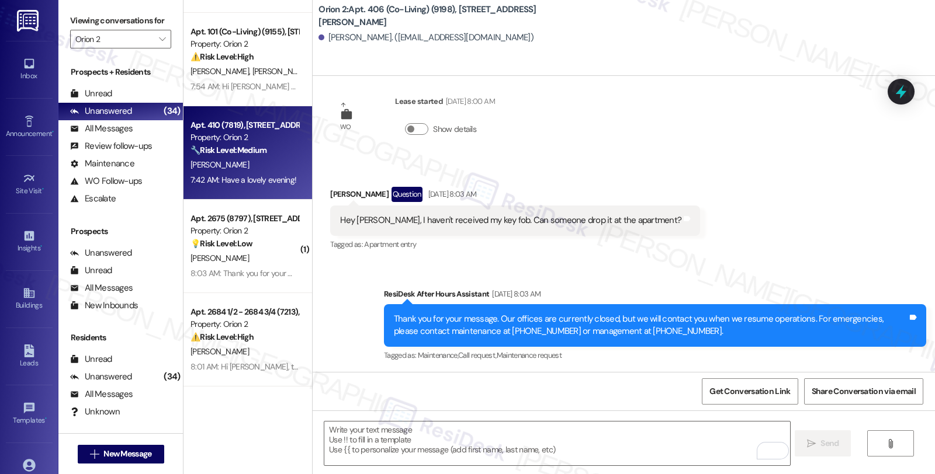
click at [248, 167] on div "[PERSON_NAME]" at bounding box center [244, 165] width 110 height 15
type textarea "Fetching suggested responses. Please feel free to read through the conversation…"
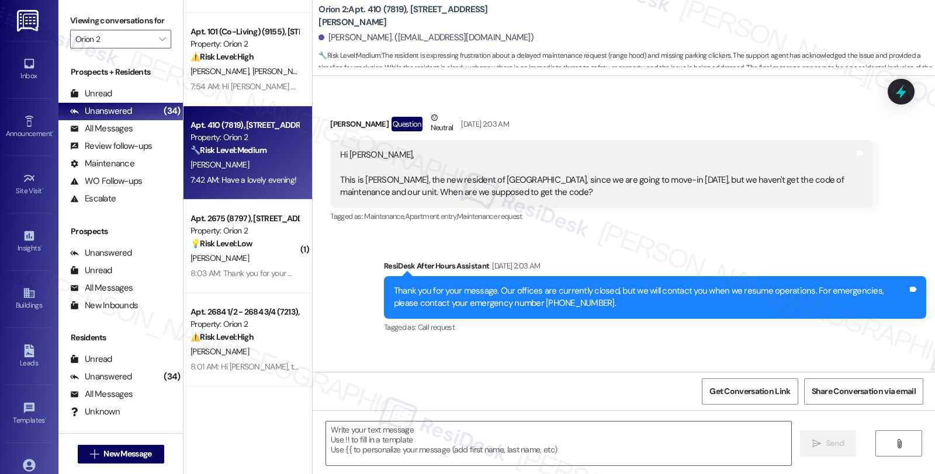
type textarea "Fetching suggested responses. Please feel free to read through the conversation…"
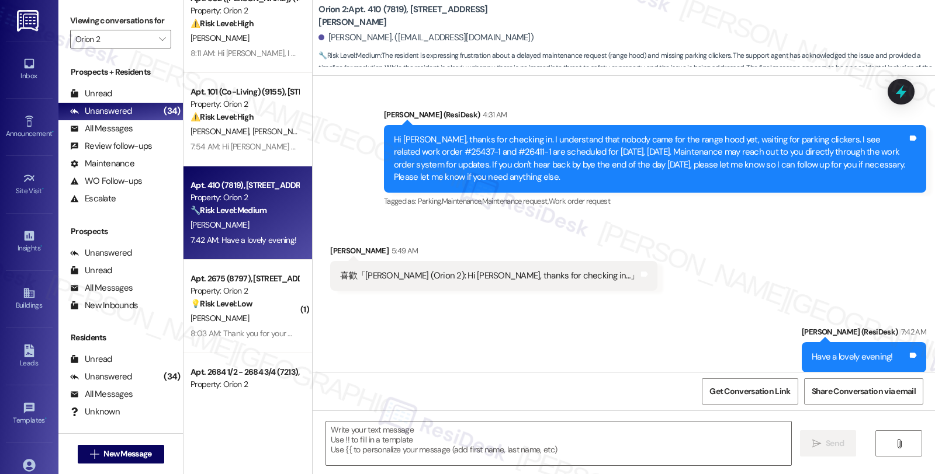
scroll to position [2008, 0]
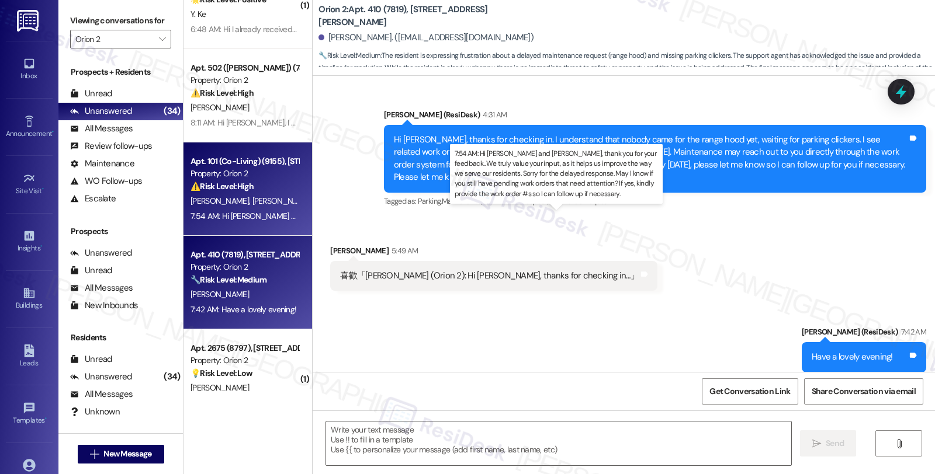
click at [282, 209] on div "7:54 AM: Hi Andrew and Michele, thank you for your feedback.. We truly value yo…" at bounding box center [244, 216] width 110 height 15
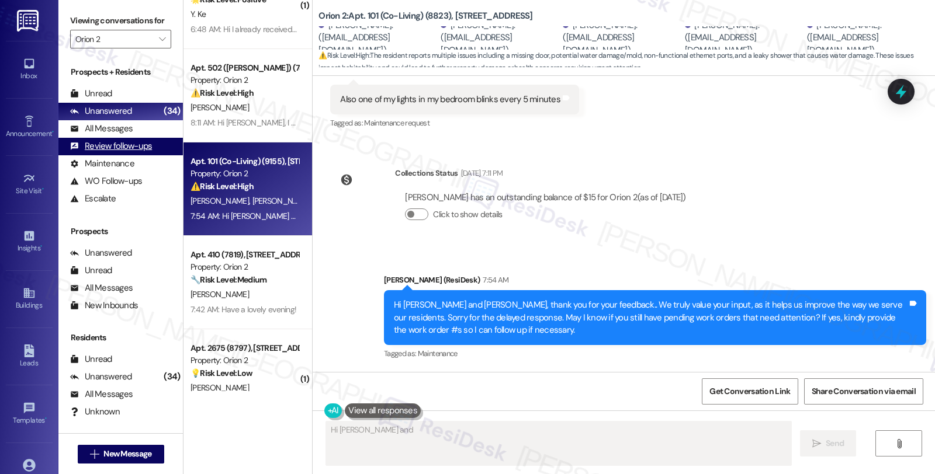
scroll to position [924, 0]
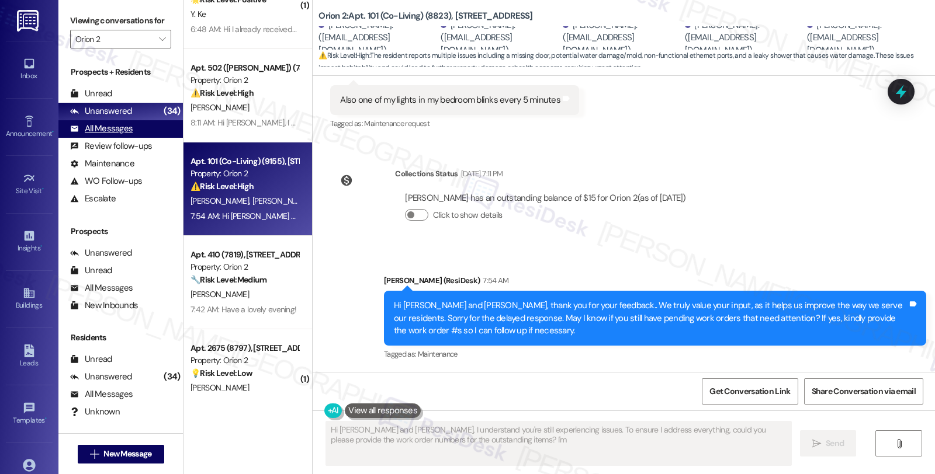
click at [130, 135] on div "All Messages" at bounding box center [101, 129] width 63 height 12
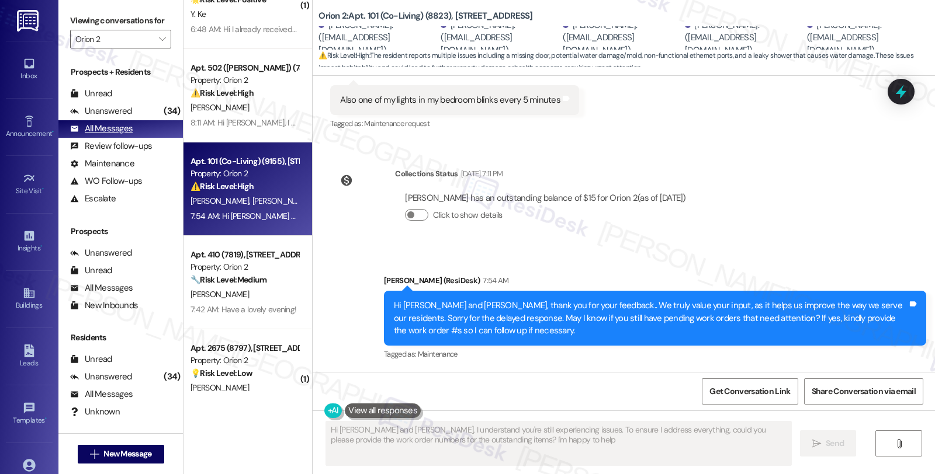
type textarea "Hi Andrew and Michele, I understand you're still experiencing issues. To ensure…"
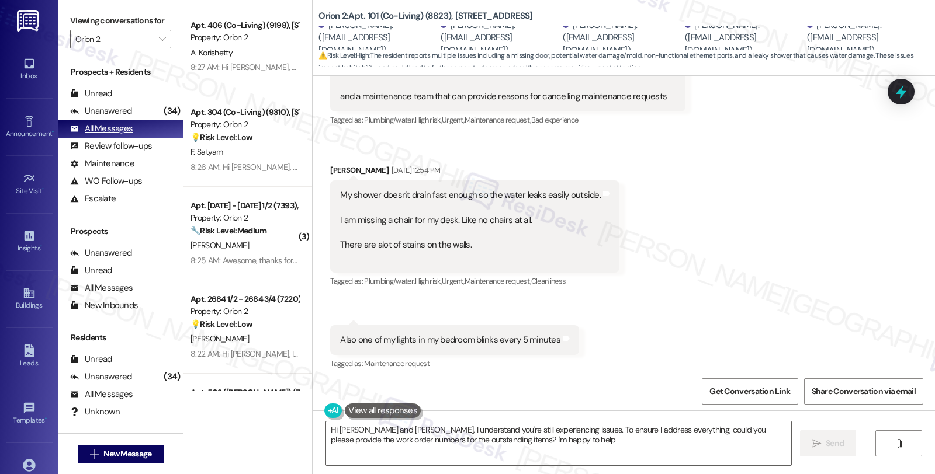
scroll to position [693, 0]
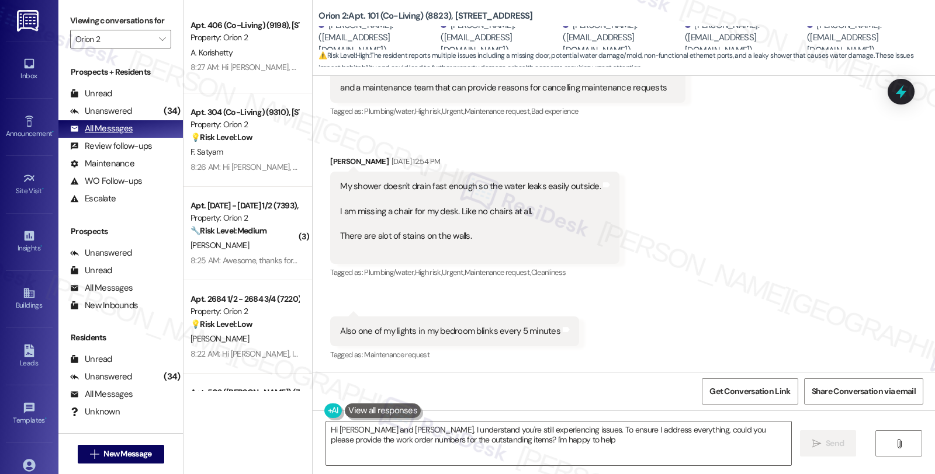
type textarea "Hi Andrew and Michele, I understand you're still experiencing issues. To ensure…"
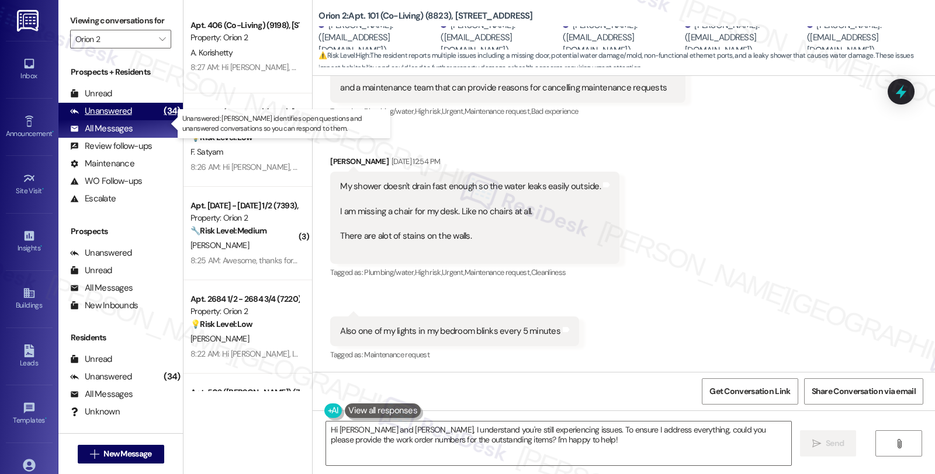
click at [137, 119] on div "Unanswered (34)" at bounding box center [120, 112] width 124 height 18
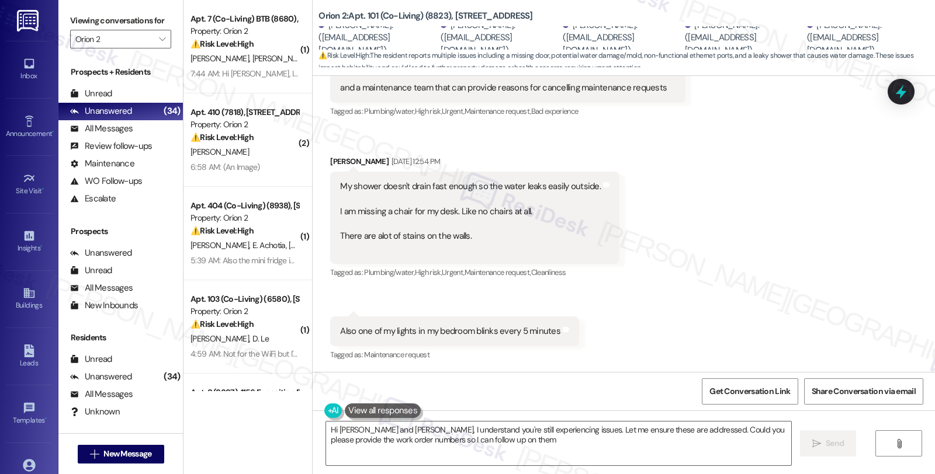
type textarea "Hi Andrew and Michele, I understand you're still experiencing issues. Let me en…"
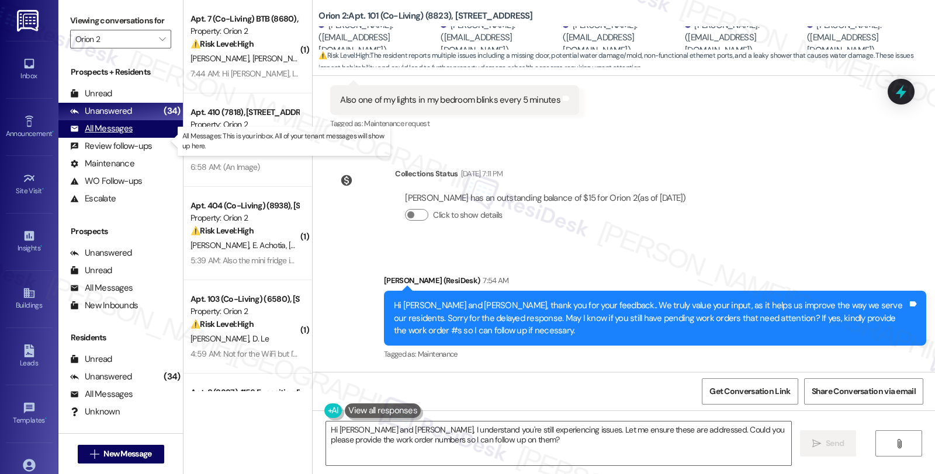
click at [130, 135] on div "All Messages" at bounding box center [101, 129] width 63 height 12
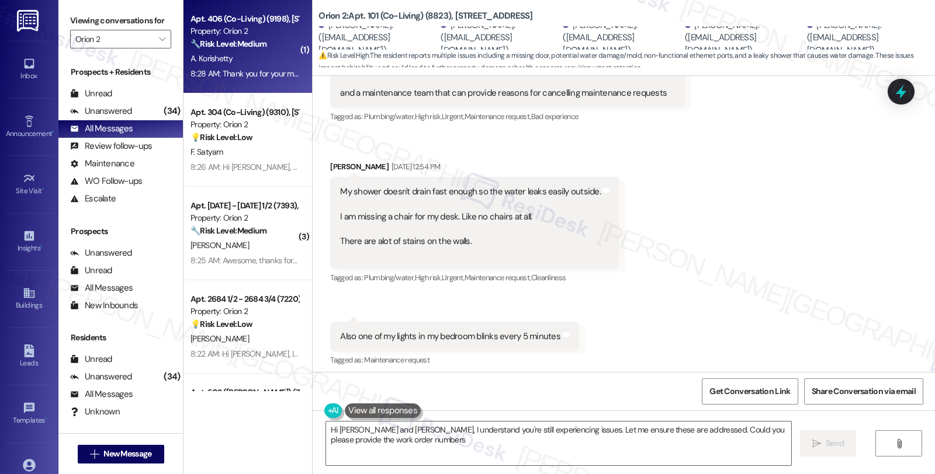
type textarea "Hi Andrew and Michele, I understand you're still experiencing issues. Let me en…"
click at [244, 60] on div "A. Korishetty" at bounding box center [244, 58] width 110 height 15
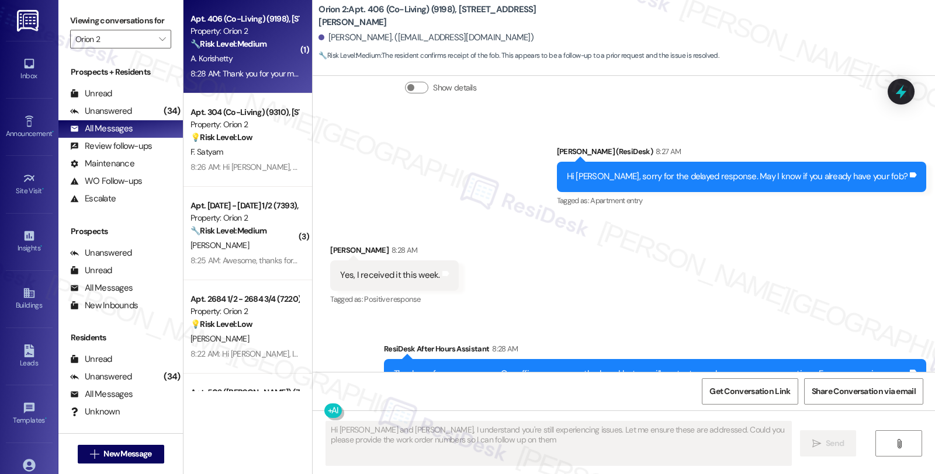
type textarea "Hi Andrew and Michele, I understand you're still experiencing issues. Let me en…"
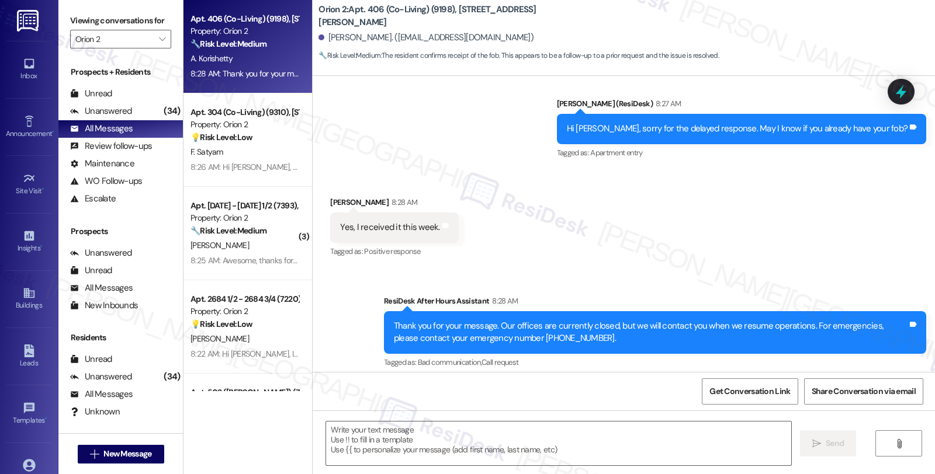
scroll to position [454, 0]
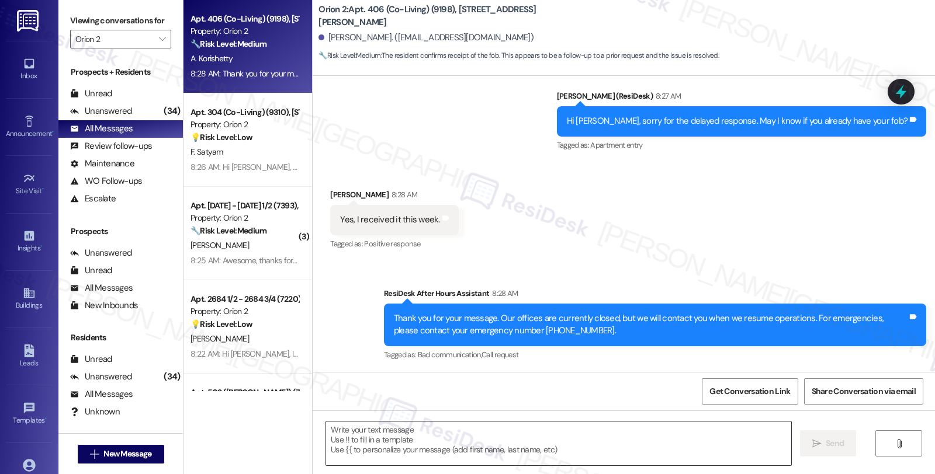
click at [403, 440] on textarea at bounding box center [558, 444] width 465 height 44
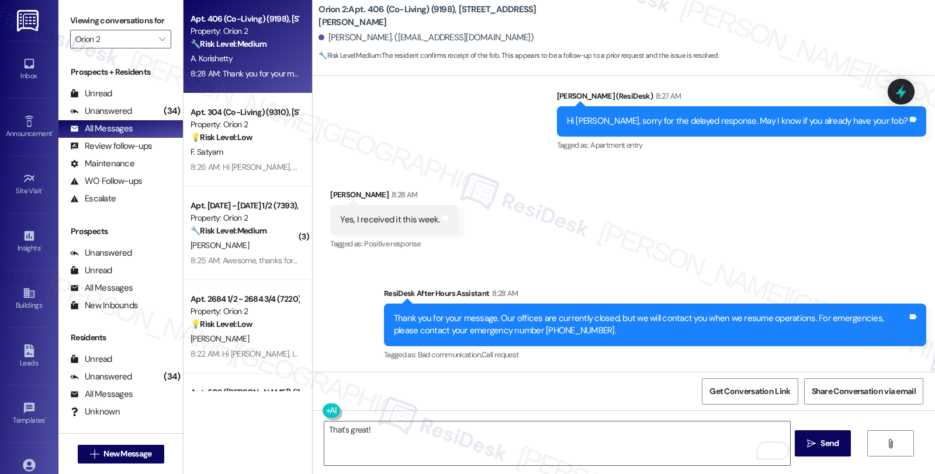
click at [450, 419] on div "That's great!  Send " at bounding box center [624, 455] width 622 height 88
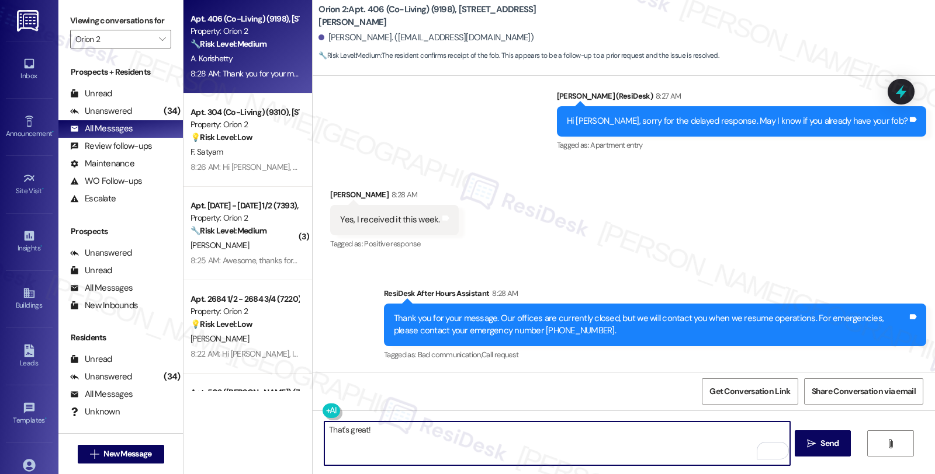
click at [450, 432] on textarea "That's great!" at bounding box center [556, 444] width 465 height 44
paste textarea "Should you have other concerns, please feel free to reach out. Have a great day!"
drag, startPoint x: 599, startPoint y: 432, endPoint x: 693, endPoint y: 434, distance: 93.5
click at [693, 434] on textarea "That's great! Should you have other concerns, please feel free to reach out. Ha…" at bounding box center [556, 444] width 465 height 44
type textarea "That's great! Should you have other concerns, please feel free to reach out. Ha…"
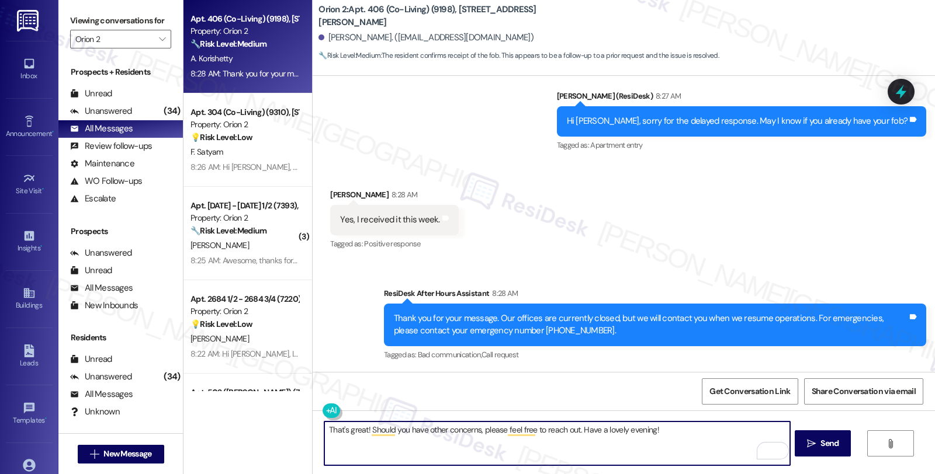
click at [656, 436] on textarea "That's great! Should you have other concerns, please feel free to reach out. Ha…" at bounding box center [556, 444] width 465 height 44
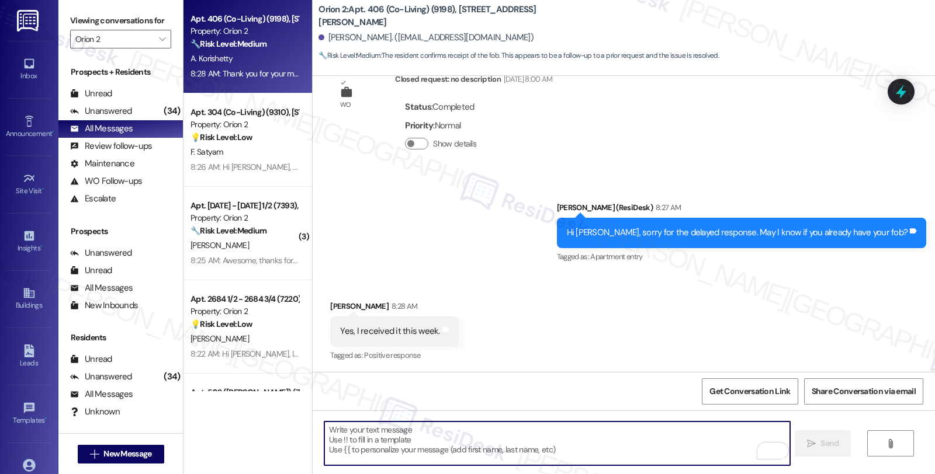
scroll to position [535, 0]
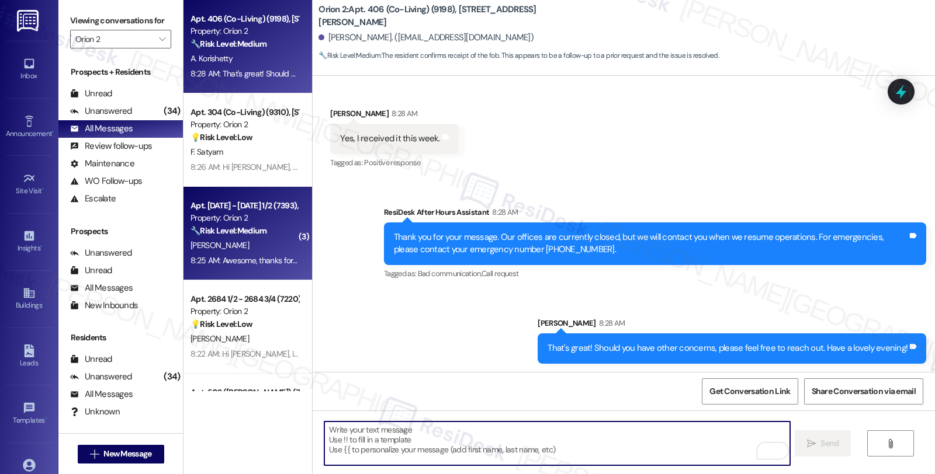
click at [277, 259] on div "8:25 AM: Awesome, thanks for the update! Should you have other concerns, please…" at bounding box center [406, 260] width 433 height 11
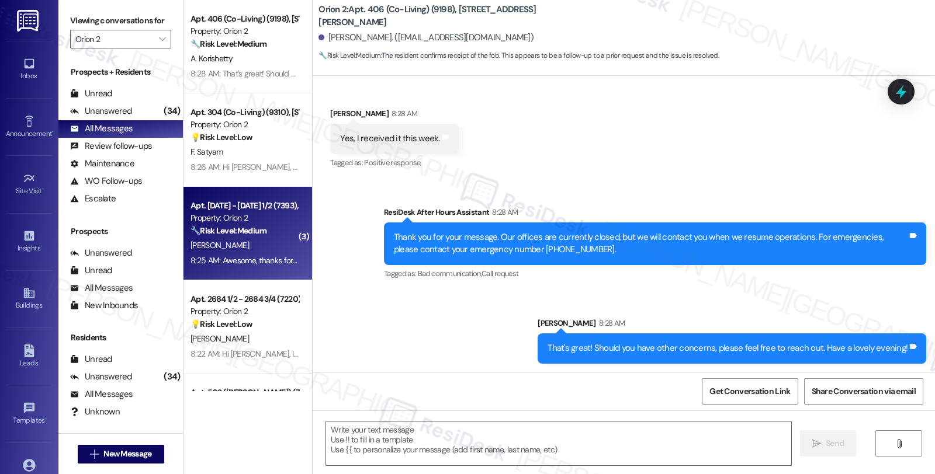
type textarea "Fetching suggested responses. Please feel free to read through the conversation…"
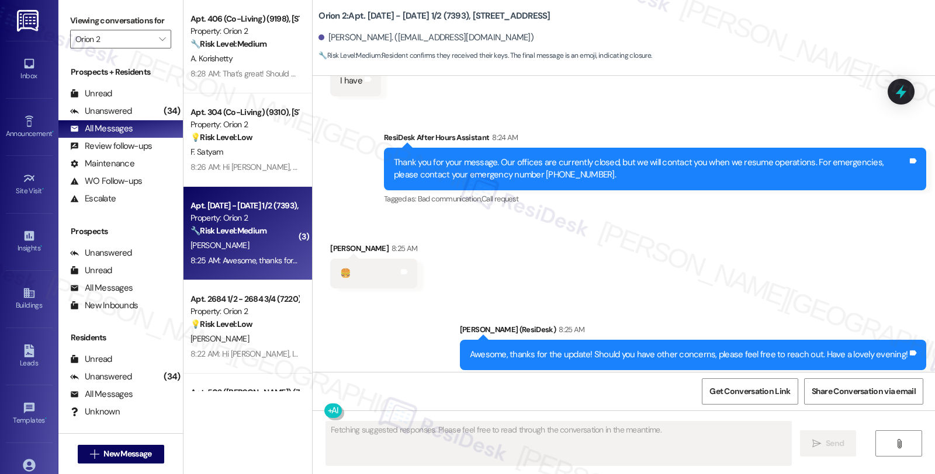
scroll to position [545, 0]
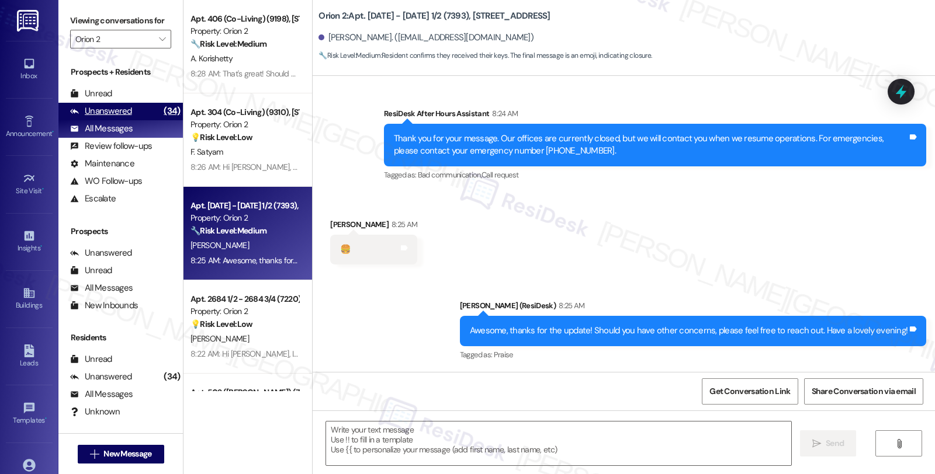
click at [161, 120] on div "(34)" at bounding box center [172, 111] width 22 height 18
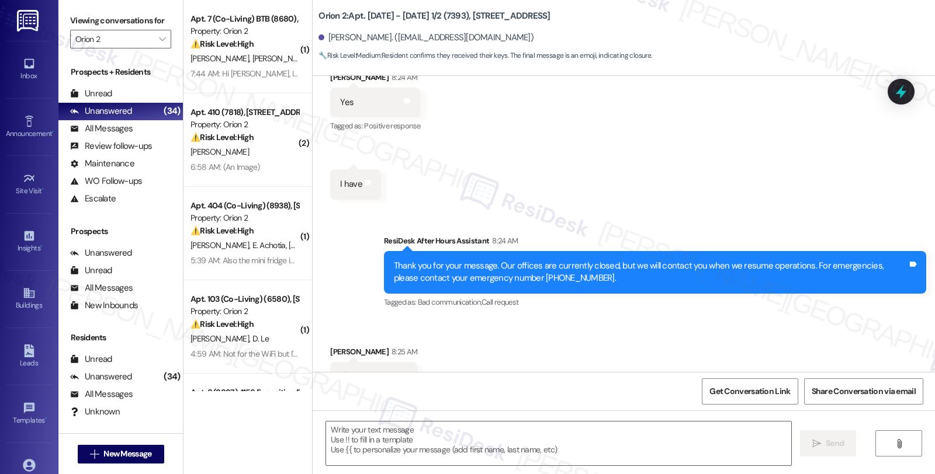
type textarea "Fetching suggested responses. Please feel free to read through the conversation…"
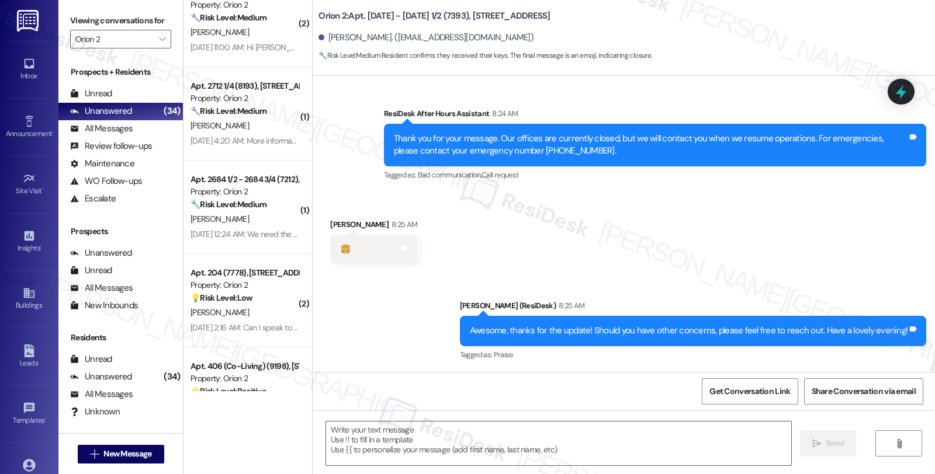
scroll to position [1622, 0]
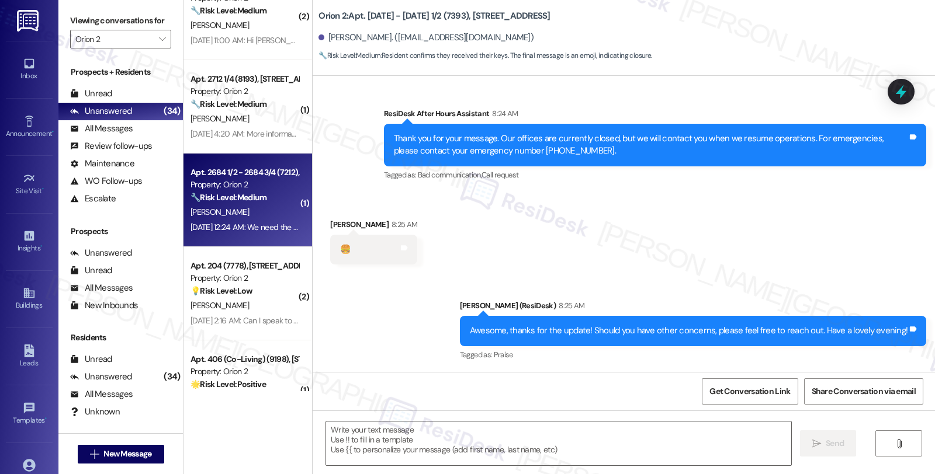
click at [237, 190] on div "Property: Orion 2" at bounding box center [244, 185] width 108 height 12
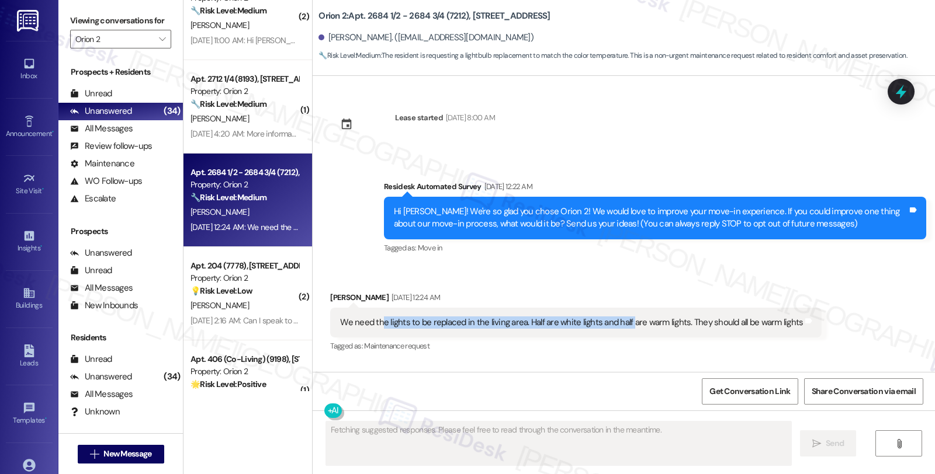
drag, startPoint x: 593, startPoint y: 325, endPoint x: 620, endPoint y: 325, distance: 27.5
click at [620, 325] on div "We need the lights to be replaced in the living area. Half are white lights and…" at bounding box center [571, 323] width 463 height 12
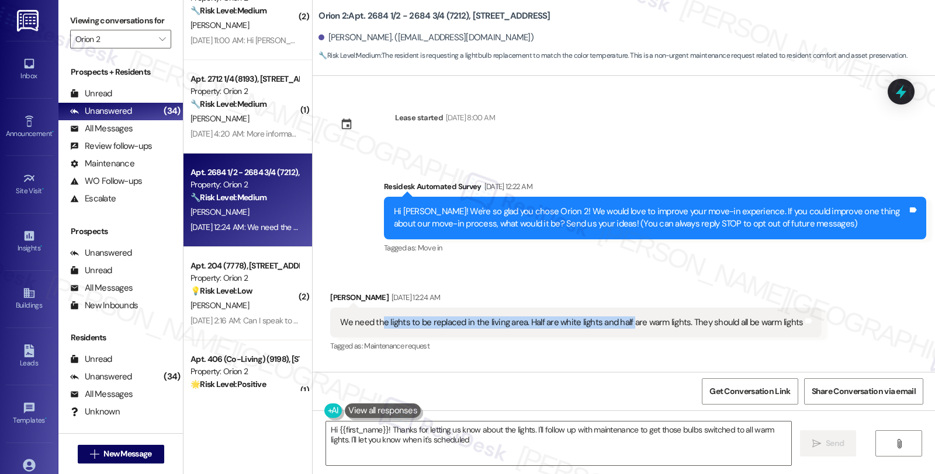
type textarea "Hi {{first_name}}! Thanks for letting us know about the lights. I'll follow up …"
drag, startPoint x: 343, startPoint y: 298, endPoint x: 369, endPoint y: 300, distance: 26.4
click at [369, 300] on div "Casey Addicks Aug 20, 2025 at 12:24 AM" at bounding box center [575, 300] width 491 height 16
drag, startPoint x: 370, startPoint y: 296, endPoint x: 321, endPoint y: 296, distance: 48.5
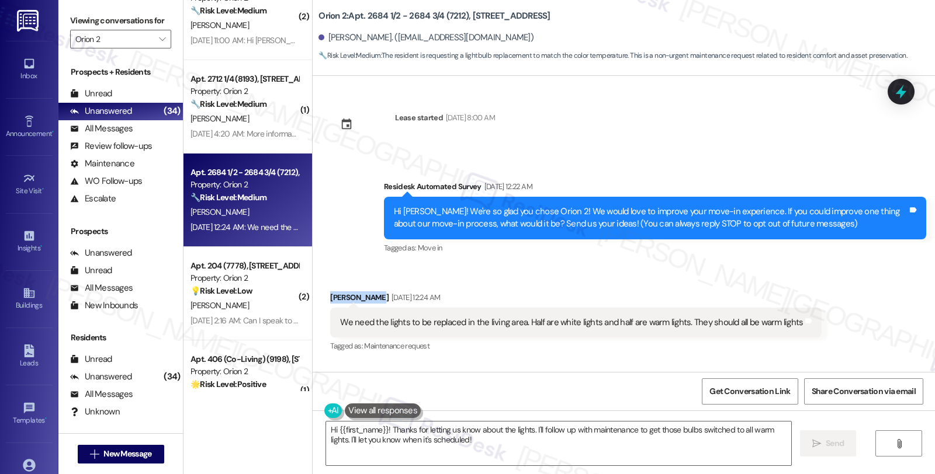
click at [321, 296] on div "Received via SMS Casey Addicks Aug 20, 2025 at 12:24 AM We need the lights to b…" at bounding box center [575, 323] width 509 height 81
drag, startPoint x: 374, startPoint y: 299, endPoint x: 314, endPoint y: 299, distance: 59.6
click at [321, 299] on div "Received via SMS Casey Addicks Aug 20, 2025 at 12:24 AM We need the lights to b…" at bounding box center [575, 323] width 509 height 81
copy div "Casey Addicks"
click at [544, 401] on div "Get Conversation Link Share Conversation via email" at bounding box center [624, 391] width 622 height 39
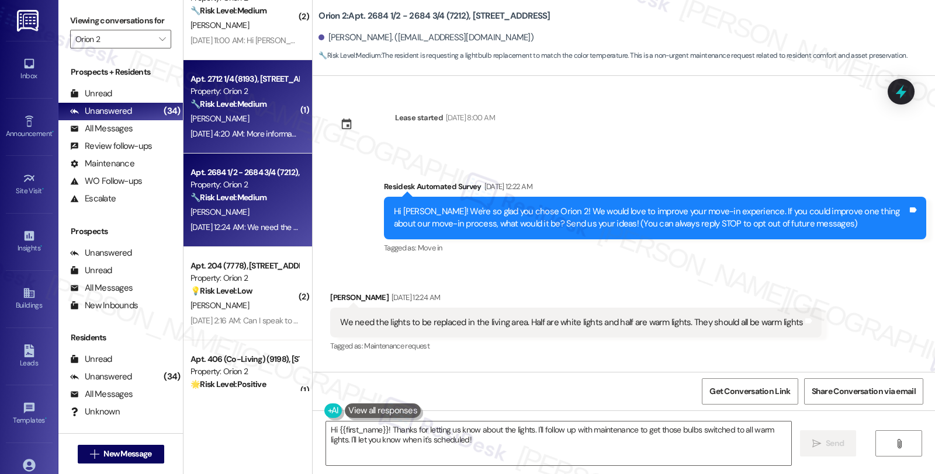
click at [241, 117] on div "[PERSON_NAME]" at bounding box center [244, 119] width 110 height 15
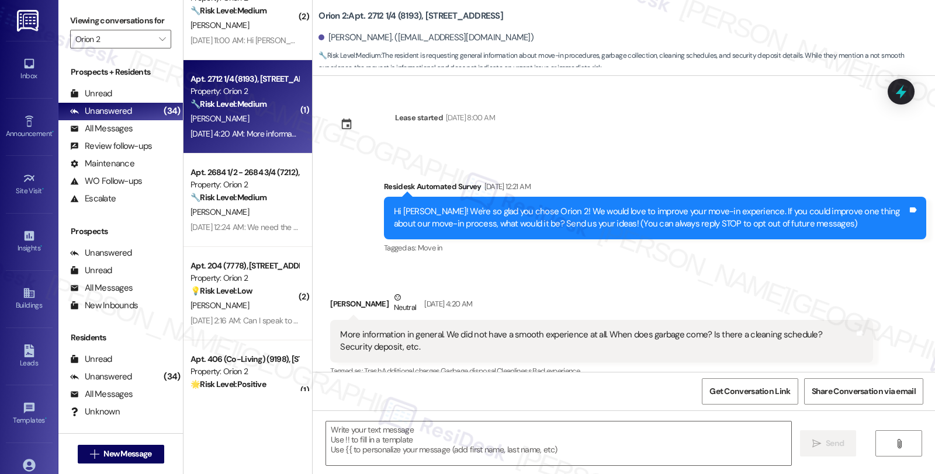
scroll to position [16, 0]
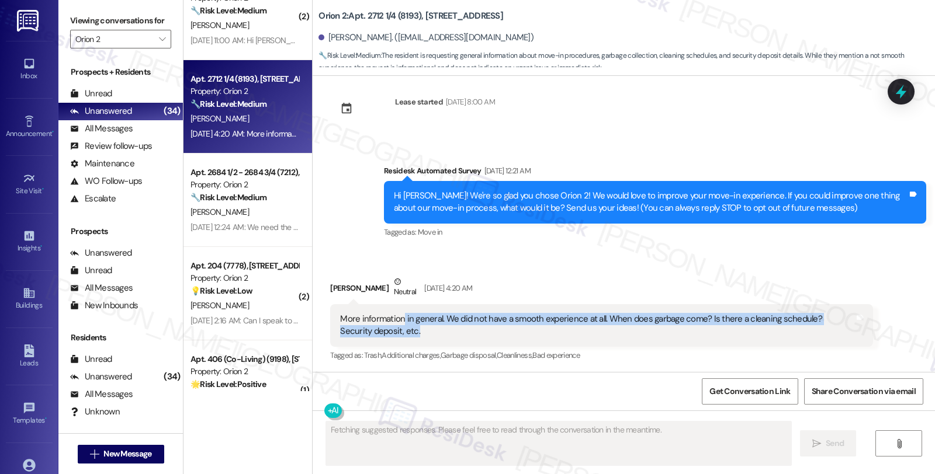
drag, startPoint x: 393, startPoint y: 323, endPoint x: 440, endPoint y: 325, distance: 47.4
click at [440, 325] on div "More information in general. We did not have a smooth experience at all. When d…" at bounding box center [597, 325] width 514 height 25
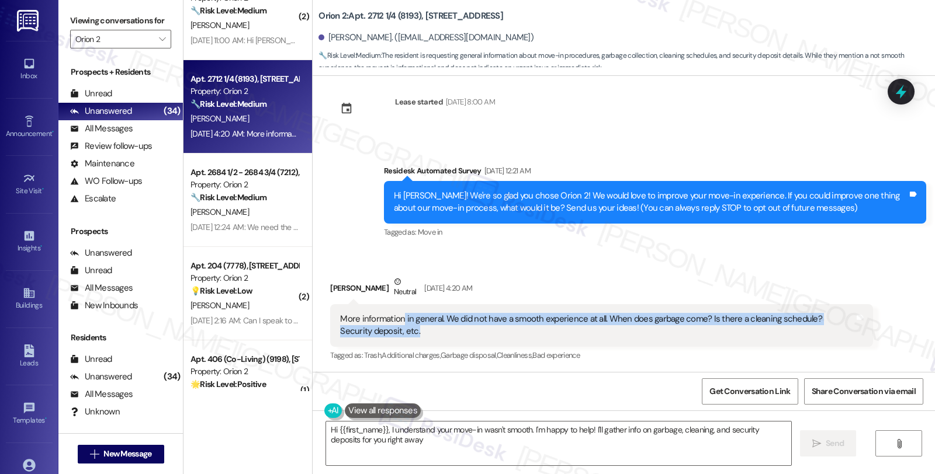
type textarea "Hi {{first_name}}, I understand your move-in wasn't smooth. I'm happy to help! …"
click at [433, 459] on textarea "Hi {{first_name}}, I understand your move-in wasn't smooth. I'm happy to help! …" at bounding box center [558, 444] width 465 height 44
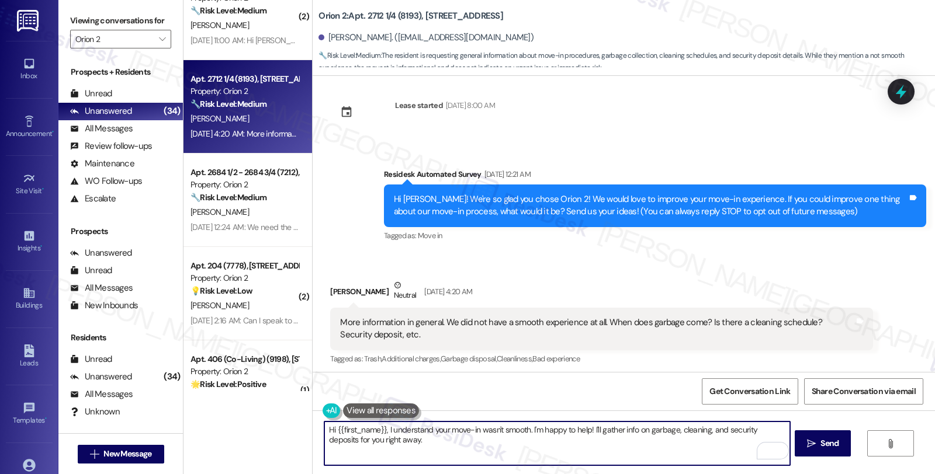
scroll to position [16, 0]
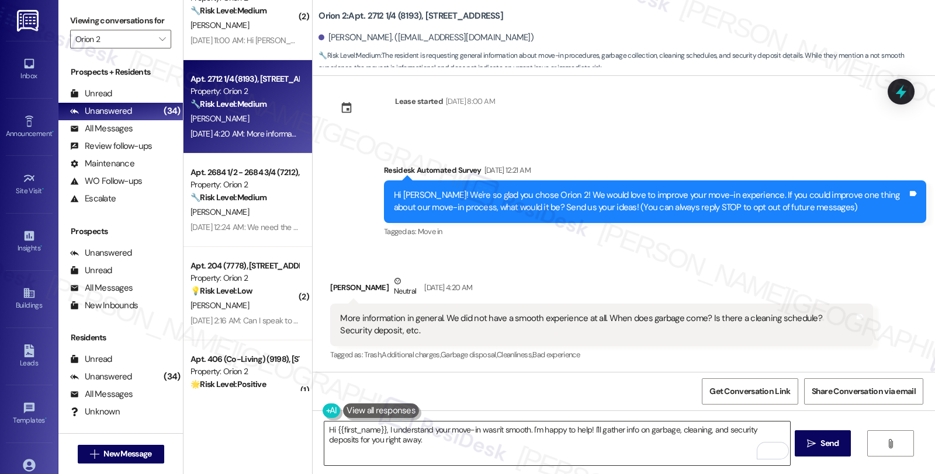
click at [702, 457] on textarea "Hi {{first_name}}, I understand your move-in wasn't smooth. I'm happy to help! …" at bounding box center [556, 444] width 465 height 44
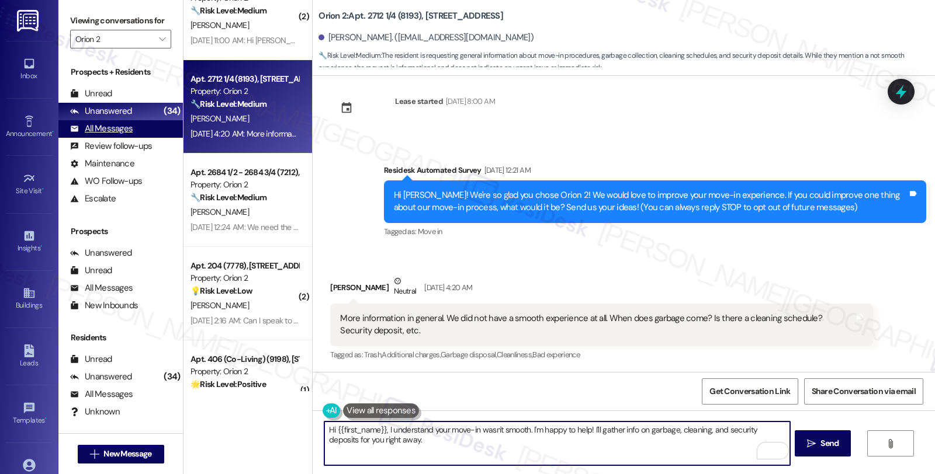
click at [144, 138] on div "All Messages (undefined)" at bounding box center [120, 129] width 124 height 18
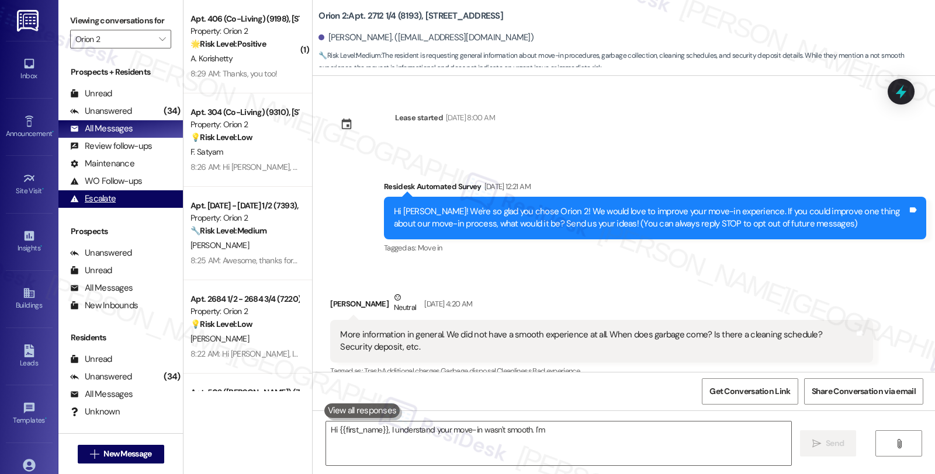
scroll to position [16, 0]
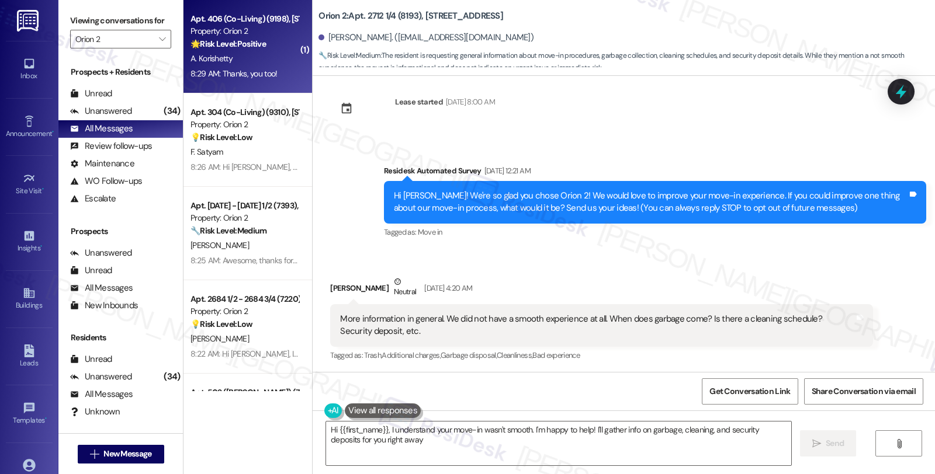
type textarea "Hi {{first_name}}, I understand your move-in wasn't smooth. I'm happy to help! …"
click at [222, 37] on div "Property: Orion 2" at bounding box center [244, 31] width 108 height 12
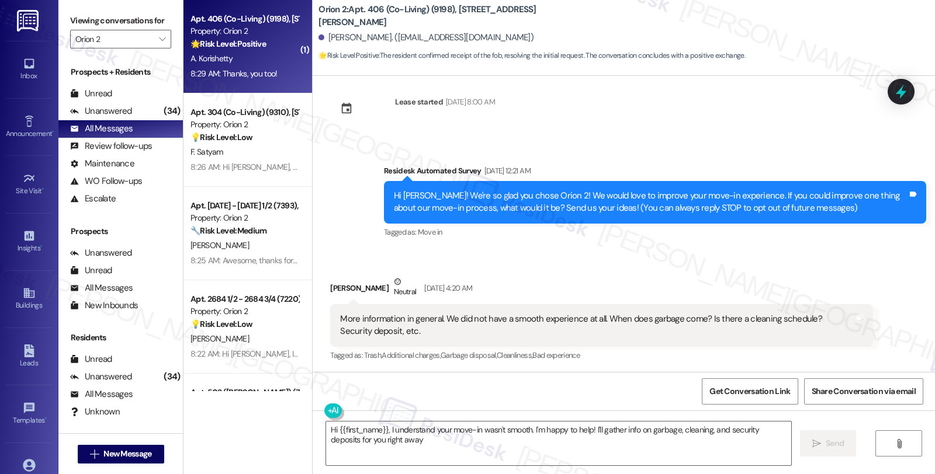
type textarea "Hi {{first_name}}, I understand your move-in wasn't smooth. I'm happy to help! …"
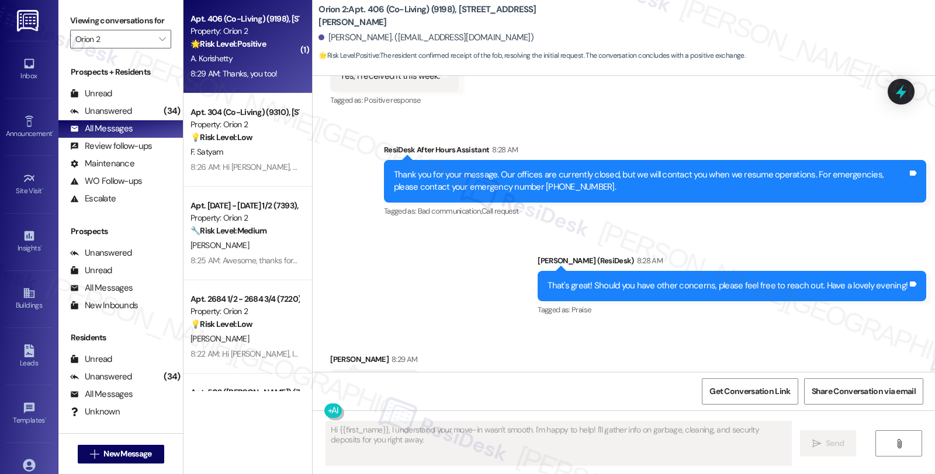
scroll to position [651, 0]
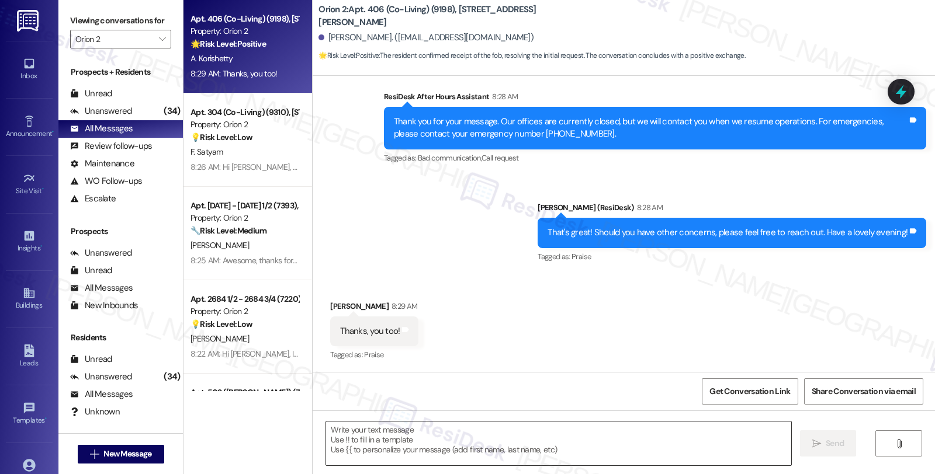
click at [428, 448] on textarea at bounding box center [558, 444] width 465 height 44
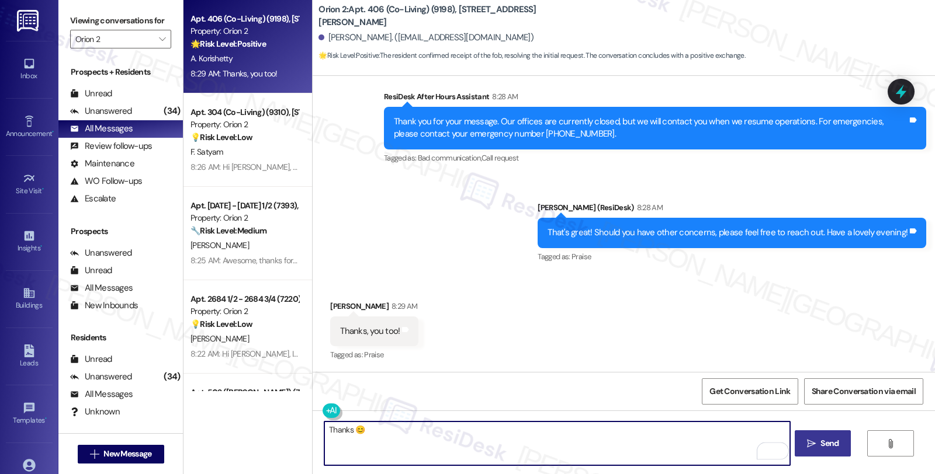
type textarea "Thanks 😊"
click at [798, 441] on button " Send" at bounding box center [823, 444] width 57 height 26
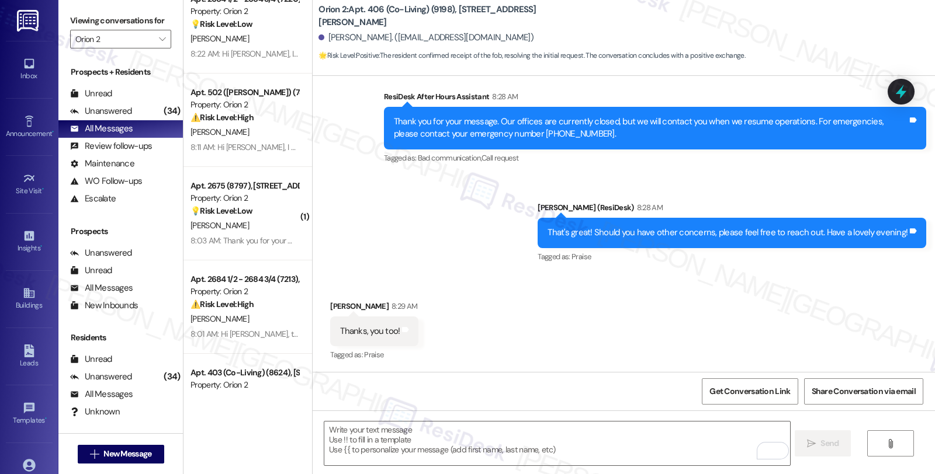
scroll to position [324, 0]
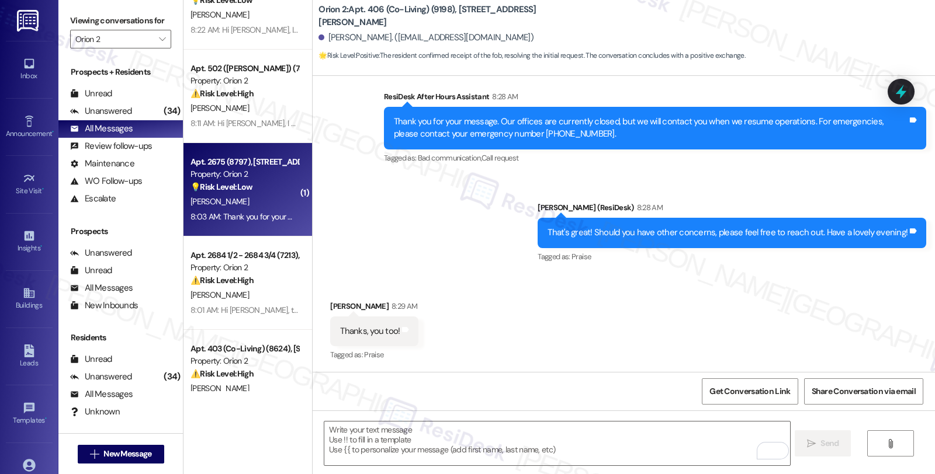
click at [255, 196] on div "[PERSON_NAME]" at bounding box center [244, 202] width 110 height 15
type textarea "Fetching suggested responses. Please feel free to read through the conversation…"
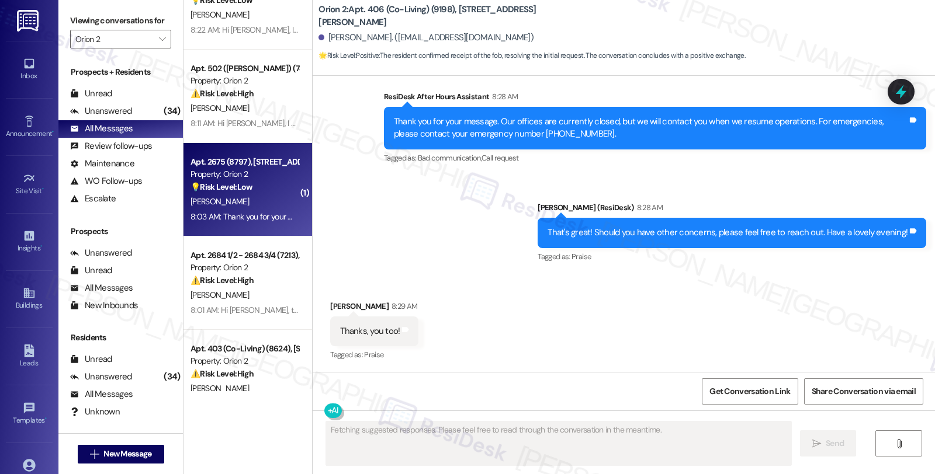
scroll to position [542, 0]
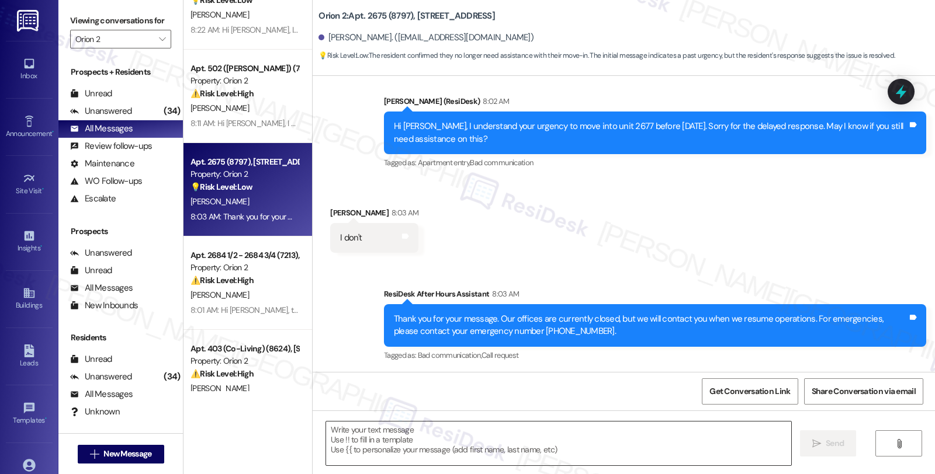
click at [425, 444] on textarea at bounding box center [558, 444] width 465 height 44
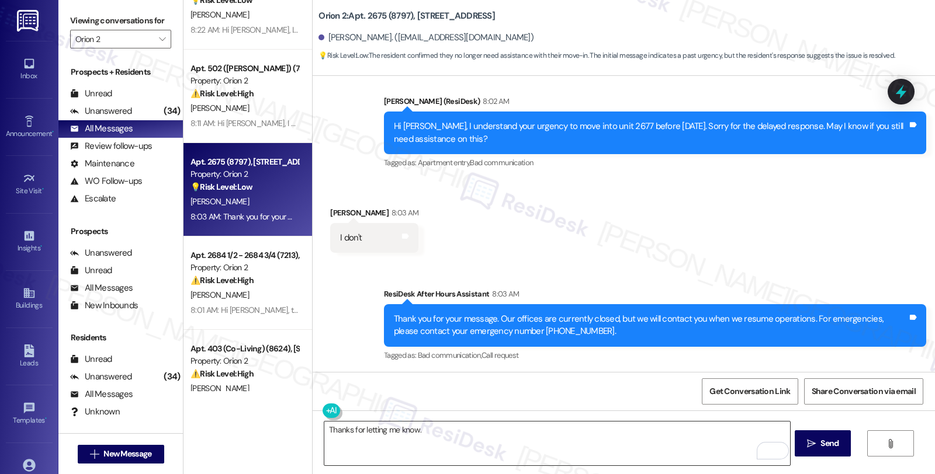
click at [462, 429] on textarea "Thanks for letting me know." at bounding box center [556, 444] width 465 height 44
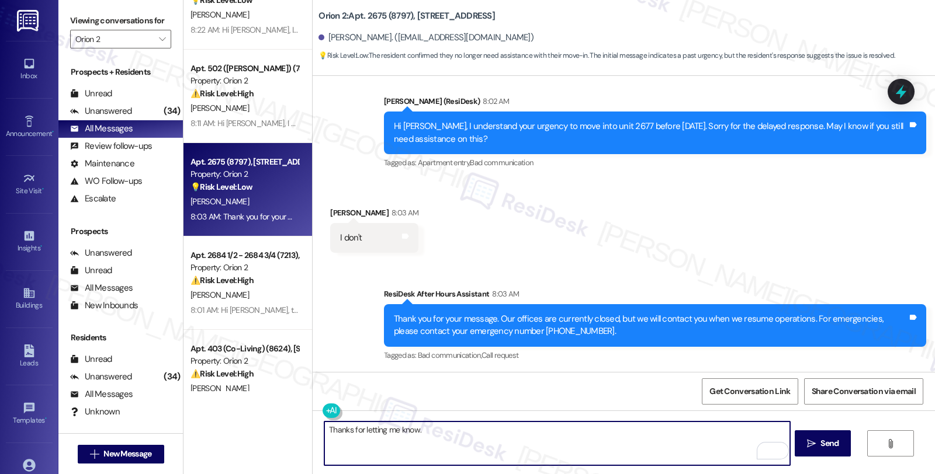
paste textarea "Should you have other concerns, please feel free to reach out. Have a great day!"
click at [620, 430] on textarea "Thanks for letting me know. Should you have other concerns, please feel free to…" at bounding box center [556, 444] width 465 height 44
type textarea "Thanks for letting me know. Should you have other concerns, please feel free to…"
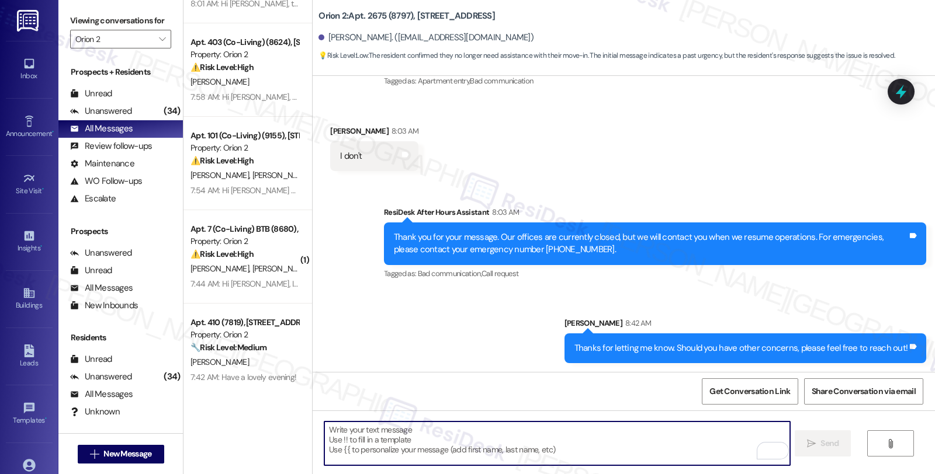
scroll to position [649, 0]
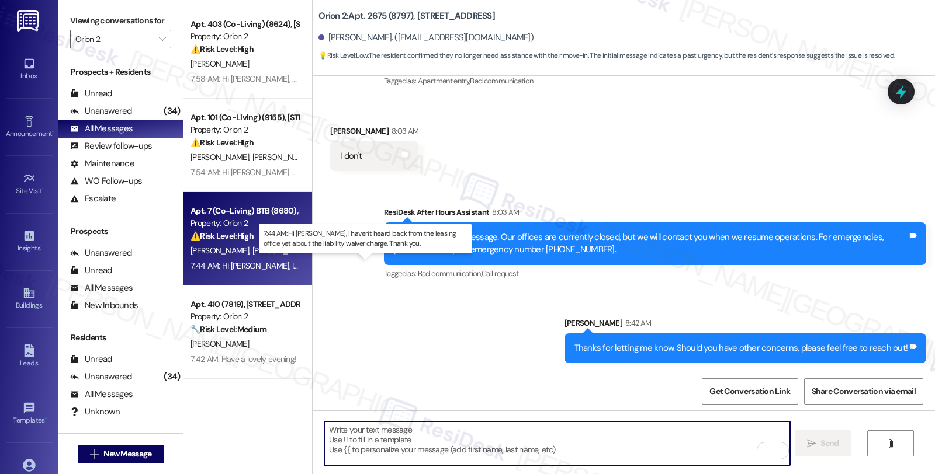
click at [276, 269] on div "7:44 AM: Hi Sarah, I haven't heard back from the leasing office yet about the l…" at bounding box center [394, 266] width 408 height 11
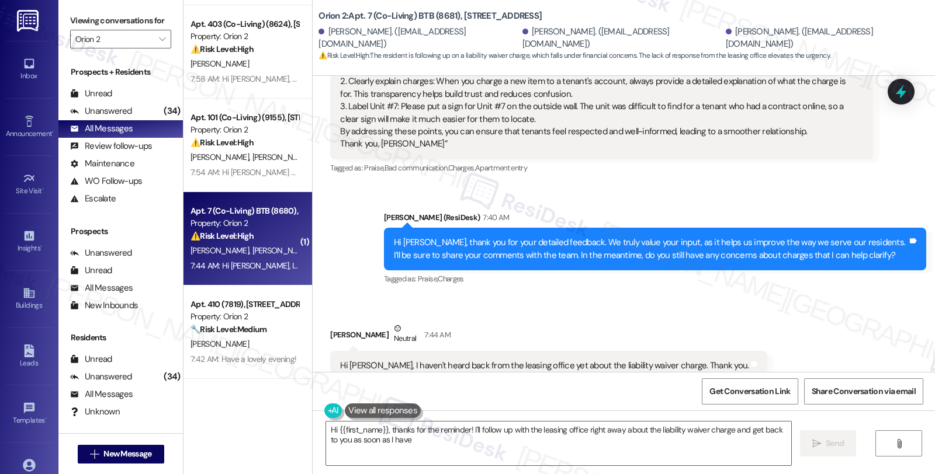
scroll to position [674, 0]
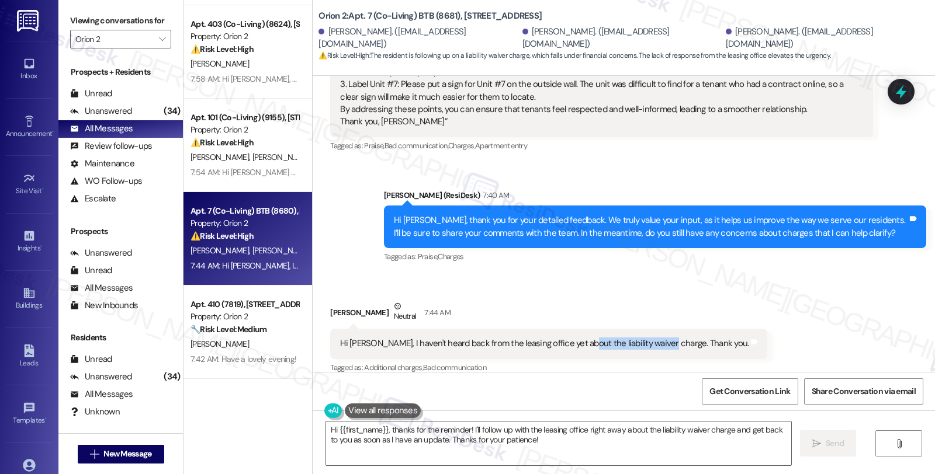
drag, startPoint x: 573, startPoint y: 330, endPoint x: 650, endPoint y: 332, distance: 77.7
click at [650, 338] on div "Hi [PERSON_NAME], I haven't heard back from the leasing office yet about the li…" at bounding box center [544, 344] width 408 height 12
copy div "liability waiver charge."
click at [698, 466] on div "Hi {{first_name}}, thanks for the reminder! I'll follow up with the leasing off…" at bounding box center [558, 443] width 466 height 45
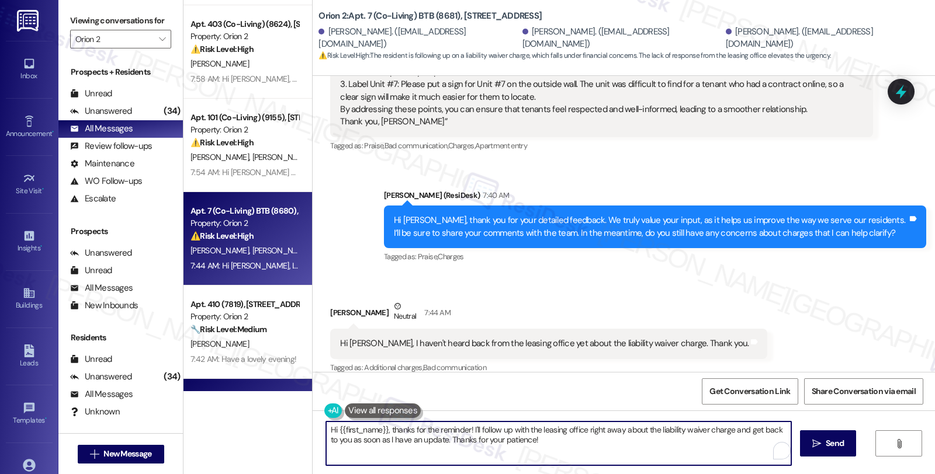
drag, startPoint x: 556, startPoint y: 445, endPoint x: 201, endPoint y: 390, distance: 359.4
click at [201, 390] on div "Apt. 2684 1/2 - 2684 3/4 (7220), 2684 Orchard Ave Property: Orion 2 💡 Risk Leve…" at bounding box center [558, 237] width 751 height 474
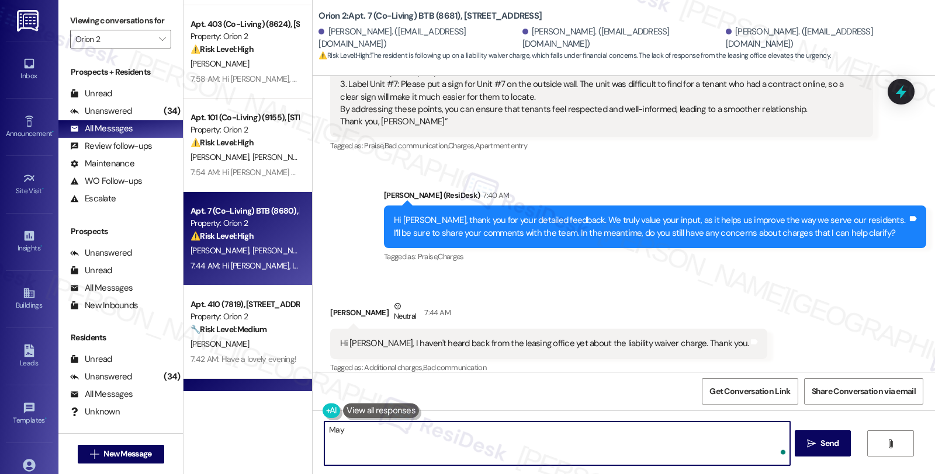
type textarea "May"
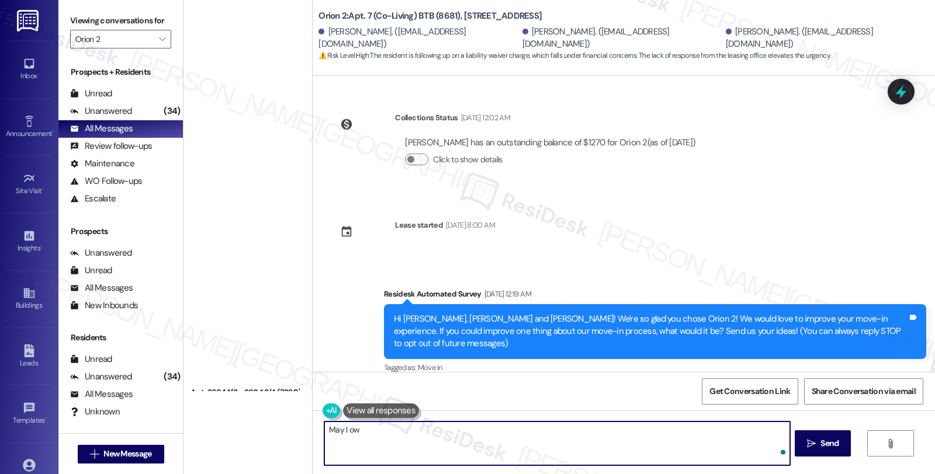
scroll to position [674, 0]
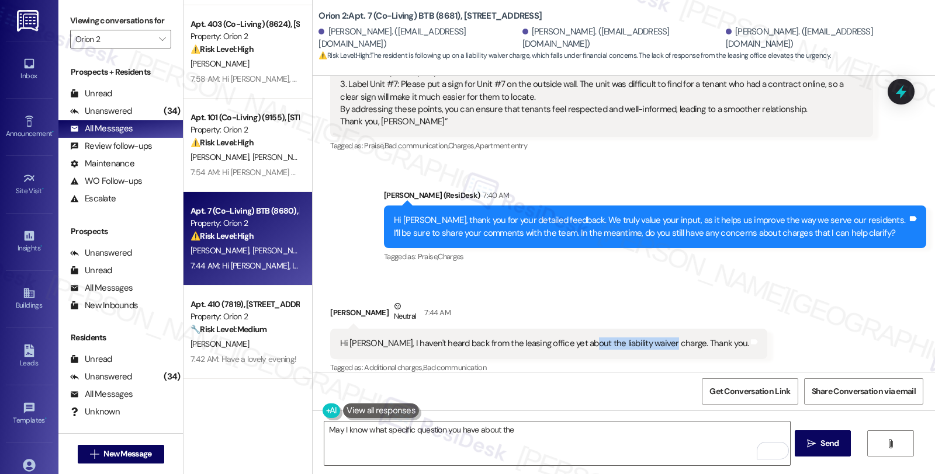
drag, startPoint x: 573, startPoint y: 332, endPoint x: 650, endPoint y: 331, distance: 77.1
click at [650, 338] on div "Hi [PERSON_NAME], I haven't heard back from the leasing office yet about the li…" at bounding box center [544, 344] width 408 height 12
copy div "liability waiver charge."
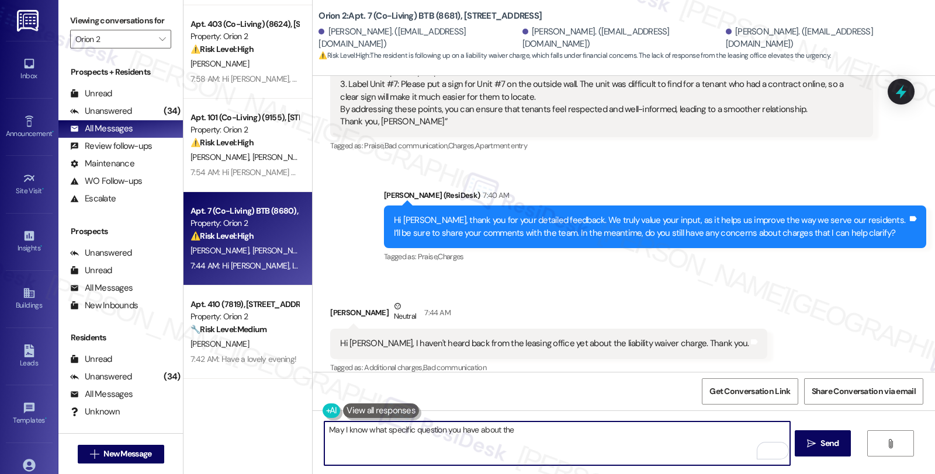
click at [543, 428] on textarea "May I know what specific question you have about the" at bounding box center [556, 444] width 465 height 44
paste textarea "liability waiver charge."
type textarea "May I know what specific question you have about the liability waiver charge?"
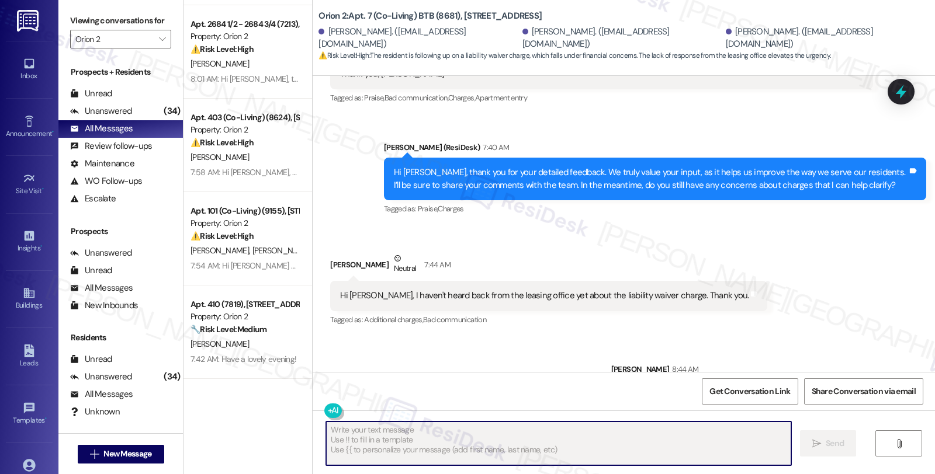
scroll to position [756, 0]
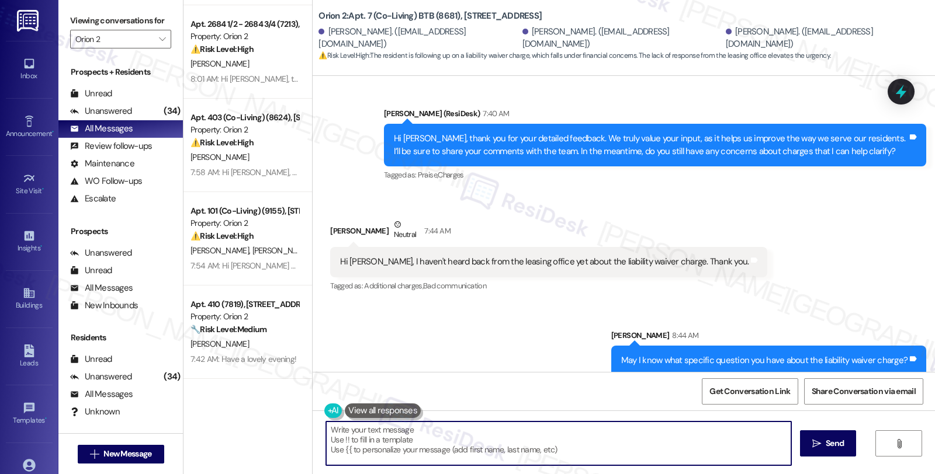
click at [734, 249] on div "Received via SMS [PERSON_NAME] 7:44 AM Hi [PERSON_NAME], I haven't heard back f…" at bounding box center [624, 247] width 622 height 111
drag, startPoint x: 479, startPoint y: 443, endPoint x: 316, endPoint y: 417, distance: 165.1
click at [320, 421] on div "Hi {{first_name}}, thanks for reaching out! I'll follow up with the leasing off…" at bounding box center [553, 443] width 466 height 45
paste textarea "charge"
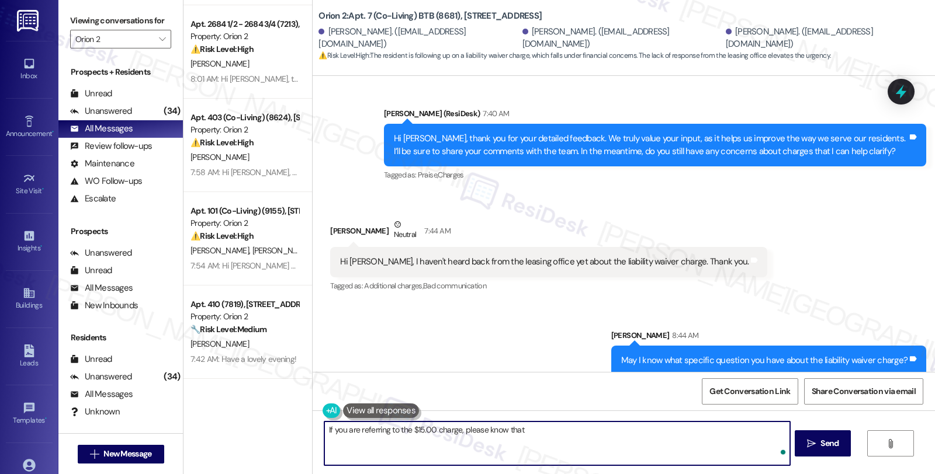
paste textarea "The Property Damage Liability Waiver Program costs $15.00 per month."
click at [769, 430] on textarea "If you are referring to the $15.00 charge, please know that the Property Damage…" at bounding box center [556, 444] width 465 height 44
paste textarea "You can opt out by providing proof of liability insurance that meets the Lease …"
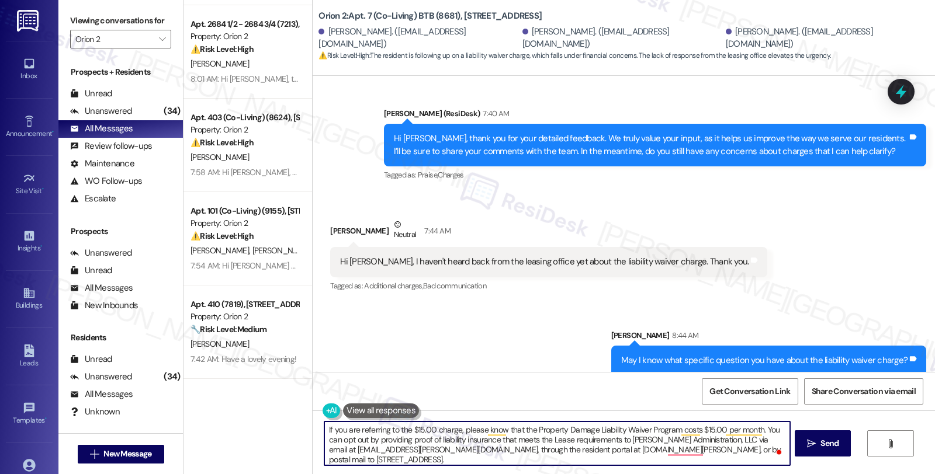
scroll to position [12, 0]
drag, startPoint x: 696, startPoint y: 441, endPoint x: 734, endPoint y: 458, distance: 42.1
click at [734, 458] on textarea "If you are referring to the $15.00 charge, please know that the Property Damage…" at bounding box center [556, 444] width 465 height 44
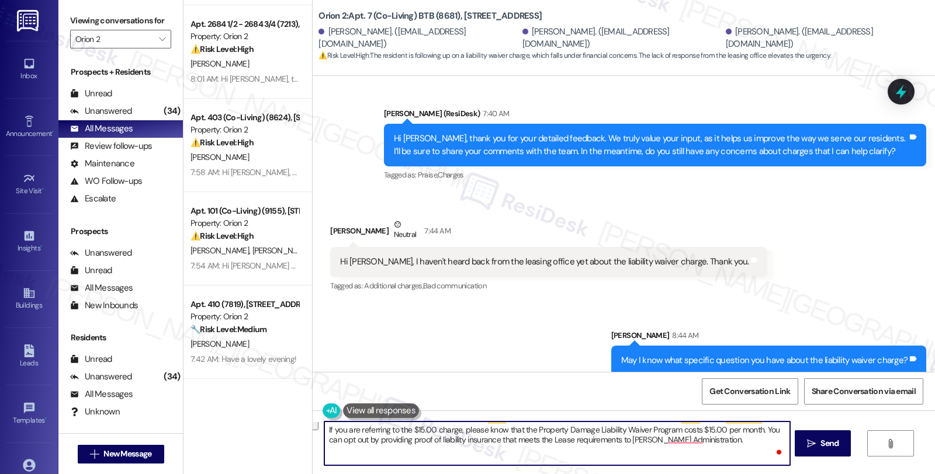
scroll to position [0, 0]
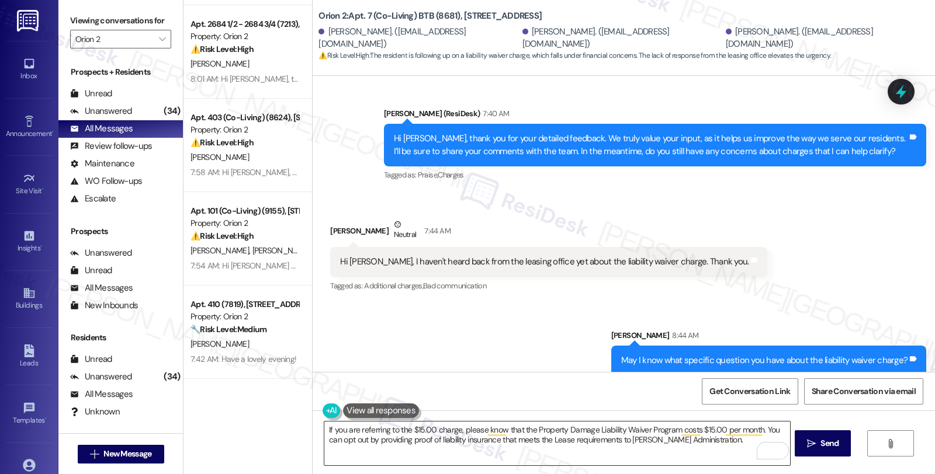
click at [776, 431] on textarea "If you are referring to the $15.00 charge, please know that the Property Damage…" at bounding box center [556, 444] width 465 height 44
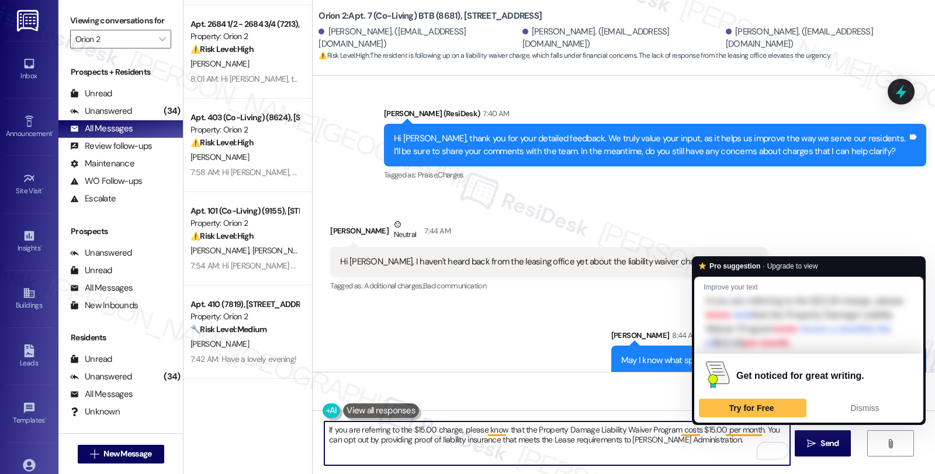
click at [722, 439] on textarea "If you are referring to the $15.00 charge, please know that the Property Damage…" at bounding box center [556, 444] width 465 height 44
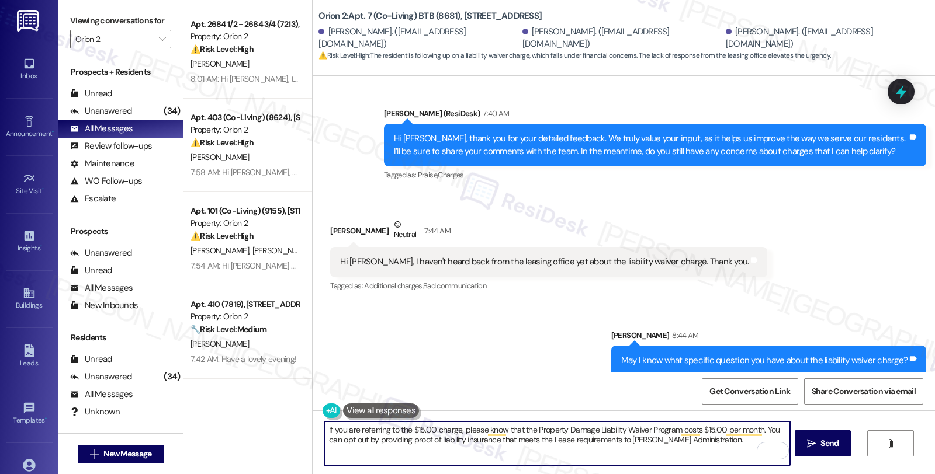
paste textarea "must upload a full PDF copy of their current renters' insurance policy to [PERS…"
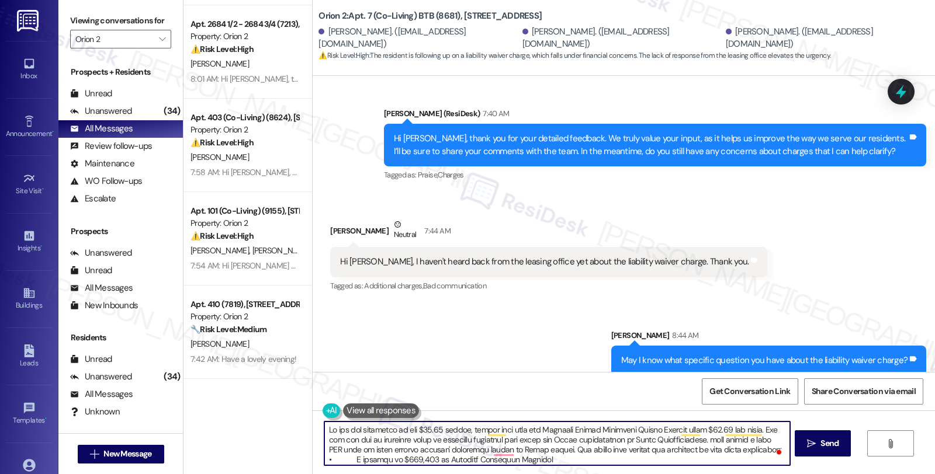
click at [702, 443] on textarea "To enrich screen reader interactions, please activate Accessibility in Grammarl…" at bounding box center [556, 444] width 465 height 44
click at [370, 451] on textarea "To enrich screen reader interactions, please activate Accessibility in Grammarl…" at bounding box center [556, 444] width 465 height 44
click at [546, 462] on textarea "To enrich screen reader interactions, please activate Accessibility in Grammarl…" at bounding box center [556, 444] width 465 height 44
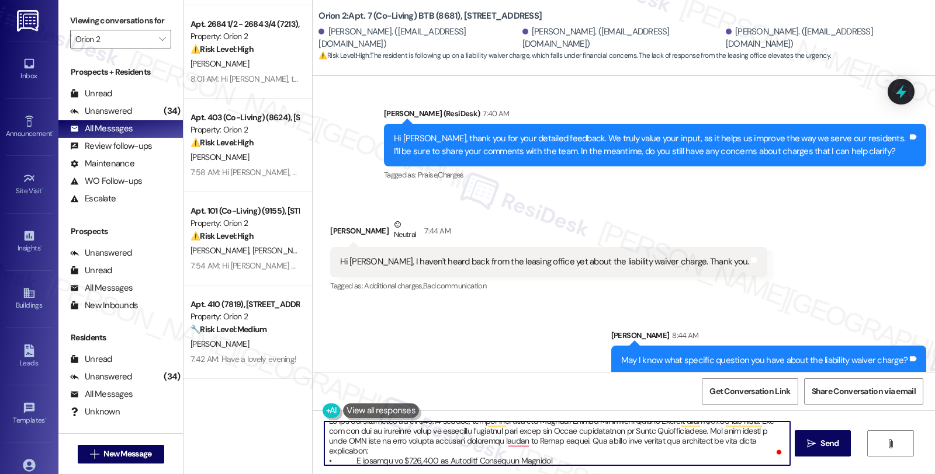
scroll to position [19, 0]
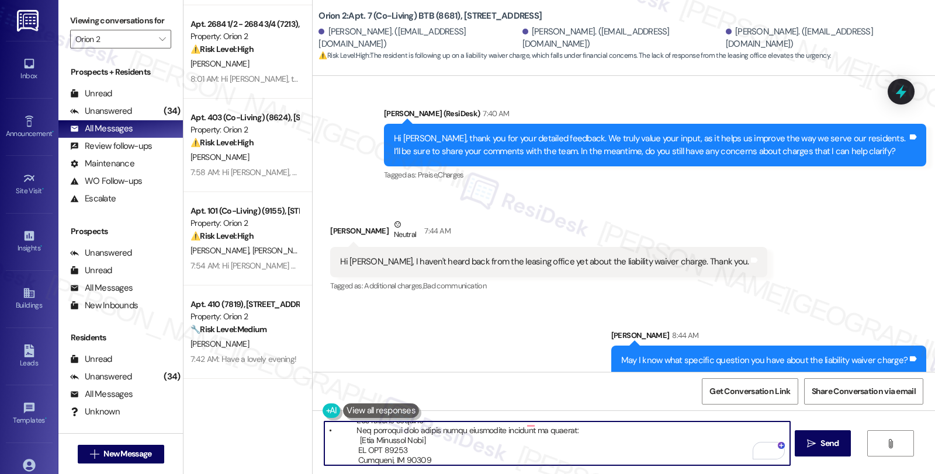
click at [324, 458] on textarea "To enrich screen reader interactions, please activate Accessibility in Grammarl…" at bounding box center [556, 444] width 465 height 44
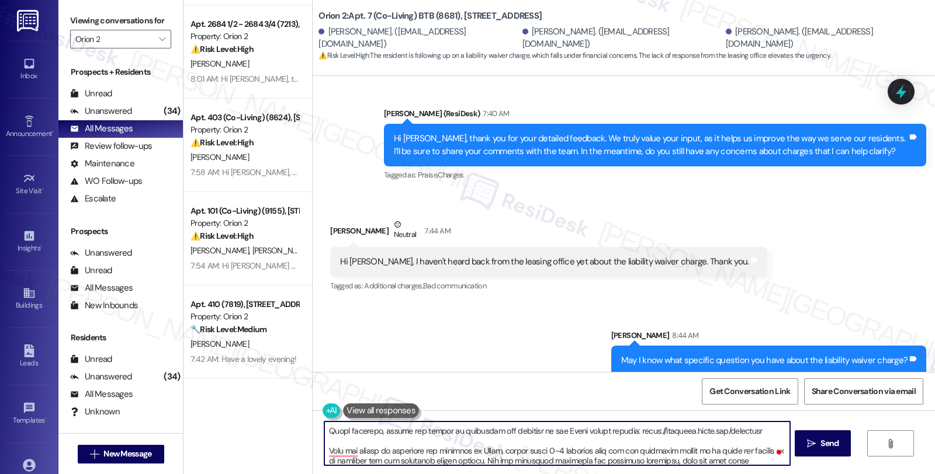
click at [675, 450] on textarea "To enrich screen reader interactions, please activate Accessibility in Grammarl…" at bounding box center [556, 444] width 465 height 44
click at [449, 458] on textarea "To enrich screen reader interactions, please activate Accessibility in Grammarl…" at bounding box center [556, 444] width 465 height 44
type textarea "Lo ips dol sitametco ad eli $27.65 seddoe, tempor inci utla etd Magnaali Enimad…"
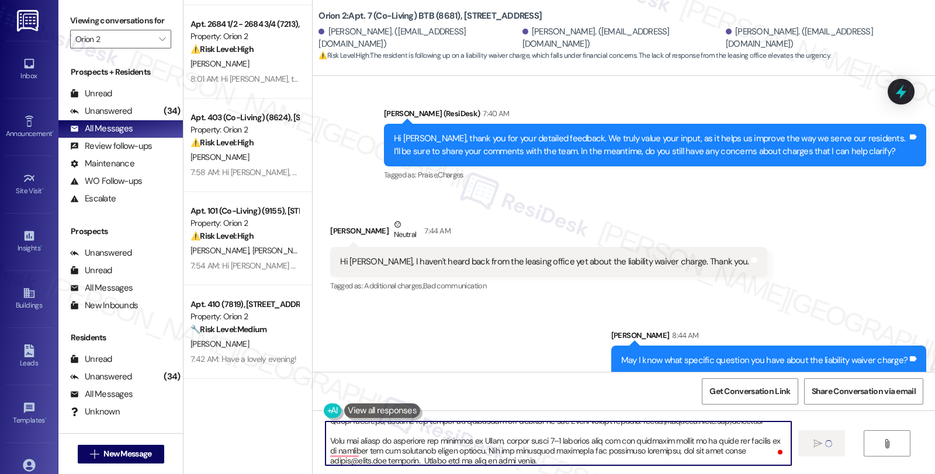
click at [454, 449] on textarea "To enrich screen reader interactions, please activate Accessibility in Grammarl…" at bounding box center [557, 444] width 465 height 44
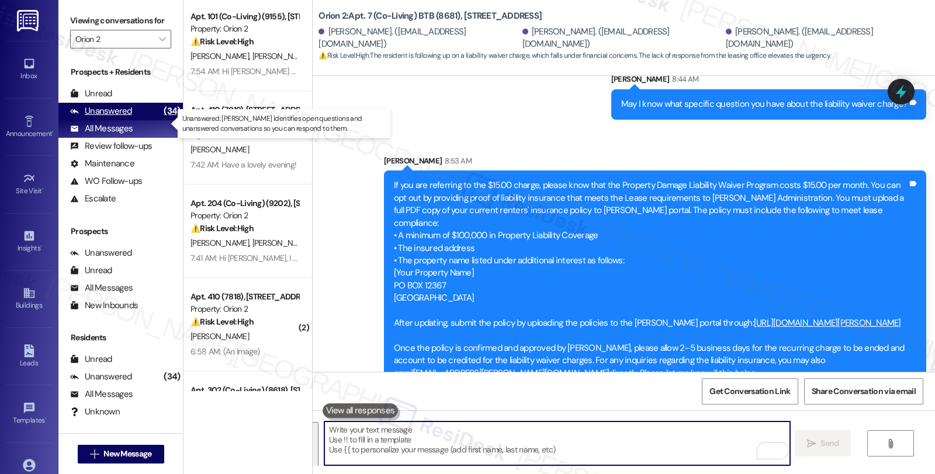
click at [123, 117] on div "Unanswered" at bounding box center [101, 111] width 62 height 12
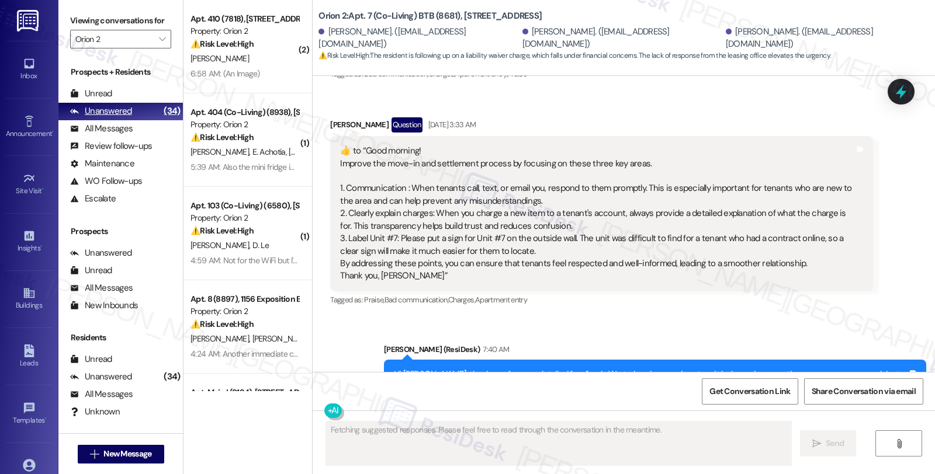
scroll to position [674, 0]
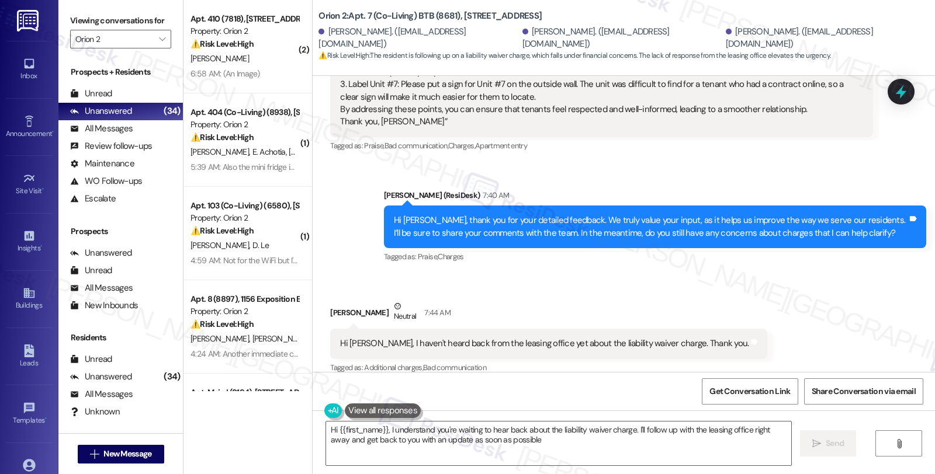
type textarea "Hi {{first_name}}, I understand you're waiting to hear back about the liability…"
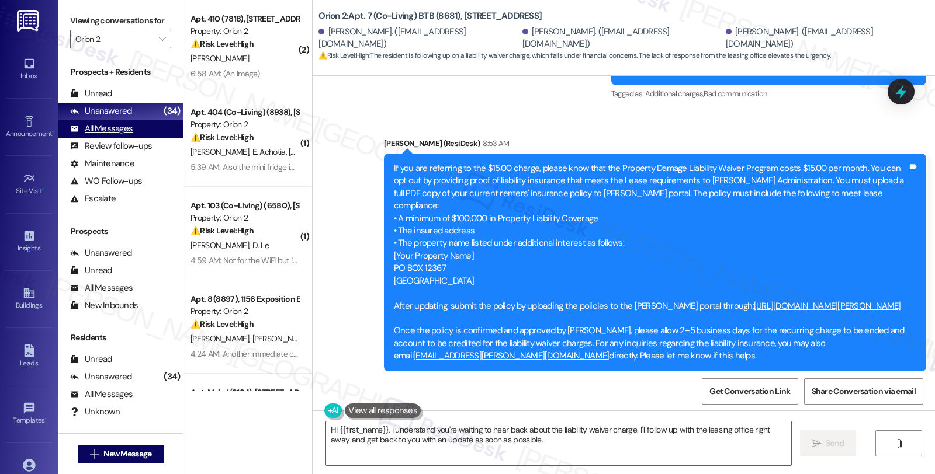
click at [113, 135] on div "All Messages" at bounding box center [101, 129] width 63 height 12
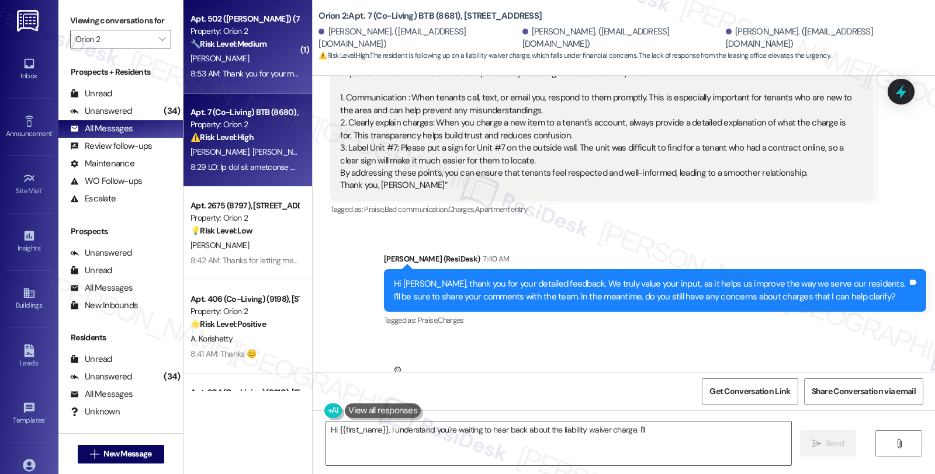
scroll to position [674, 0]
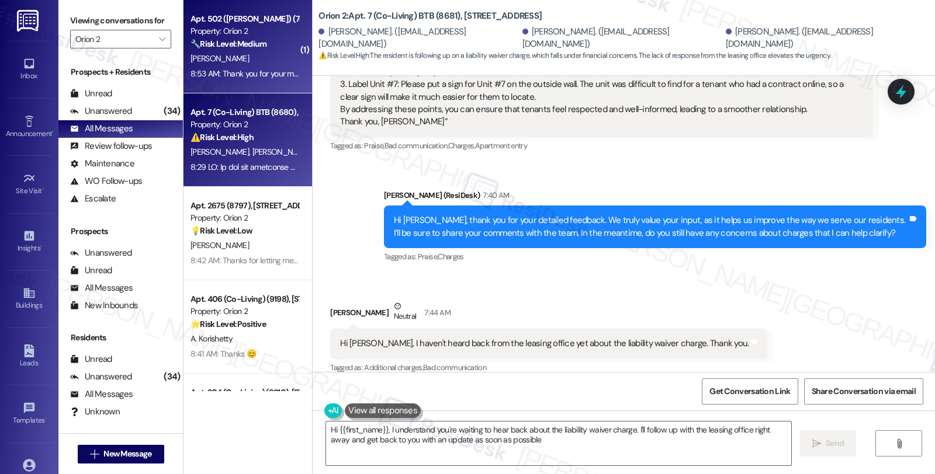
type textarea "Hi {{first_name}}, I understand you're waiting to hear back about the liability…"
click at [264, 41] on div "🔧 Risk Level: Medium The resident is confirming that the pest control service w…" at bounding box center [244, 44] width 108 height 12
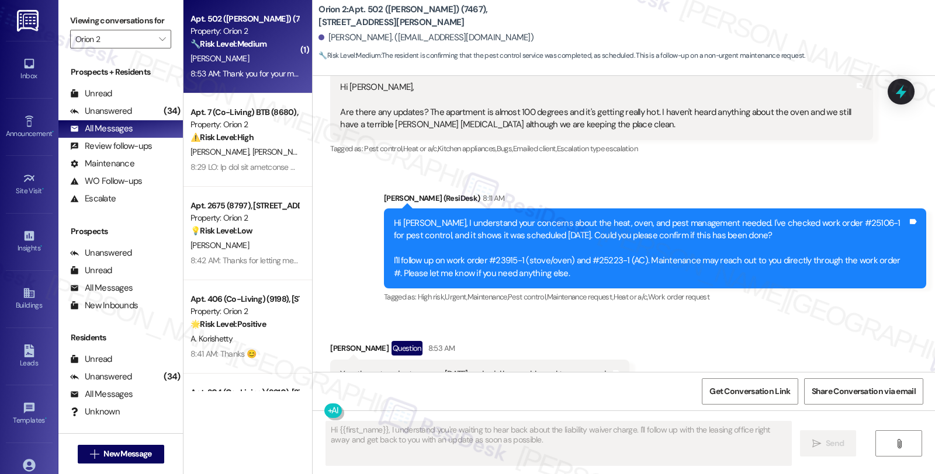
scroll to position [2159, 0]
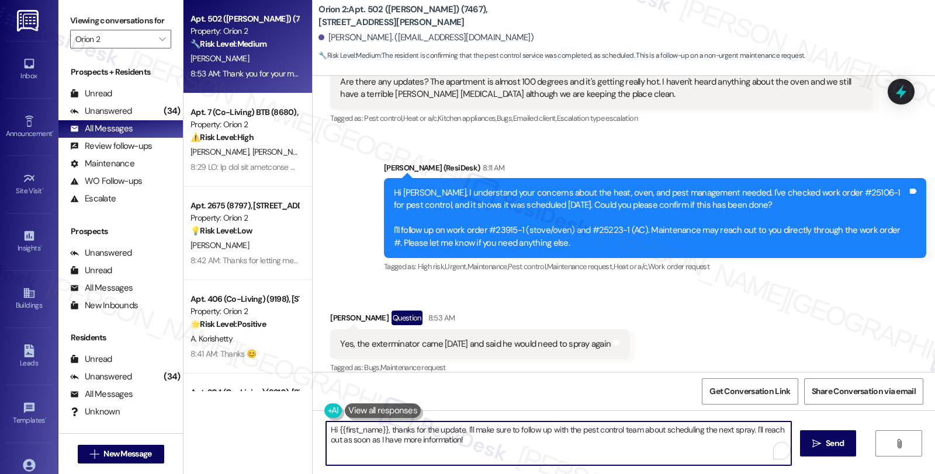
drag, startPoint x: 384, startPoint y: 428, endPoint x: 311, endPoint y: 428, distance: 73.6
click at [320, 428] on div "Hi {{first_name}}, thanks for the update. I'll make sure to follow up with the …" at bounding box center [553, 443] width 466 height 45
drag, startPoint x: 398, startPoint y: 429, endPoint x: 441, endPoint y: 450, distance: 47.8
click at [441, 450] on textarea "Thanks for the update. I'll make sure to follow up with the pest control team a…" at bounding box center [556, 444] width 465 height 44
click at [609, 423] on textarea "Thanks for the update. I've followed up on your pending maintenance requests." at bounding box center [556, 444] width 465 height 44
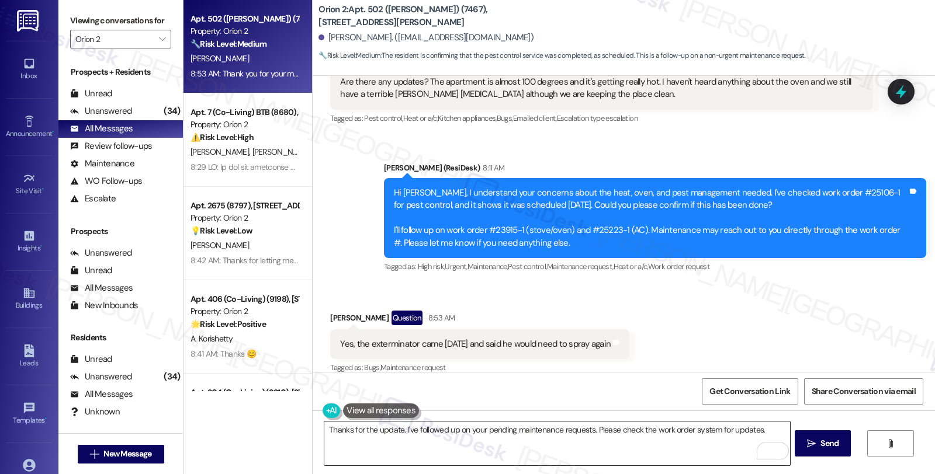
click at [477, 458] on textarea "Thanks for the update. I've followed up on your pending maintenance requests. P…" at bounding box center [556, 444] width 465 height 44
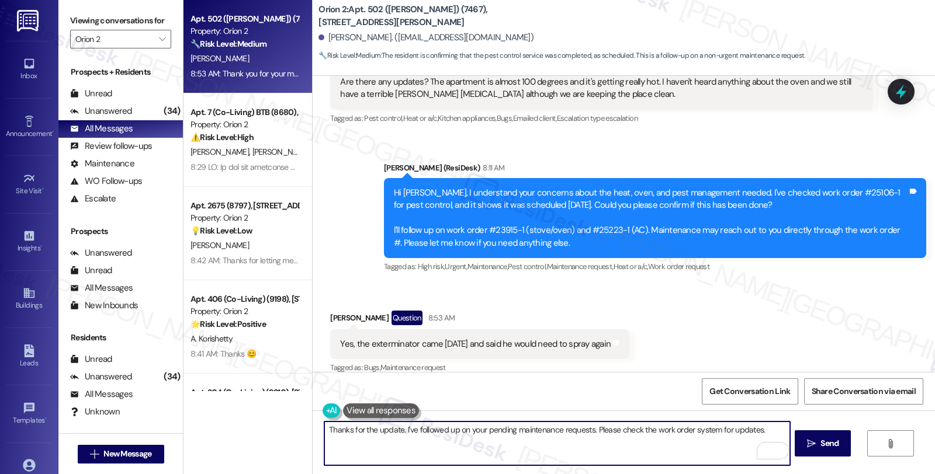
click at [772, 432] on textarea "Thanks for the update. I've followed up on your pending maintenance requests. P…" at bounding box center [556, 444] width 465 height 44
paste textarea "Should you have other concerns, please feel free to reach out. Have a great day!"
drag, startPoint x: 532, startPoint y: 443, endPoint x: 612, endPoint y: 443, distance: 80.6
click at [612, 443] on textarea "Thanks for the update. I've followed up on your pending maintenance requests. P…" at bounding box center [556, 444] width 465 height 44
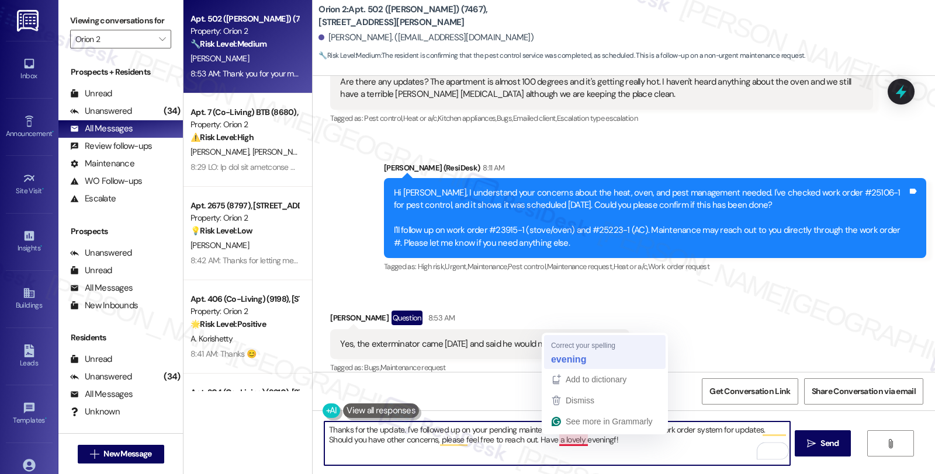
type textarea "Thanks for the update. I've followed up on your pending maintenance requests. P…"
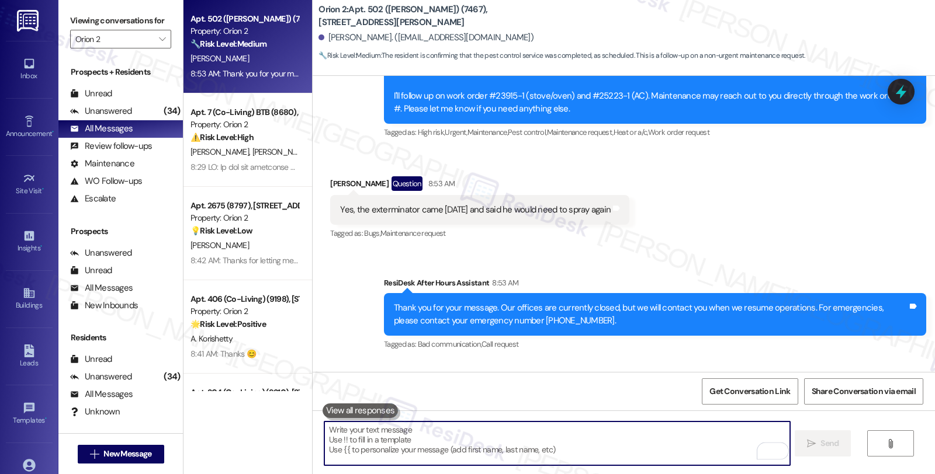
scroll to position [2364, 0]
